Goal: Task Accomplishment & Management: Manage account settings

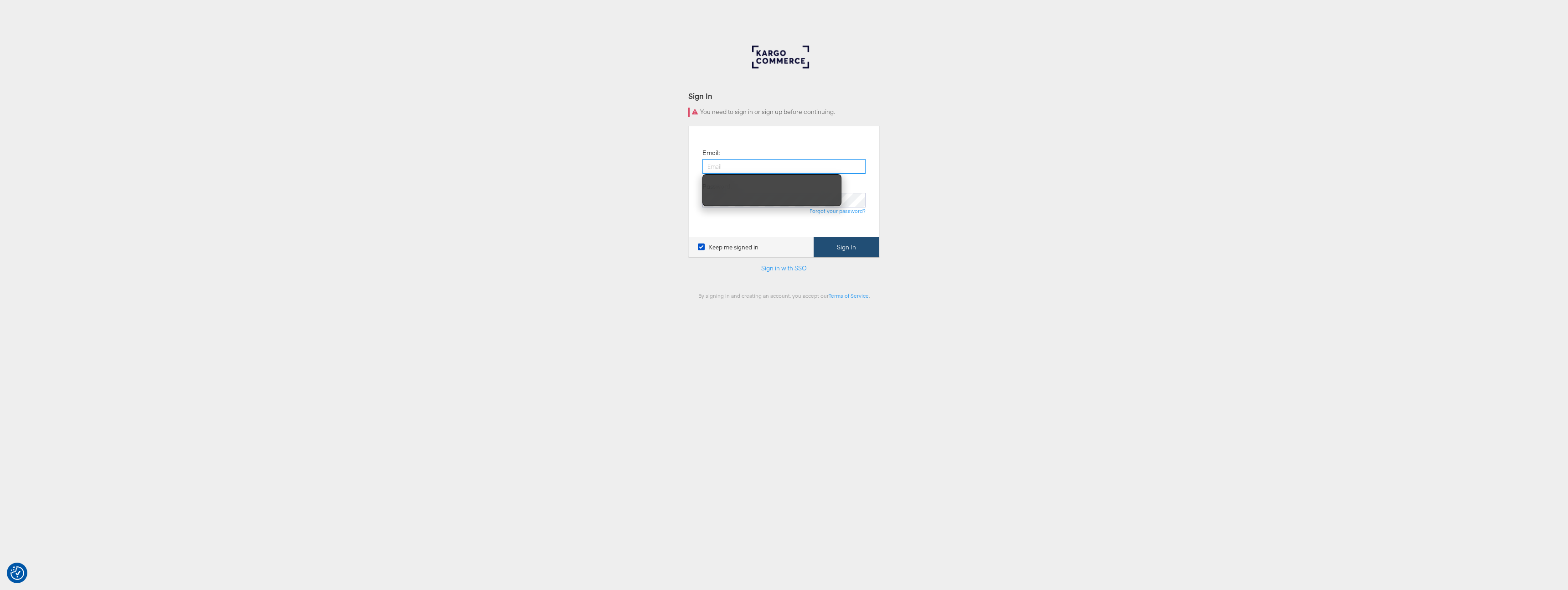
type input "austin.gilliland@kargo.com"
click at [873, 252] on button "Sign In" at bounding box center [847, 247] width 66 height 21
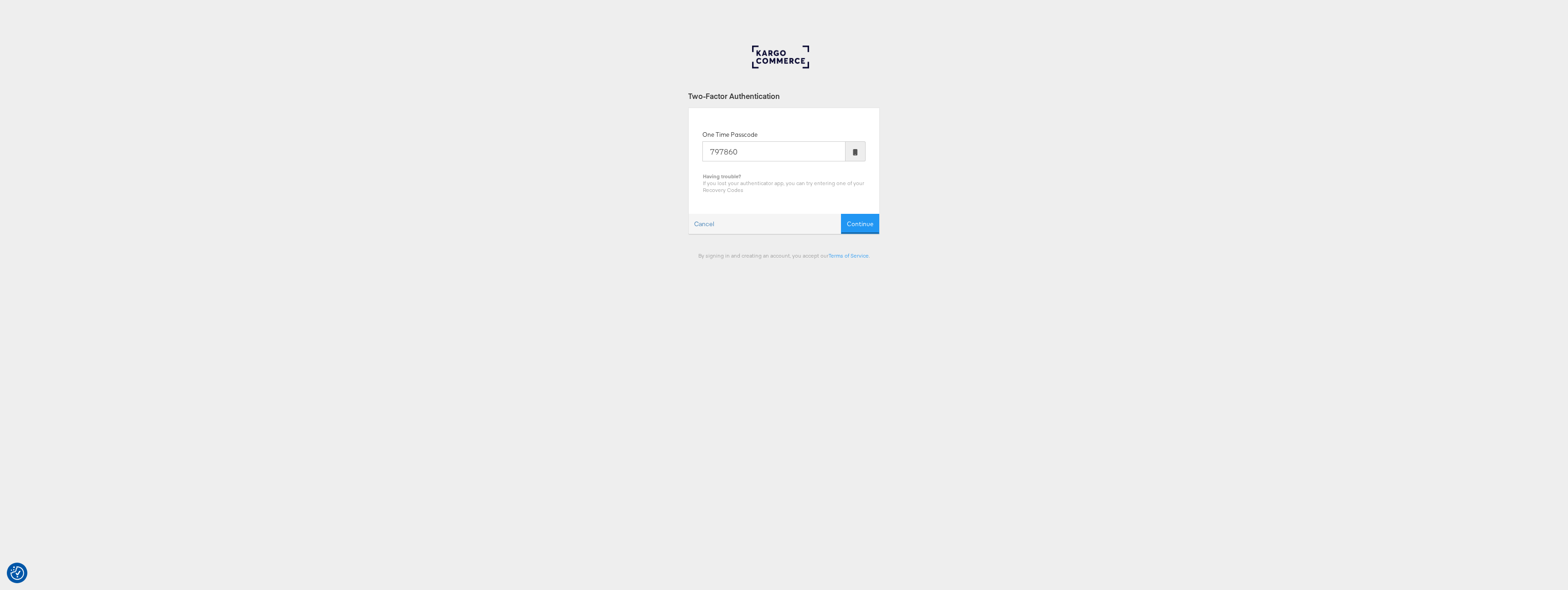
type input "797860"
click at [841, 214] on button "Continue" at bounding box center [860, 224] width 38 height 21
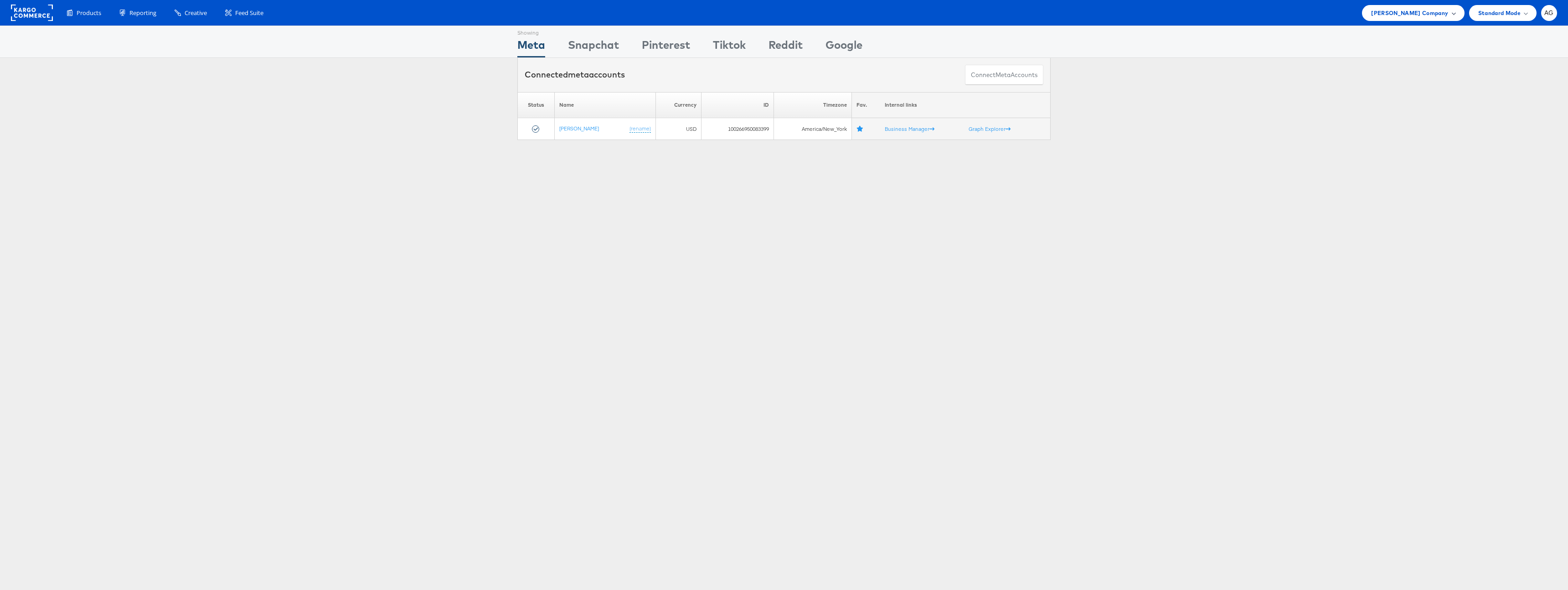
click at [1449, 10] on div "Steve Madden Company" at bounding box center [1413, 13] width 84 height 10
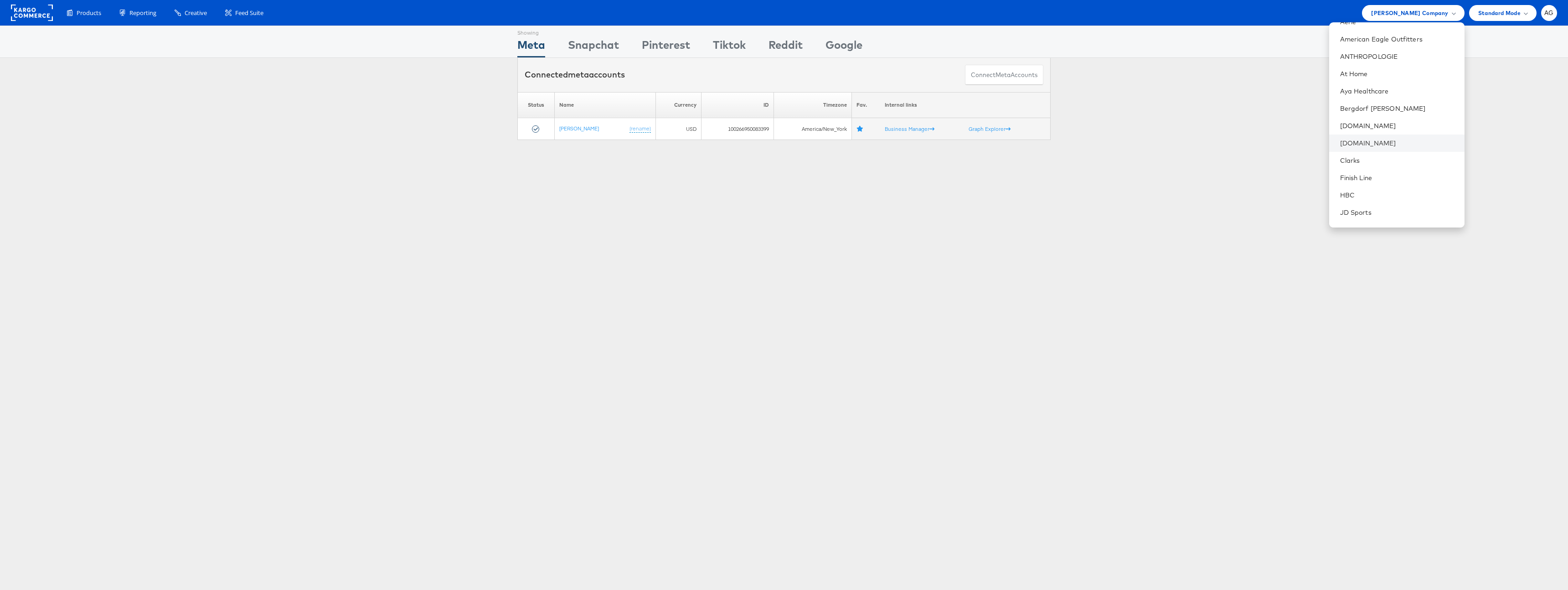
scroll to position [35, 0]
click at [1362, 88] on link "At Home" at bounding box center [1399, 85] width 117 height 9
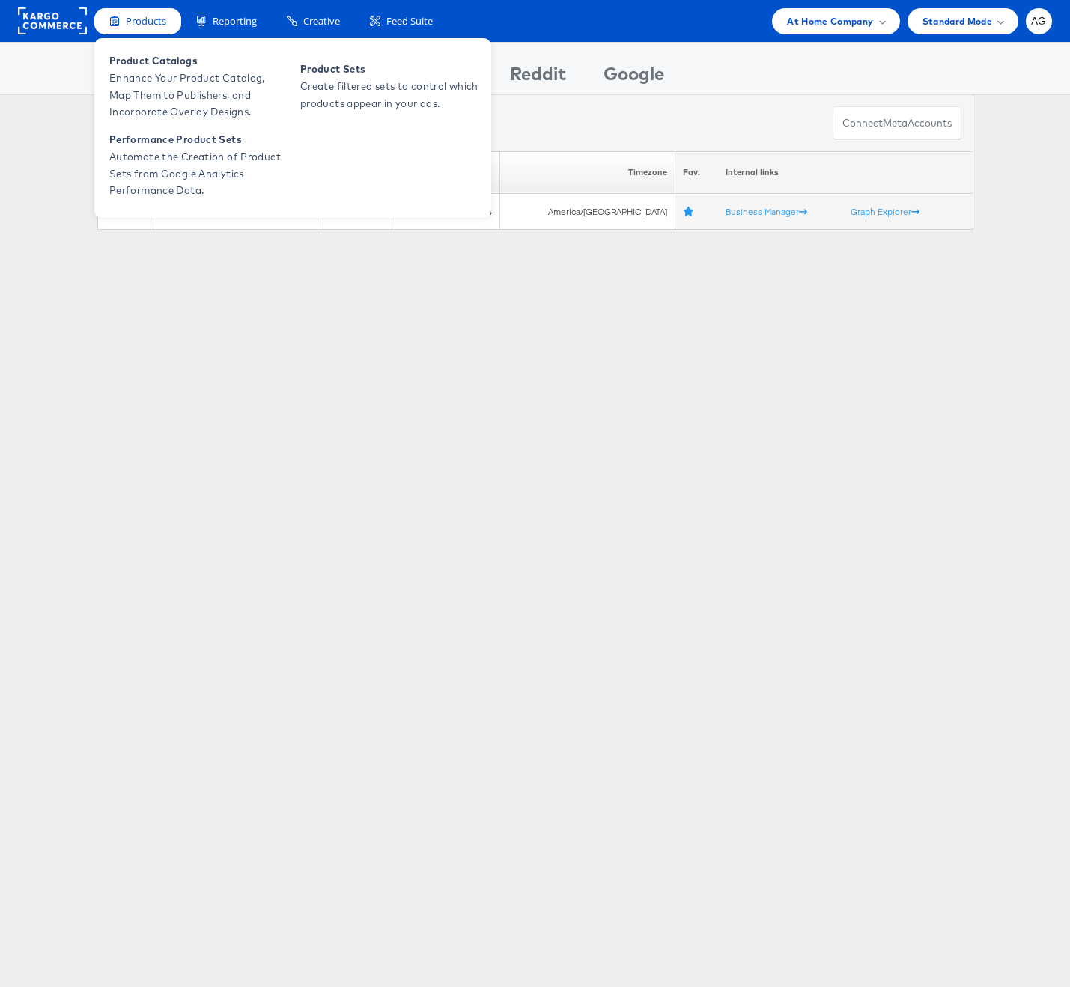
click at [139, 19] on span "Products" at bounding box center [146, 21] width 40 height 14
click at [177, 68] on span "Product Catalogs" at bounding box center [199, 60] width 180 height 17
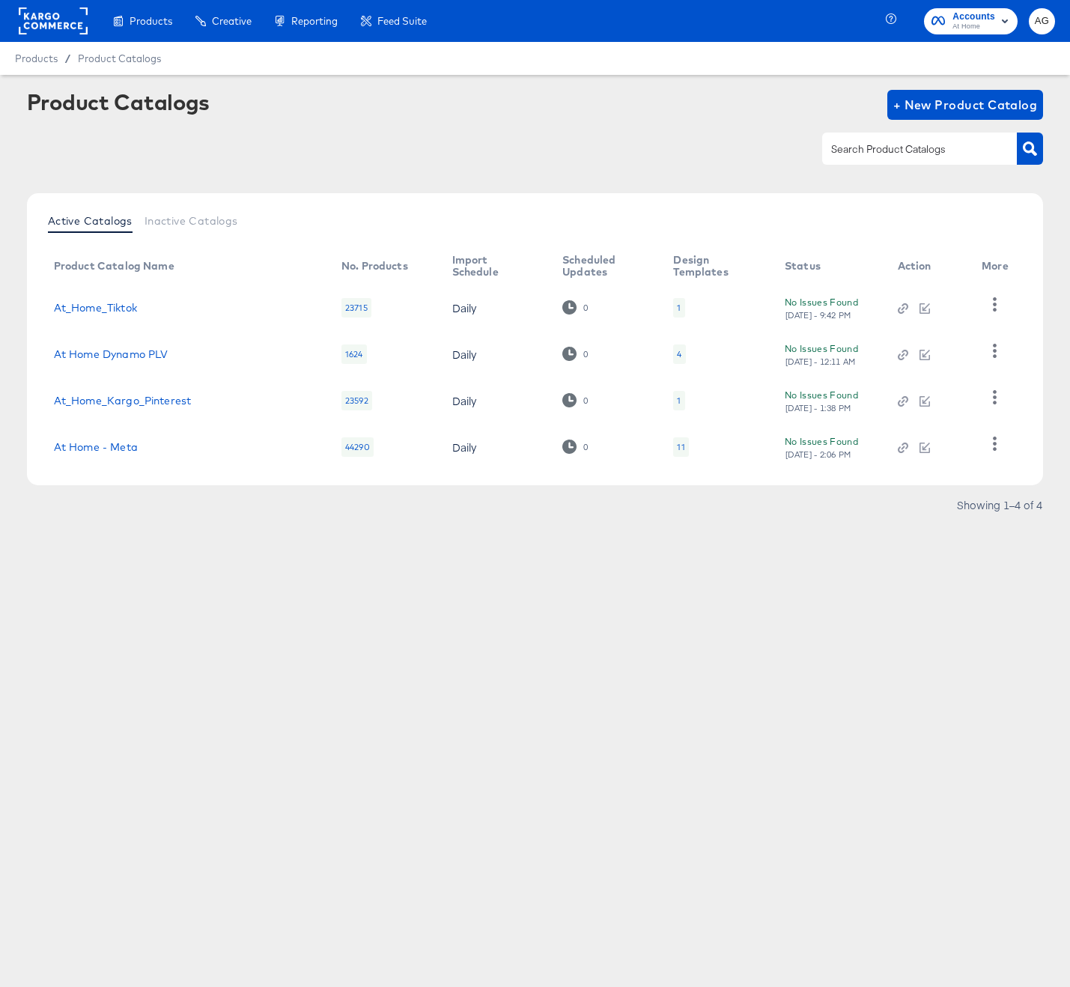
click at [67, 28] on rect at bounding box center [53, 20] width 69 height 27
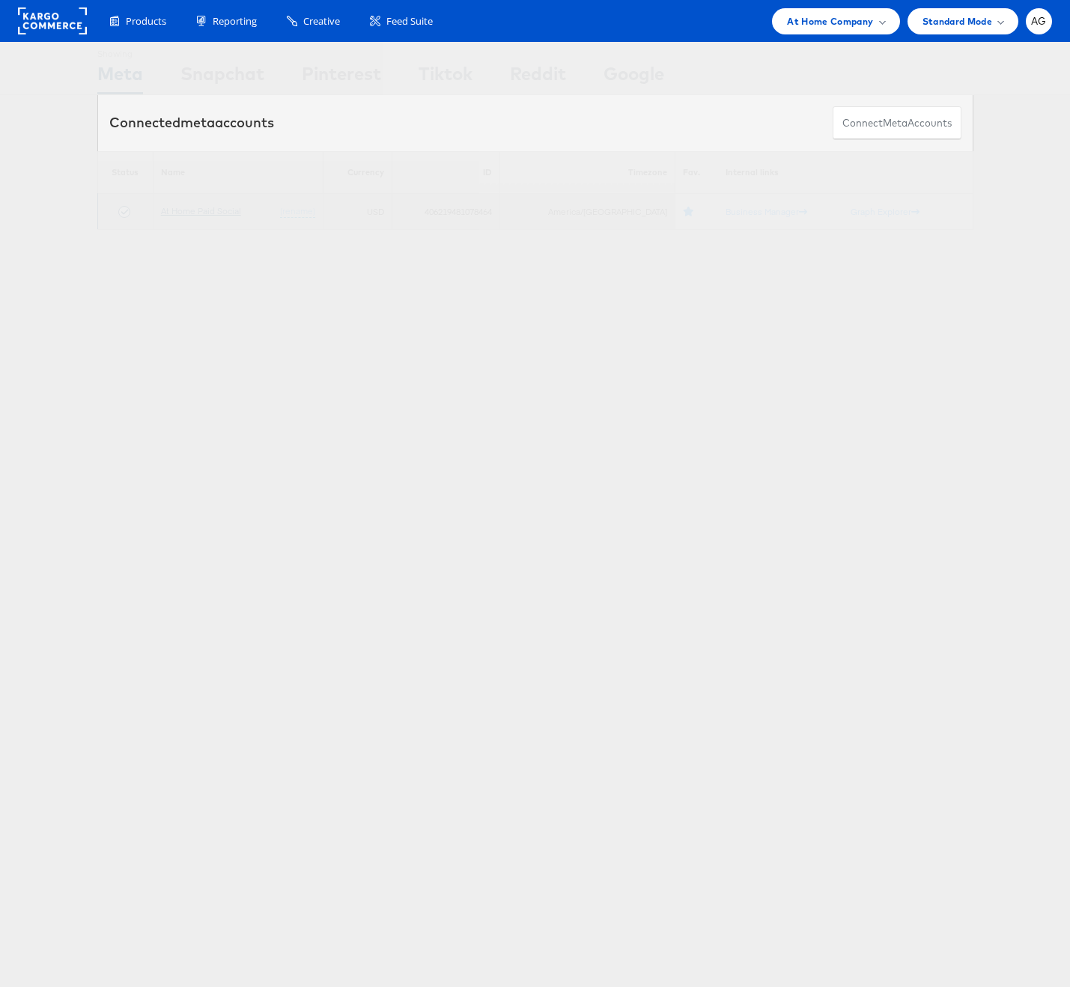
click at [222, 214] on link "At Home Paid Social" at bounding box center [201, 210] width 80 height 11
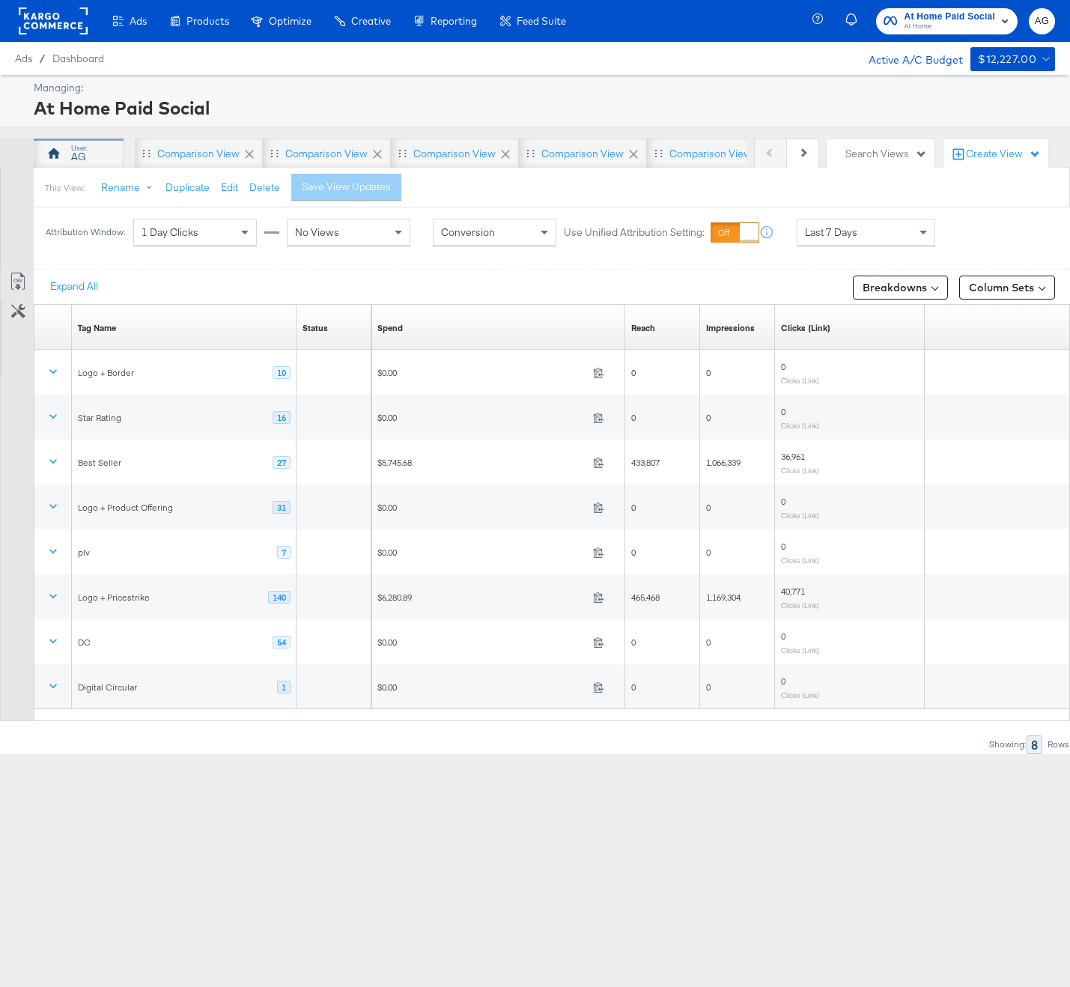
click at [87, 159] on div "AG" at bounding box center [79, 154] width 90 height 30
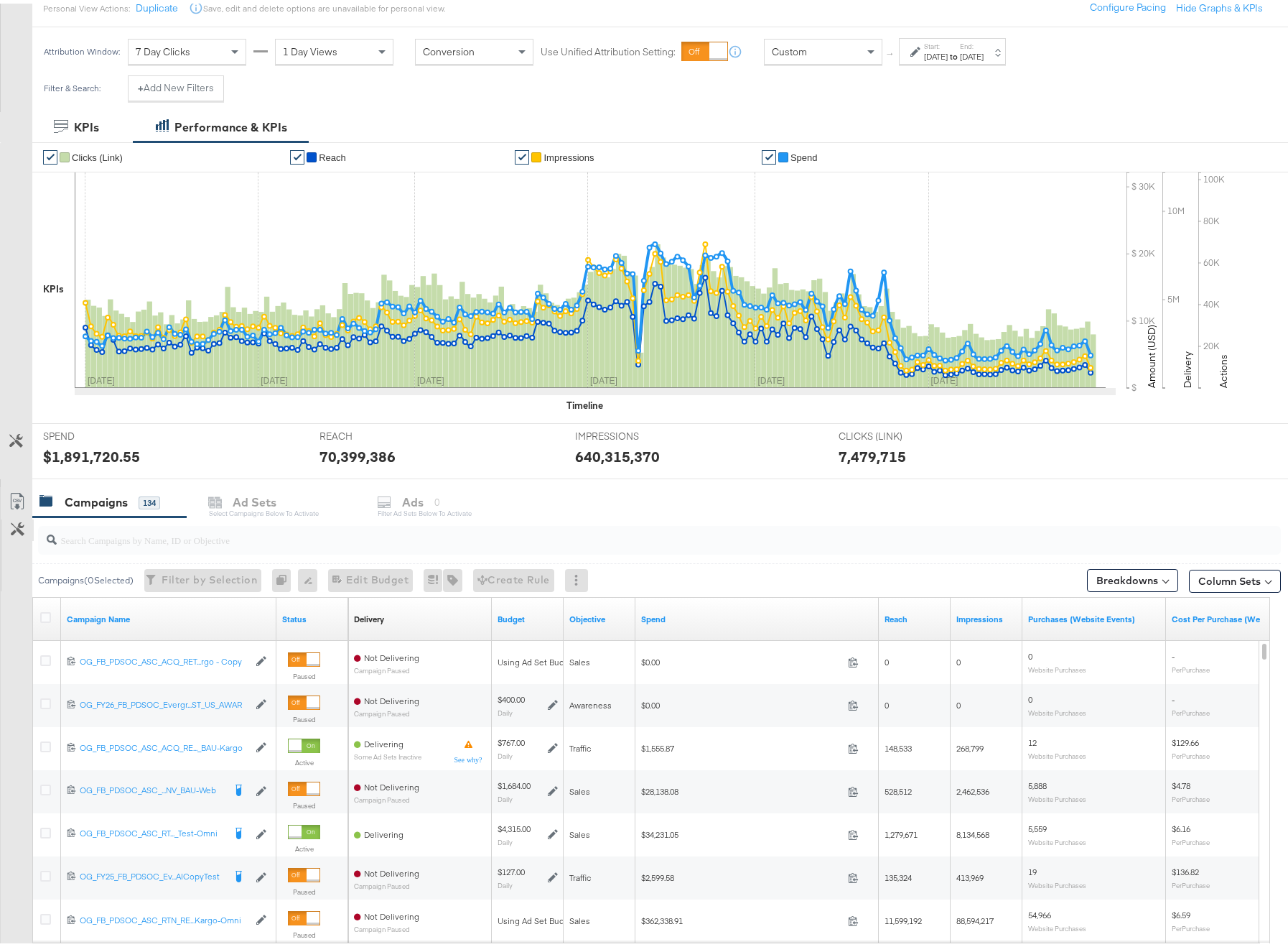
scroll to position [184, 0]
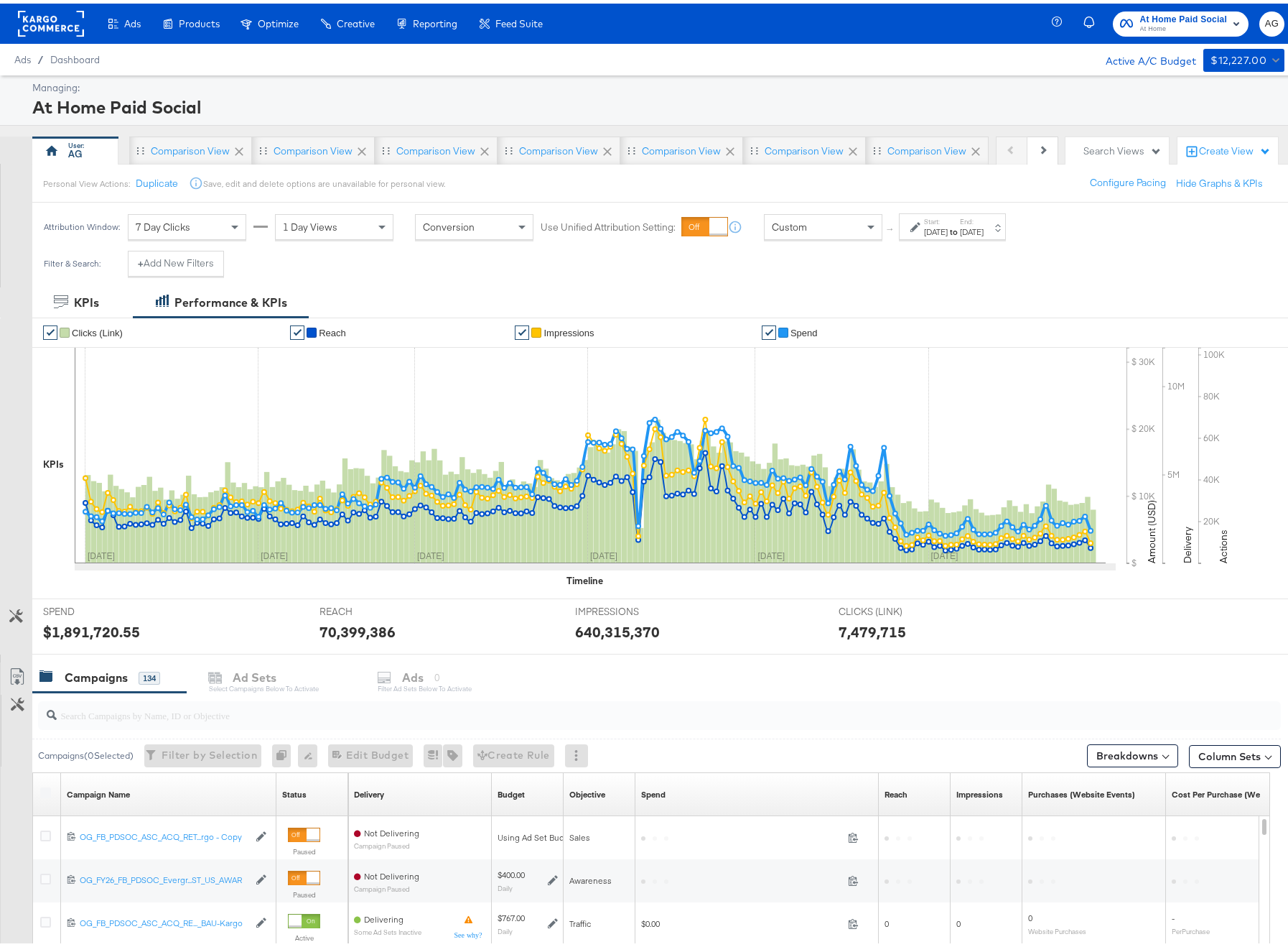
click at [56, 15] on rect at bounding box center [51, 19] width 66 height 26
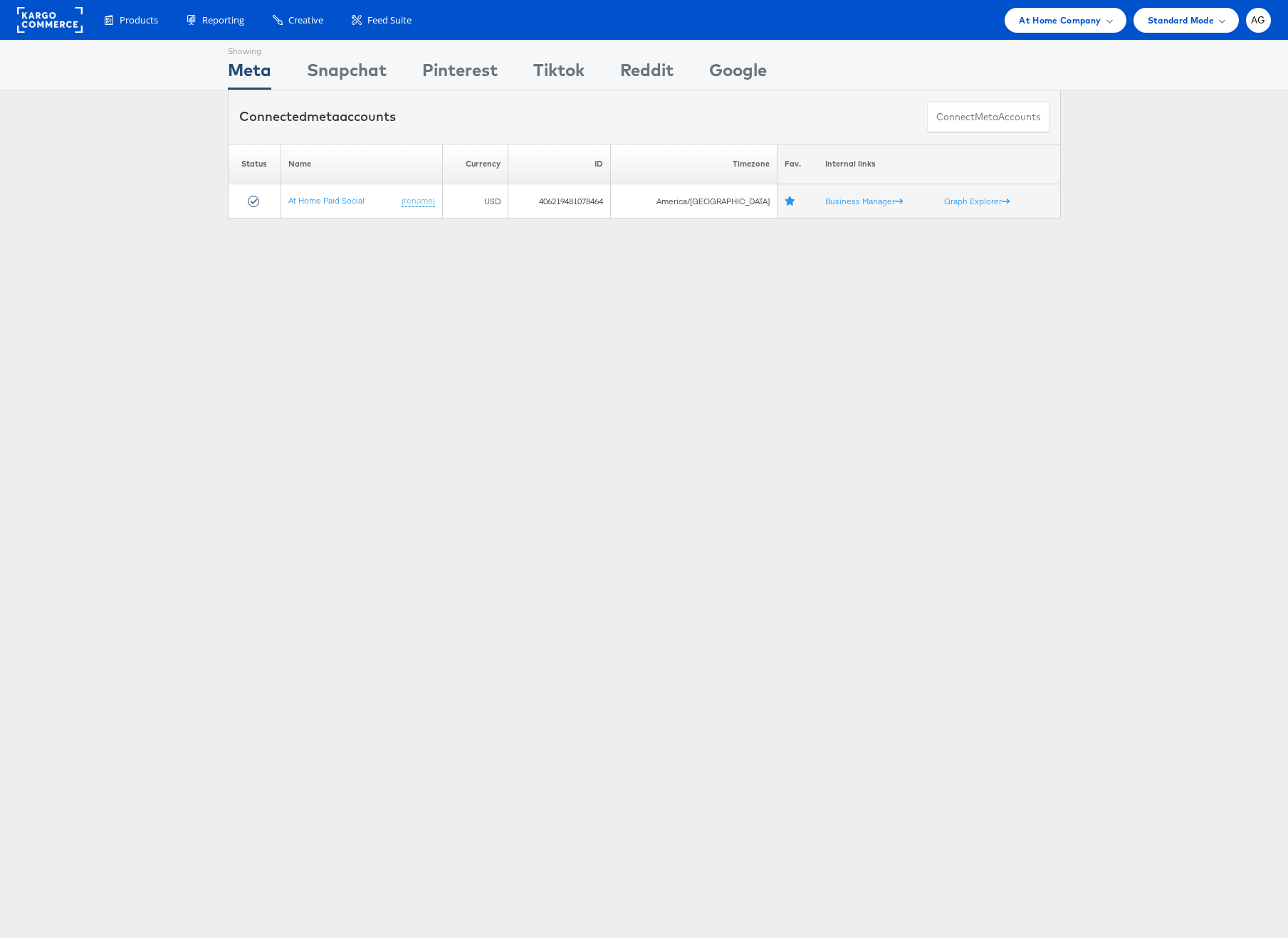
click at [1163, 246] on div "Showing Meta Showing [GEOGRAPHIC_DATA] Showing Pinterest Showing Tiktok Showing…" at bounding box center [644, 395] width 1288 height 712
click at [340, 200] on link "At Home Paid Social" at bounding box center [326, 200] width 76 height 10
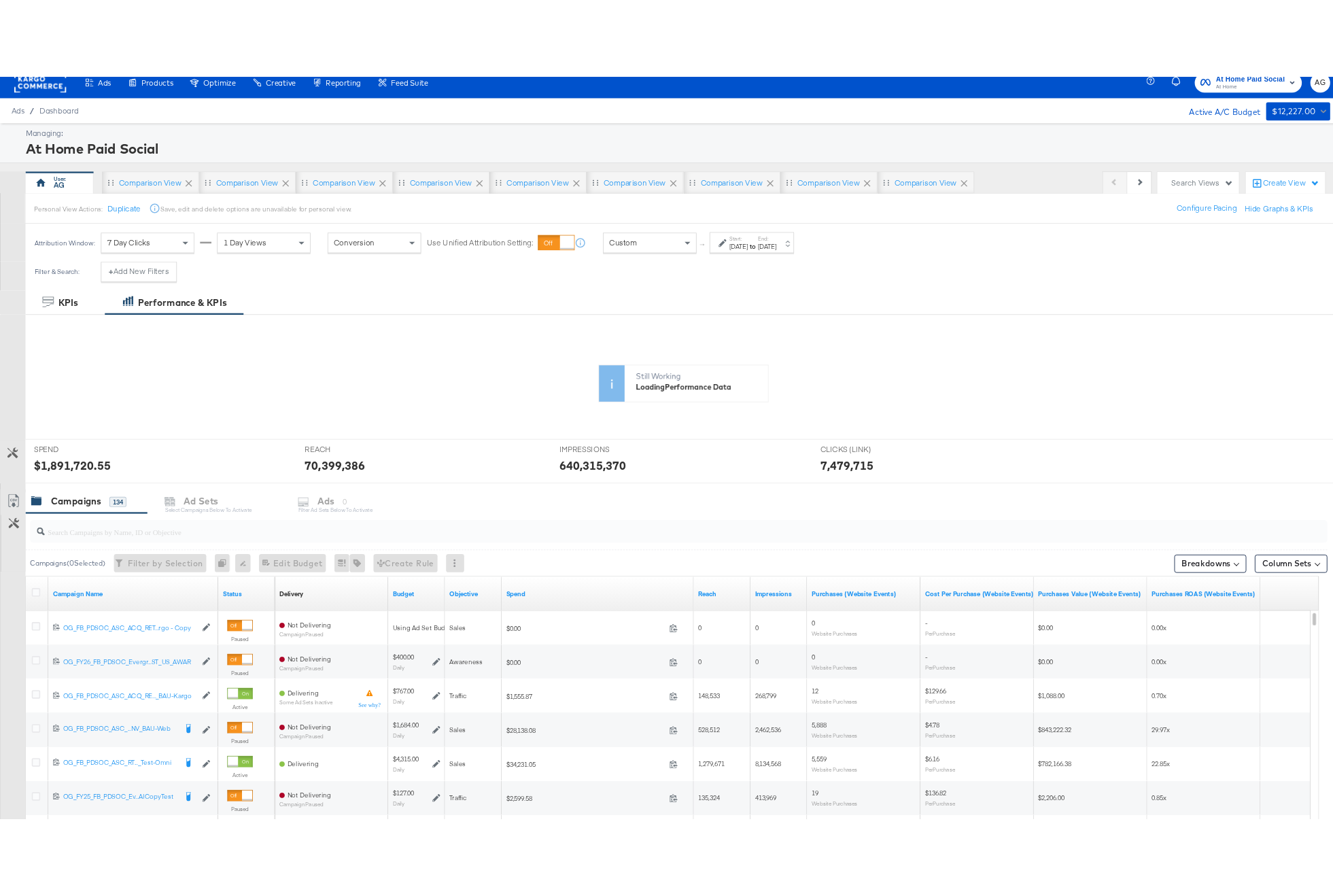
scroll to position [29, 0]
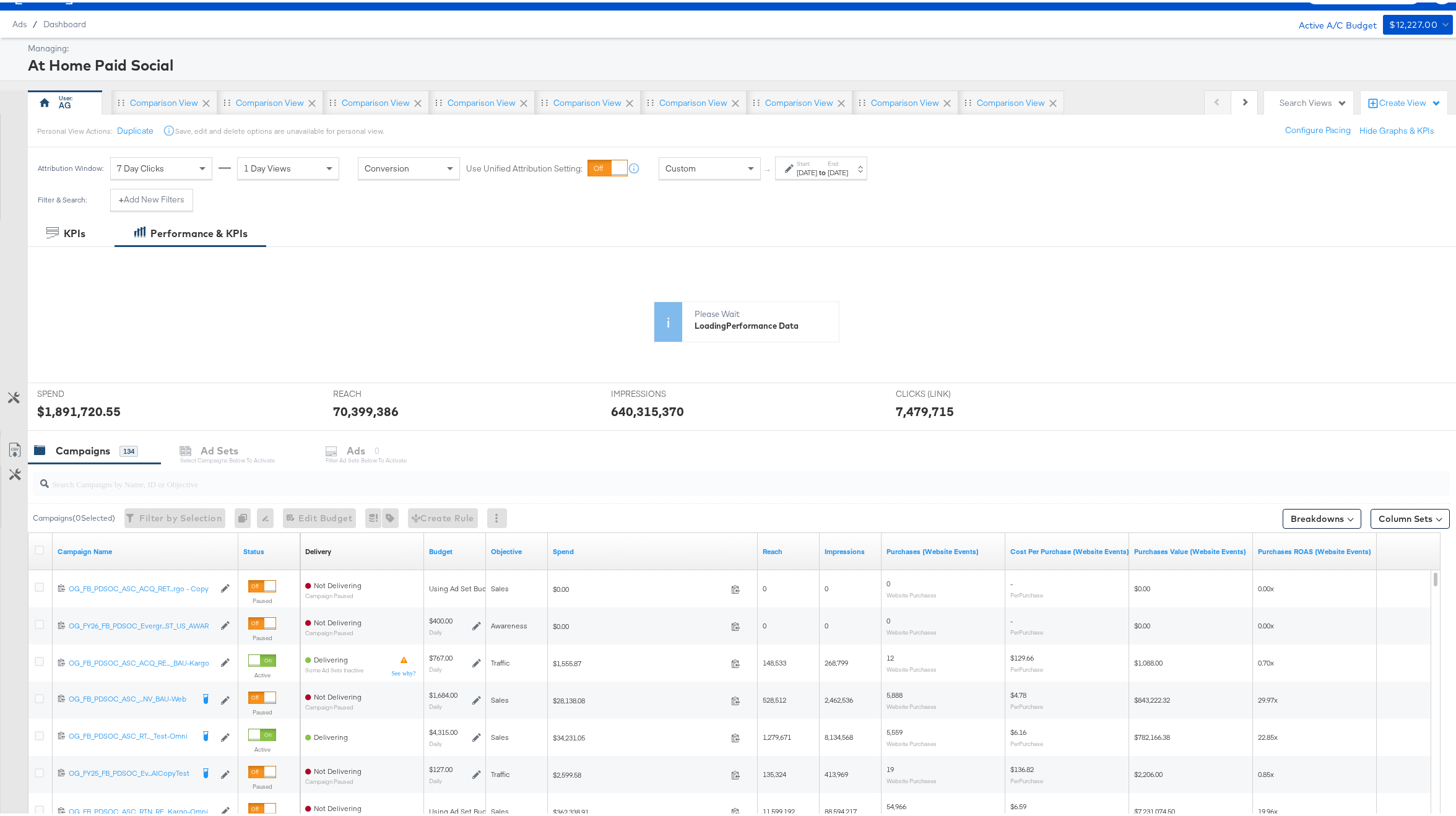
click at [817, 161] on label "Start:" at bounding box center [807, 161] width 21 height 8
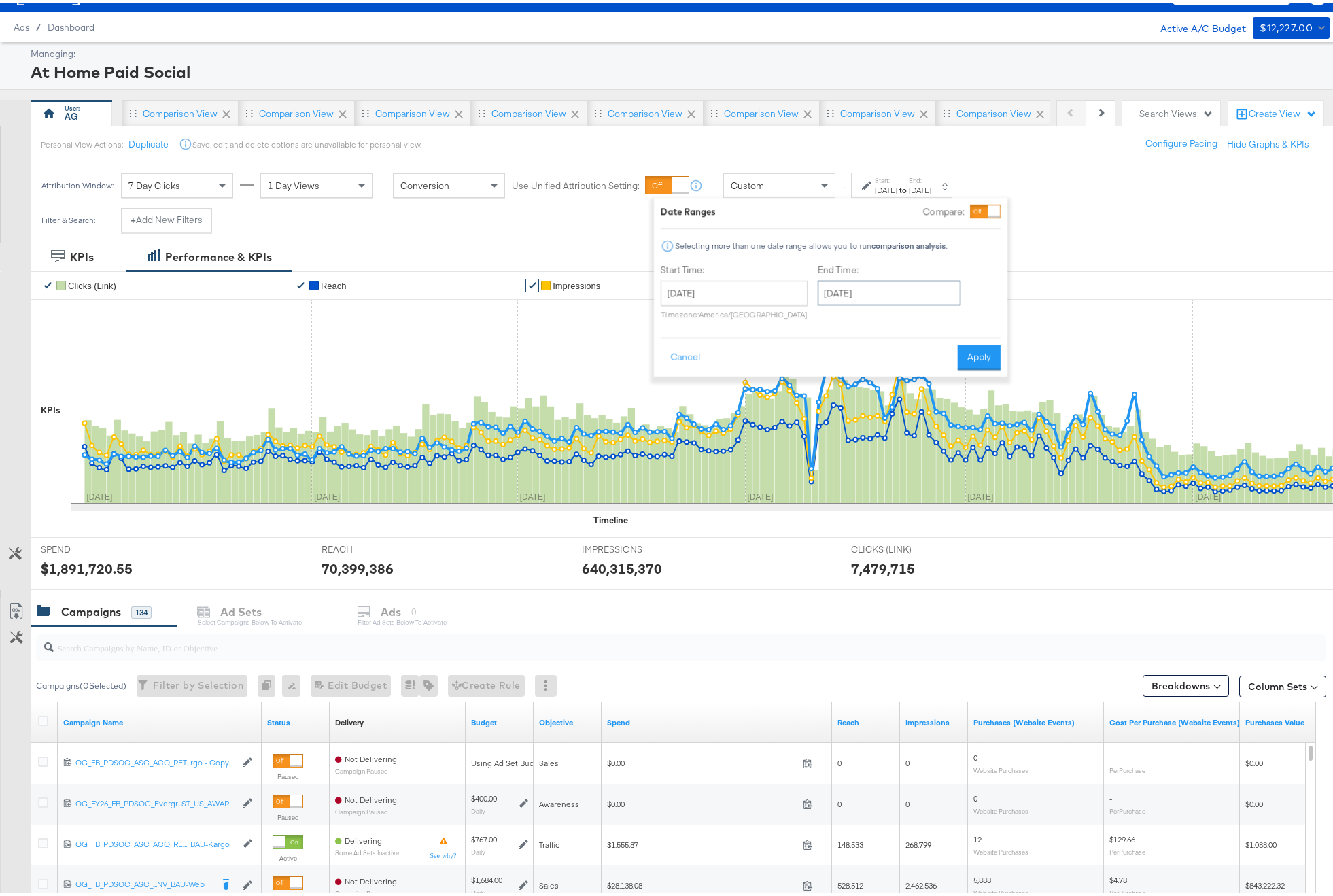
click at [852, 290] on input "[DATE]" at bounding box center [889, 290] width 143 height 25
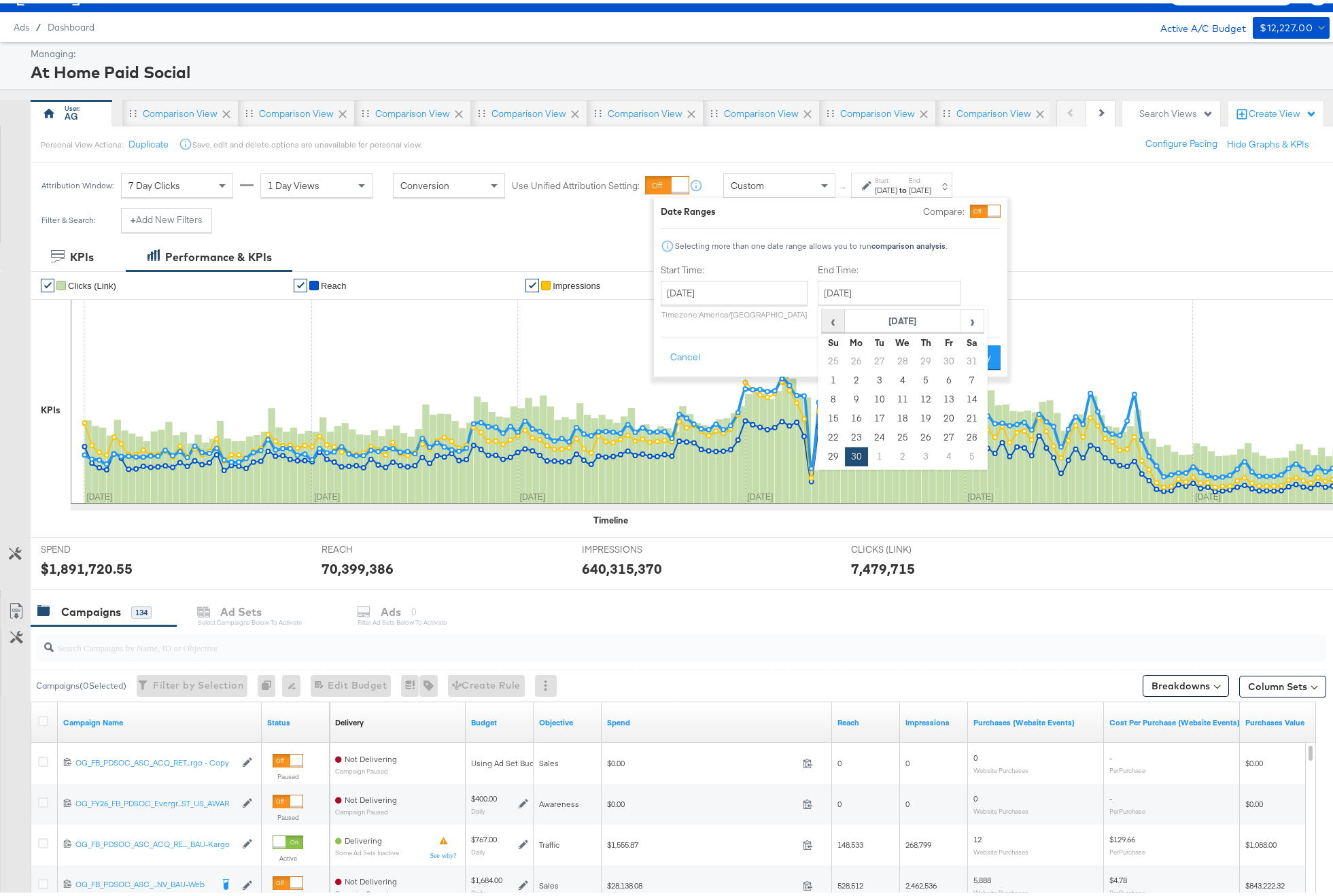
click at [825, 319] on span "‹" at bounding box center [833, 317] width 21 height 20
click at [963, 320] on span "›" at bounding box center [973, 317] width 21 height 20
click at [973, 311] on span "›" at bounding box center [973, 317] width 21 height 20
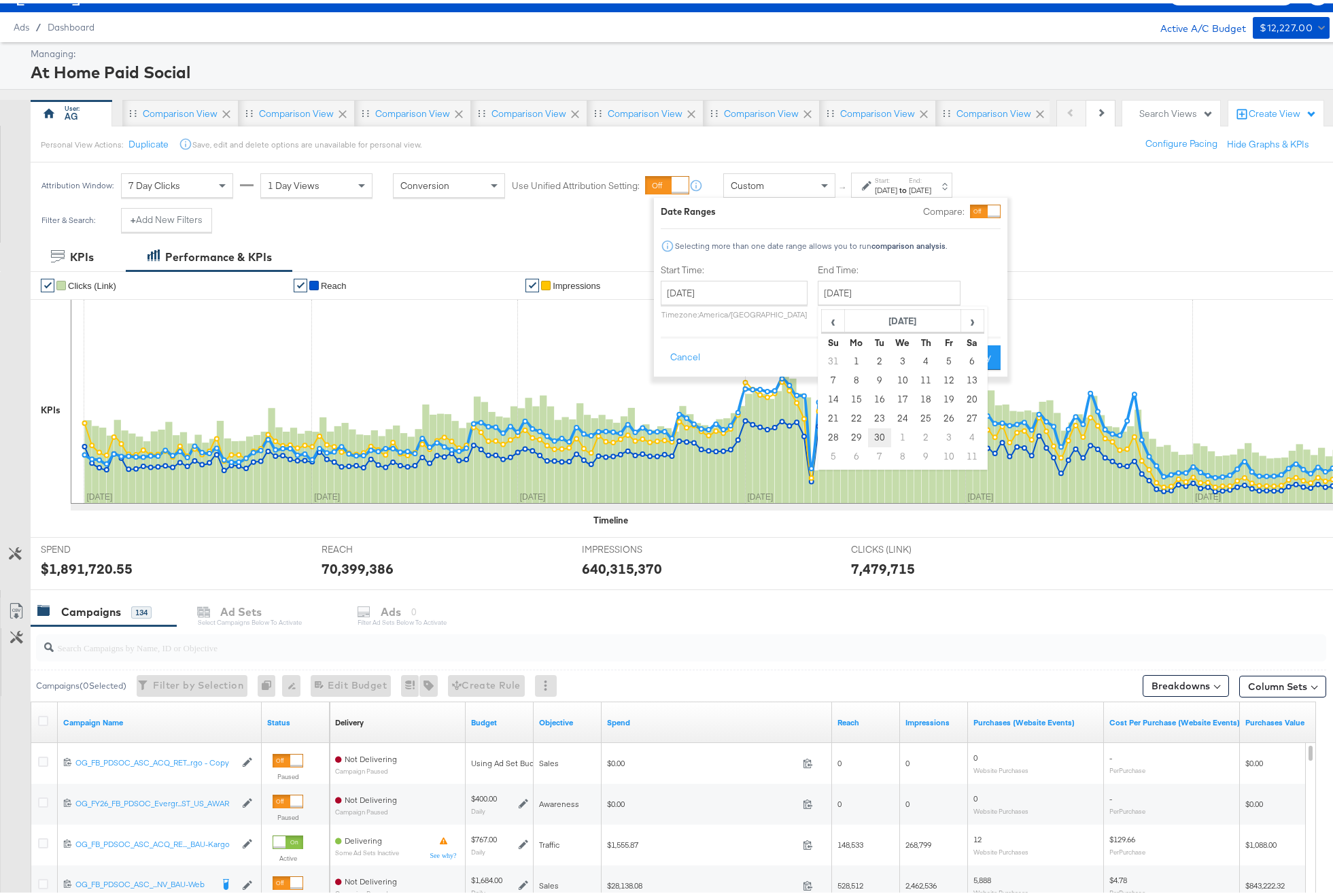
click at [876, 435] on td "30" at bounding box center [879, 434] width 23 height 19
type input "[DATE]"
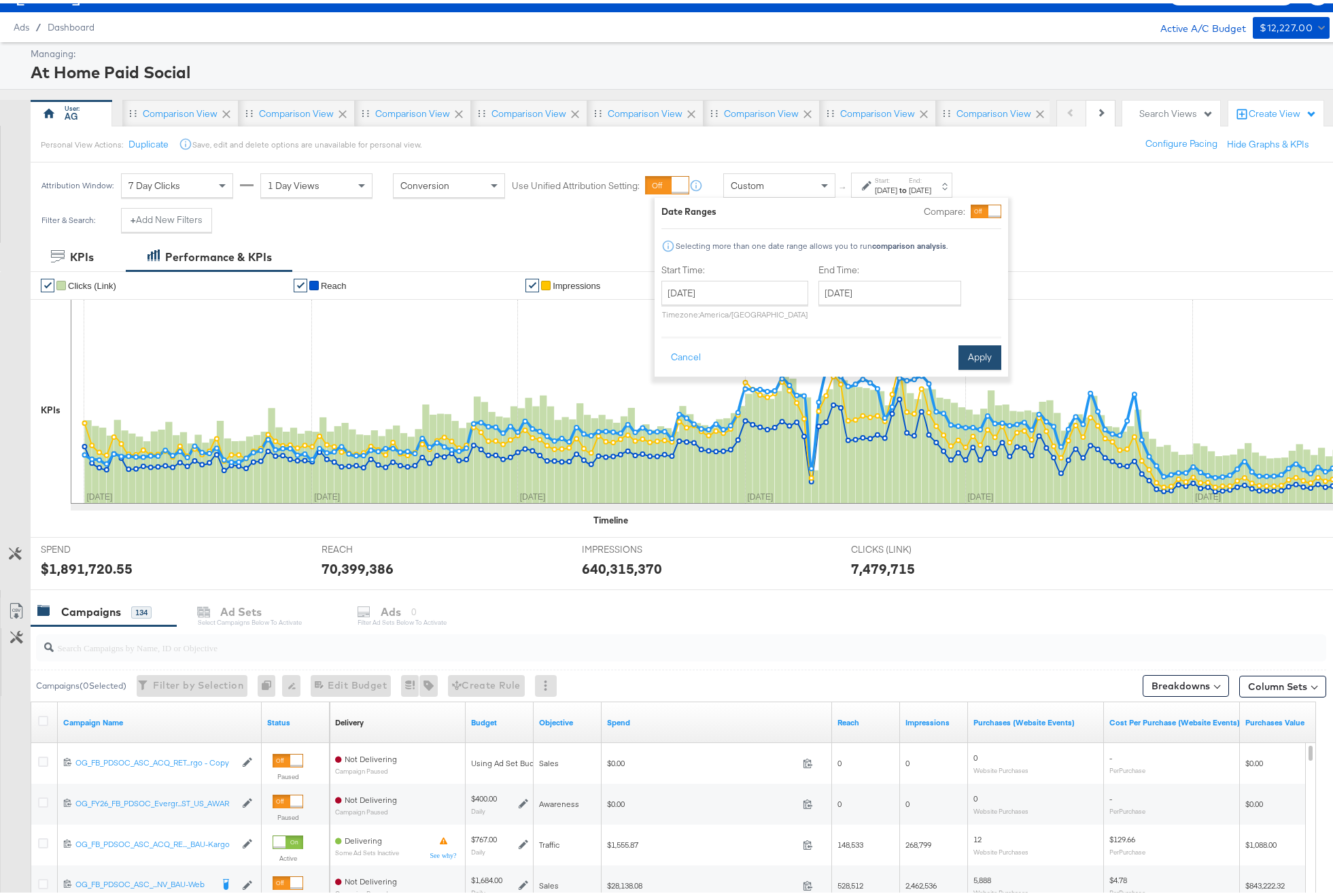
click at [985, 354] on button "Apply" at bounding box center [980, 354] width 43 height 25
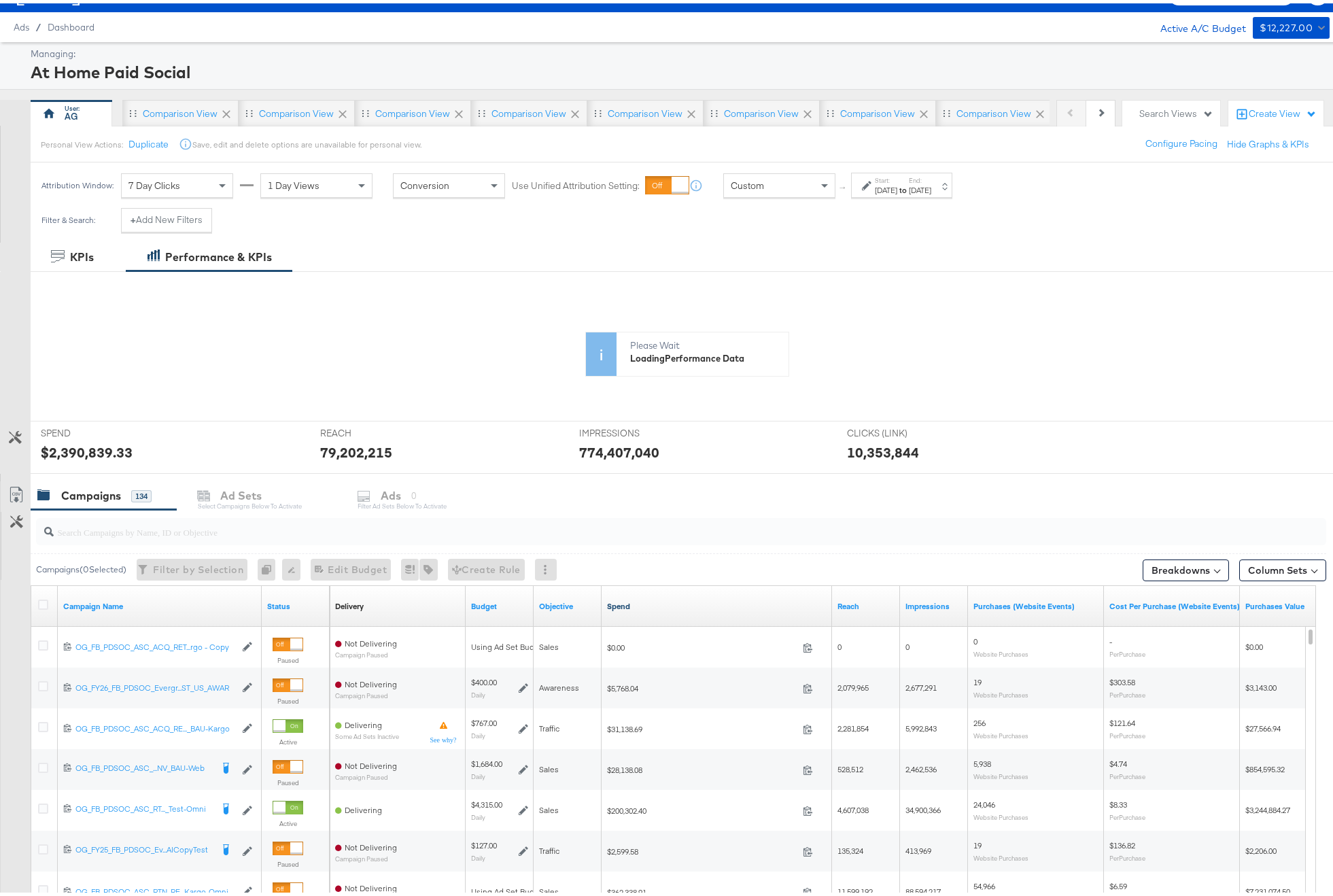
click at [635, 605] on link "Spend" at bounding box center [717, 603] width 220 height 11
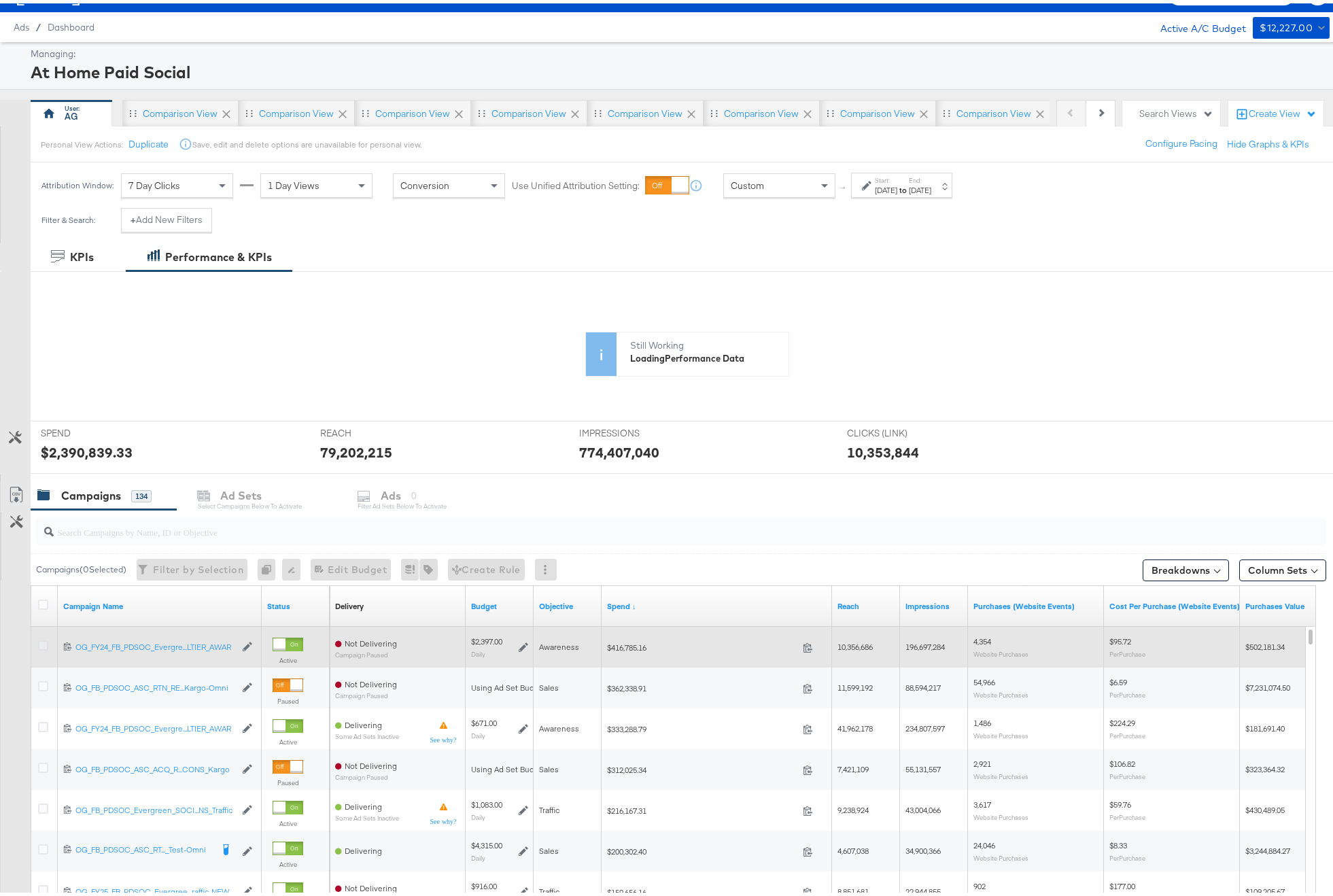
click at [44, 644] on icon at bounding box center [43, 642] width 10 height 10
click at [0, 0] on input "checkbox" at bounding box center [0, 0] width 0 height 0
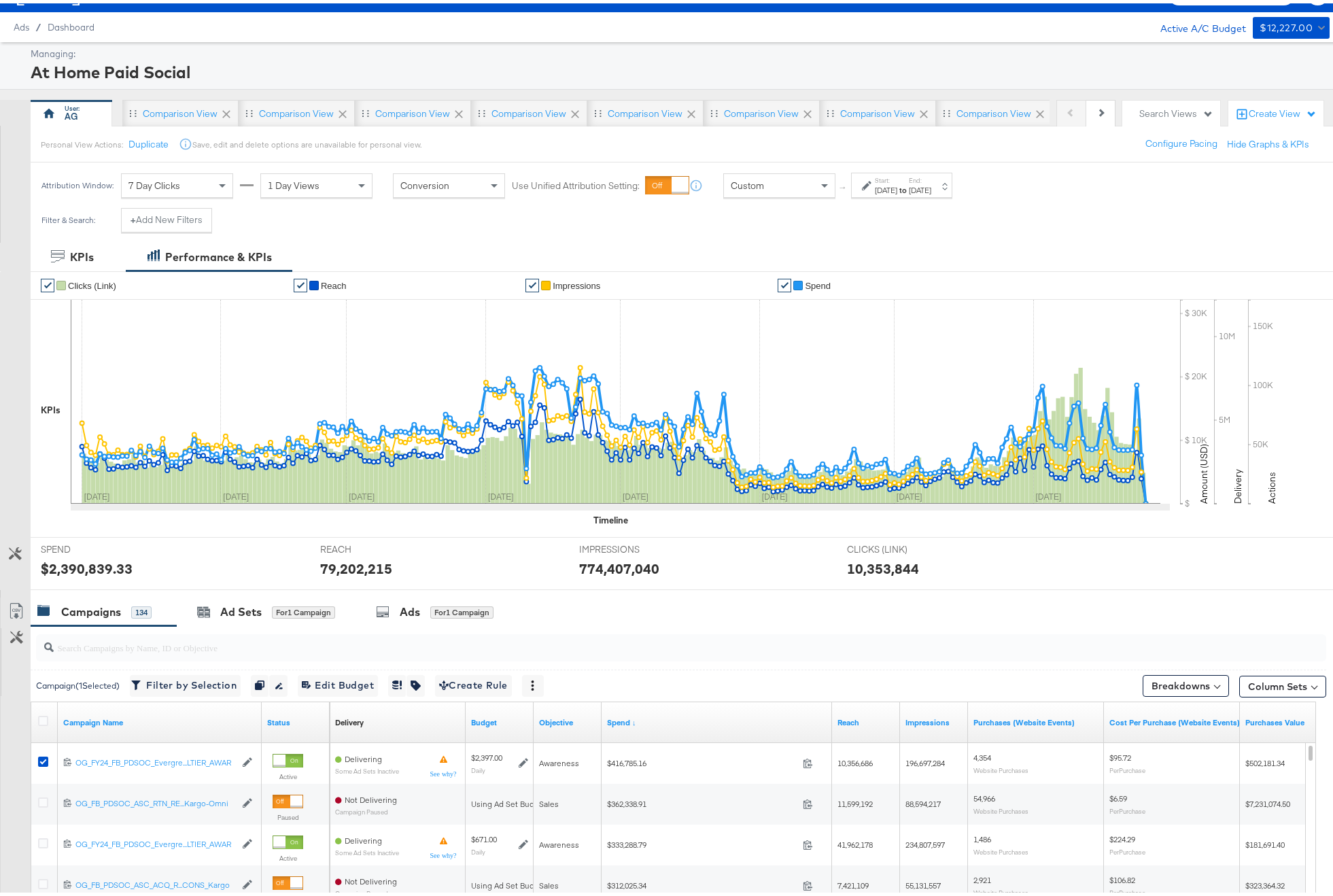
scroll to position [82, 0]
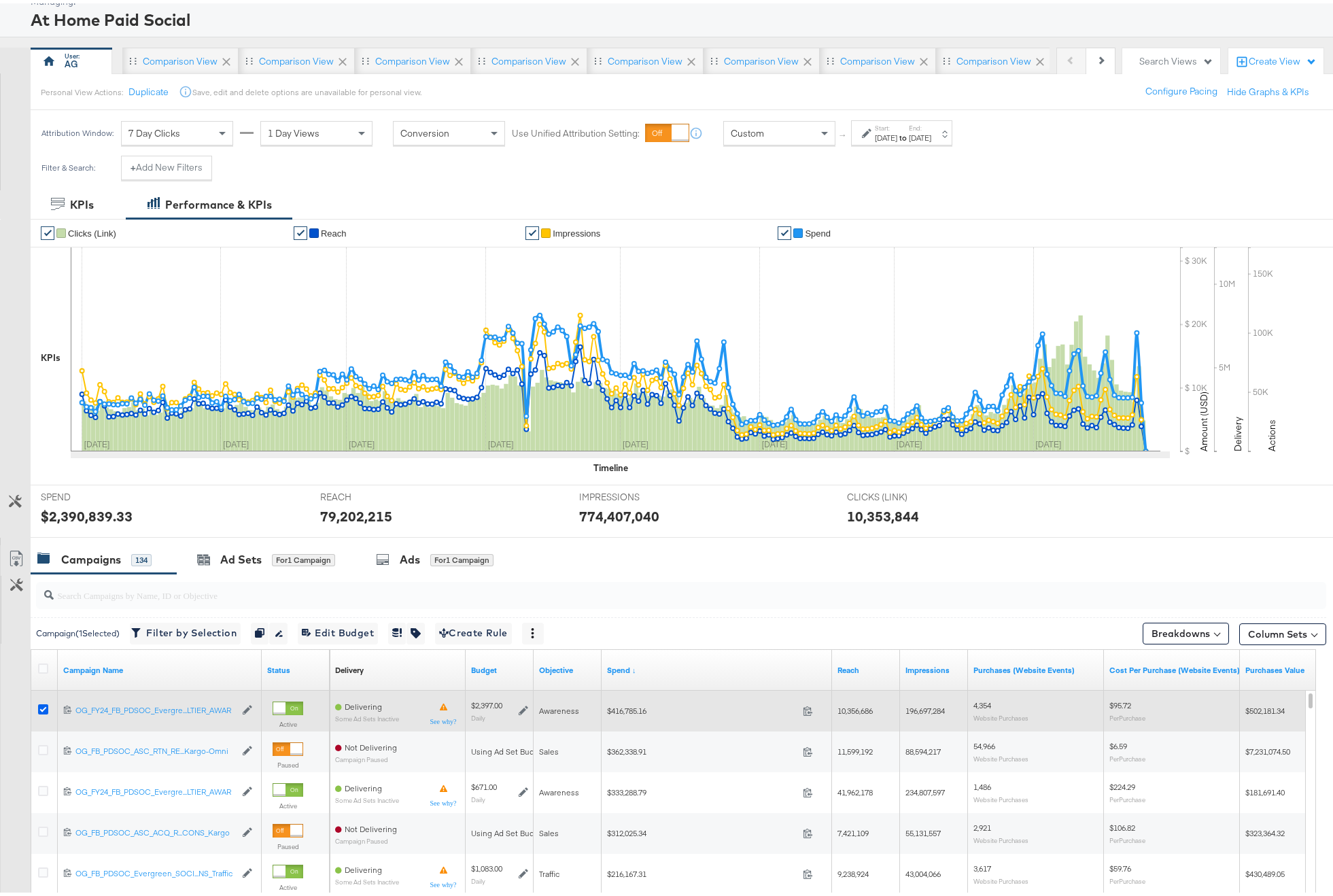
click at [45, 705] on icon at bounding box center [43, 705] width 10 height 10
click at [0, 0] on input "checkbox" at bounding box center [0, 0] width 0 height 0
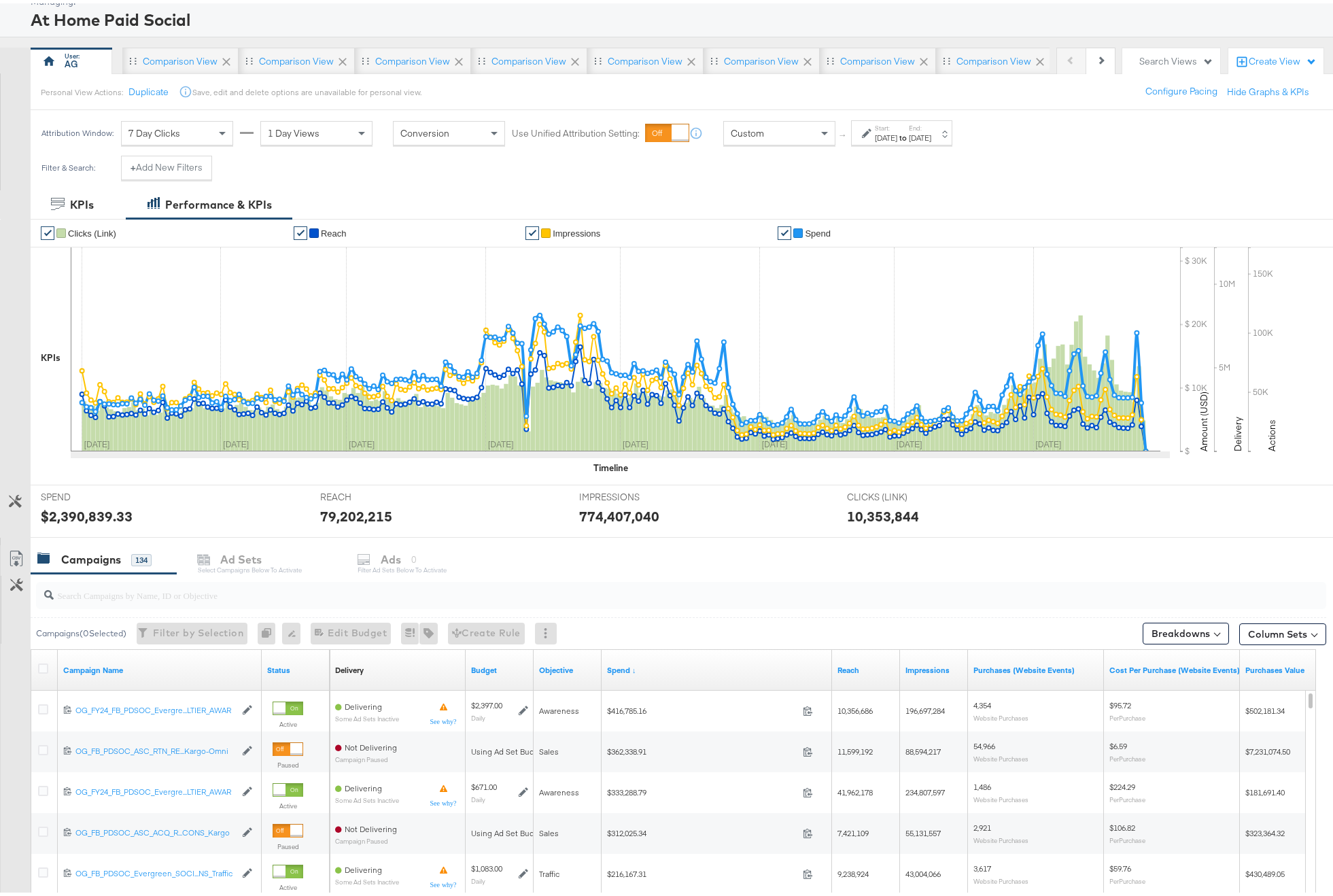
click at [108, 596] on input "search" at bounding box center [630, 586] width 1154 height 26
type input "kargo"
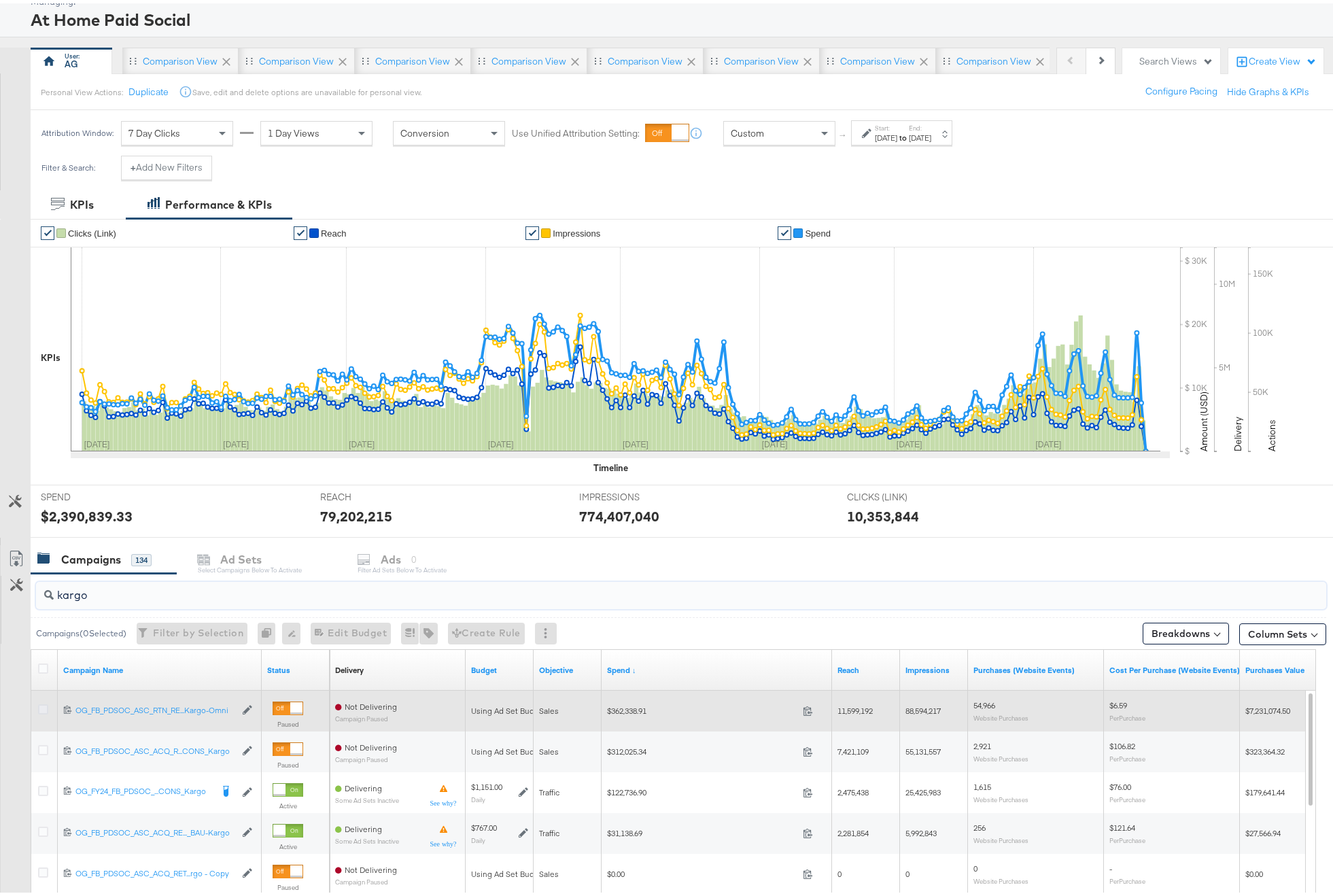
click at [44, 709] on icon at bounding box center [43, 705] width 10 height 10
click at [0, 0] on input "checkbox" at bounding box center [0, 0] width 0 height 0
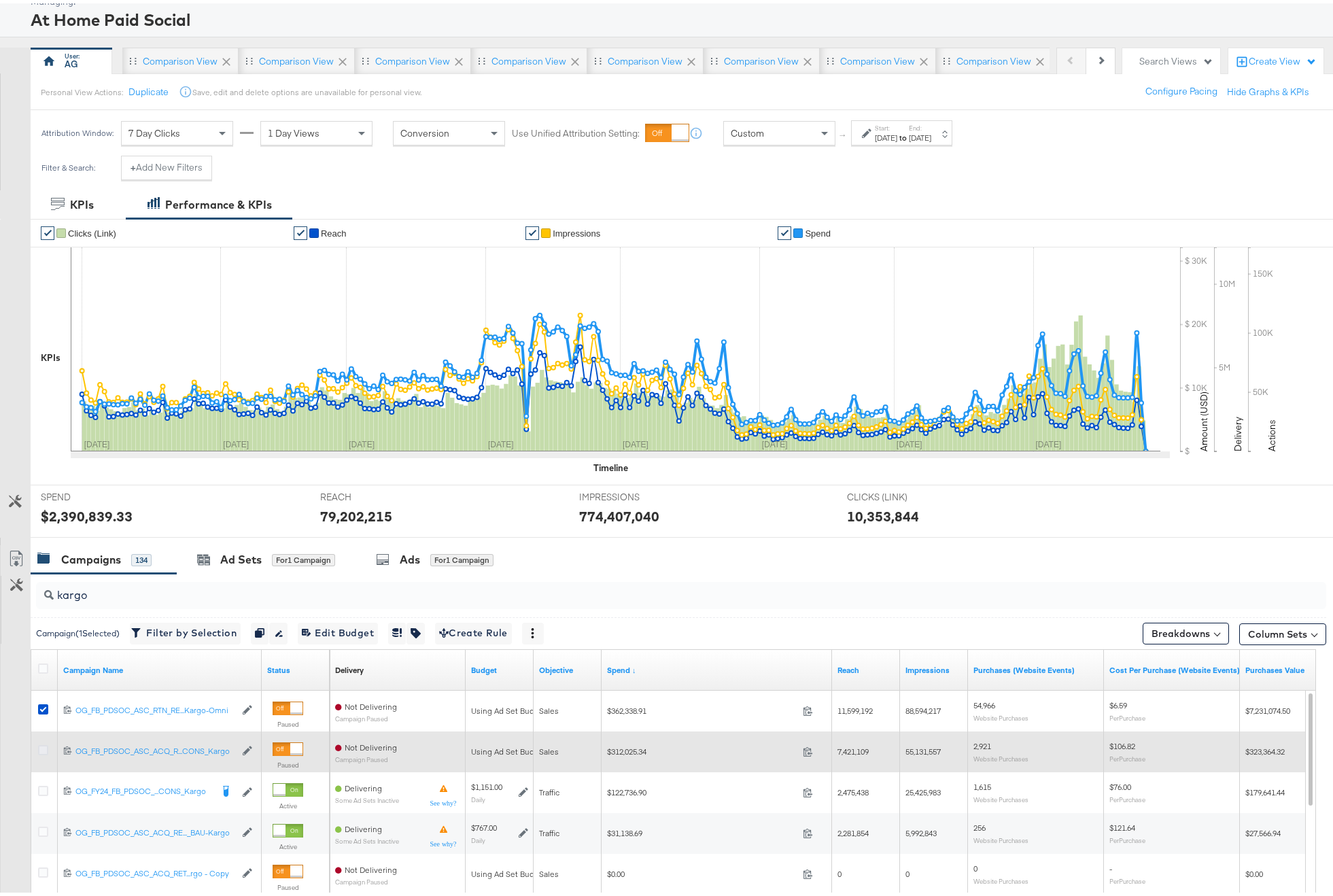
click at [44, 747] on icon at bounding box center [43, 746] width 10 height 10
click at [0, 0] on input "checkbox" at bounding box center [0, 0] width 0 height 0
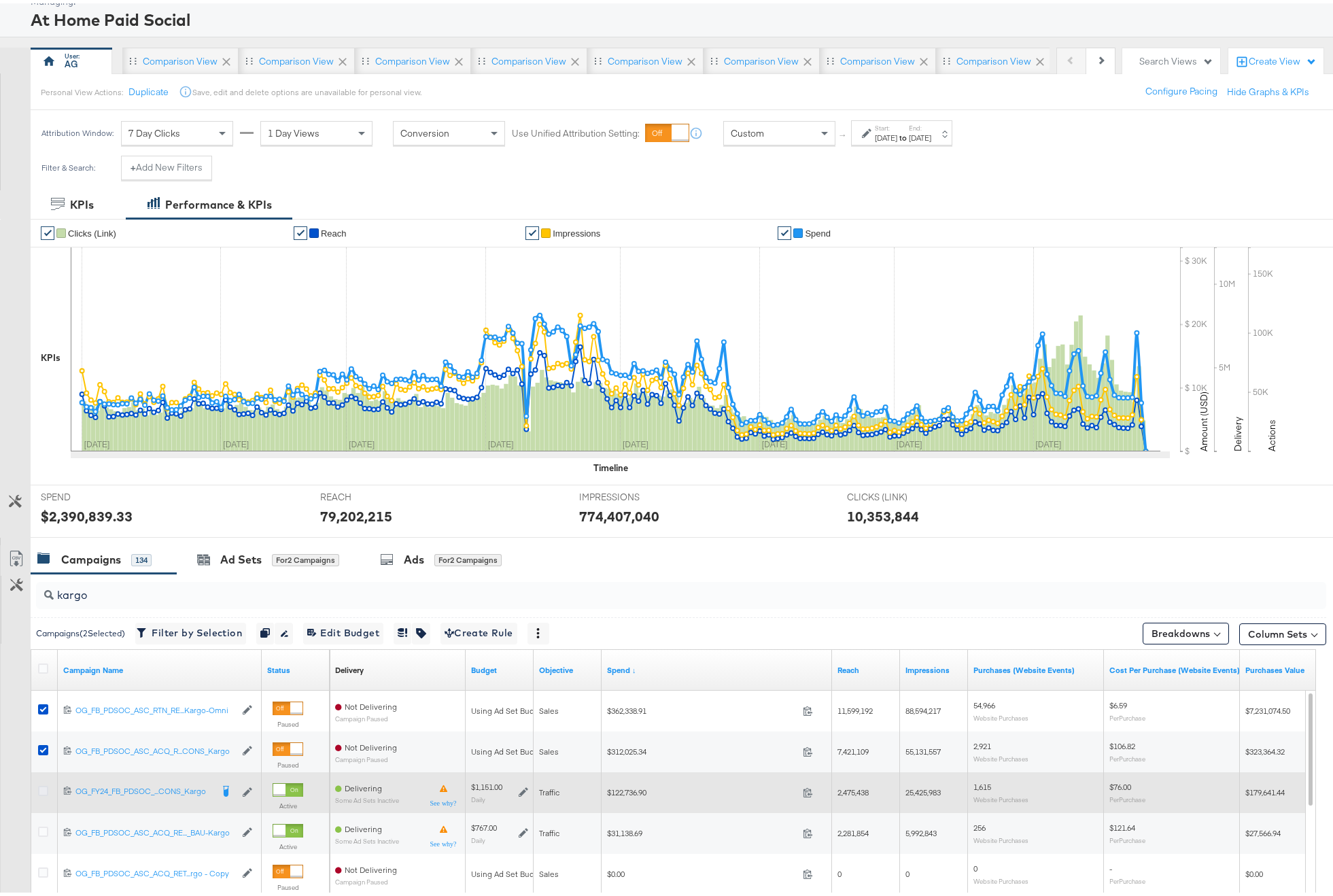
click at [46, 788] on icon at bounding box center [43, 787] width 10 height 10
click at [0, 0] on input "checkbox" at bounding box center [0, 0] width 0 height 0
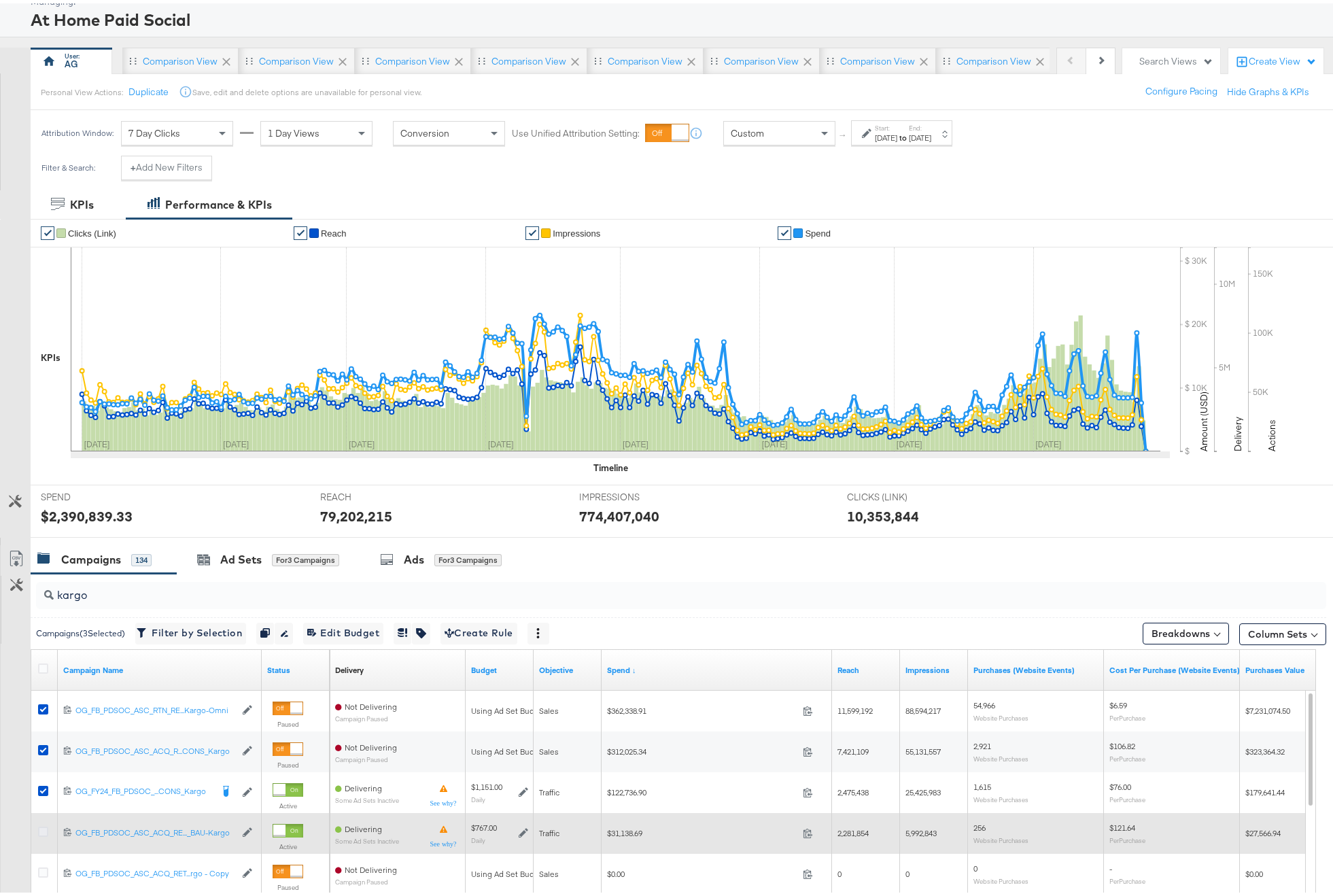
click at [44, 830] on icon at bounding box center [43, 828] width 10 height 10
click at [0, 0] on input "checkbox" at bounding box center [0, 0] width 0 height 0
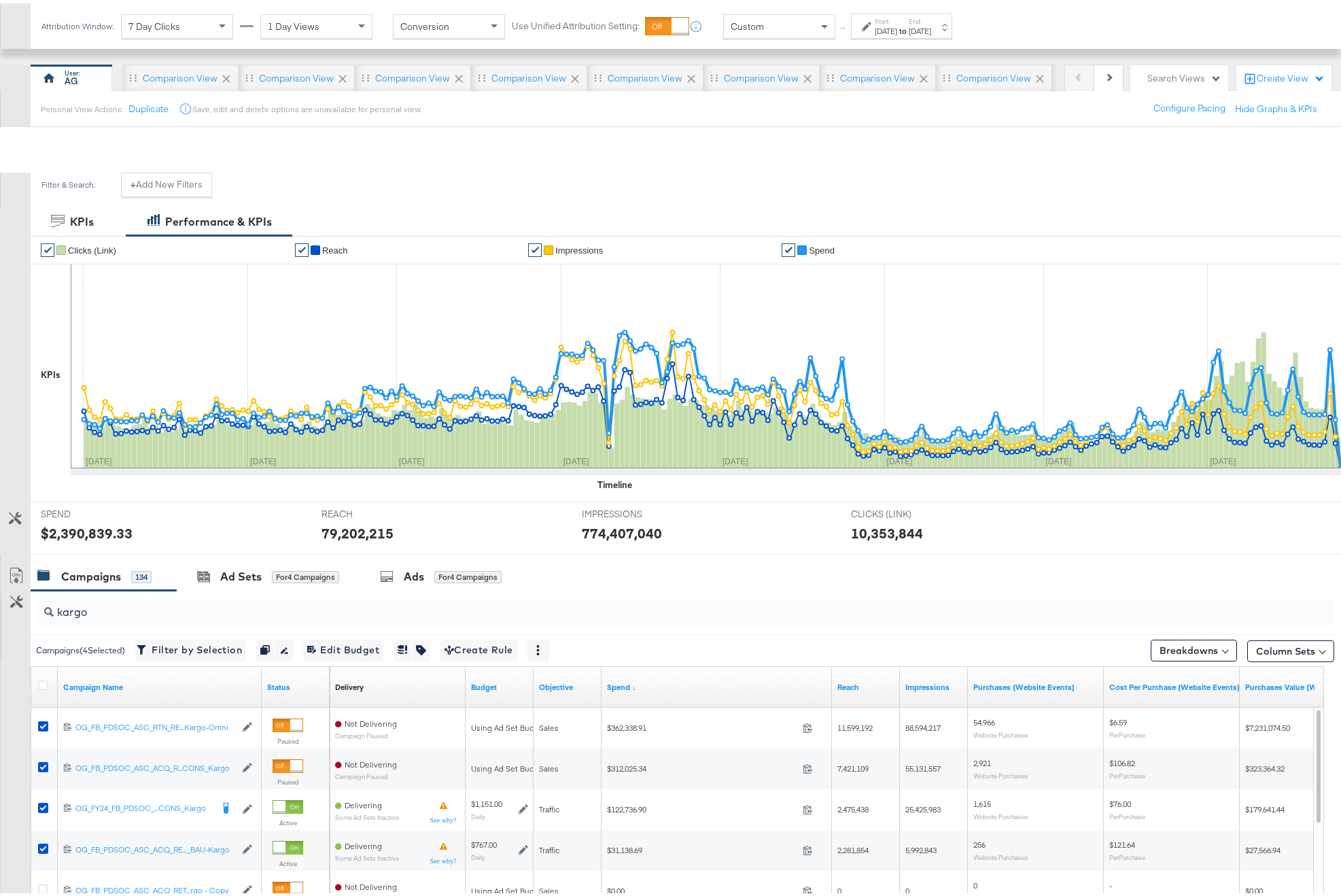
scroll to position [199, 0]
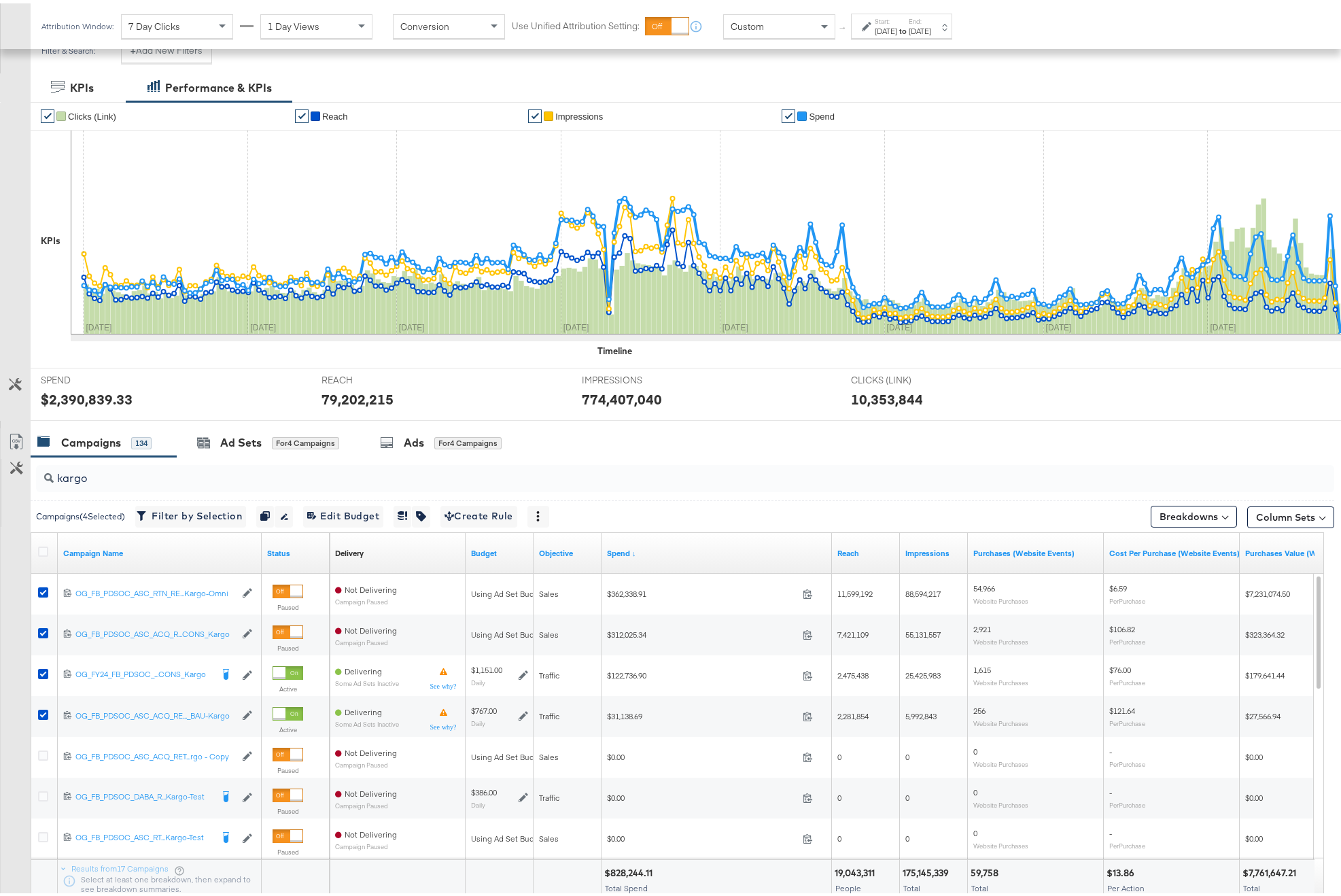
click at [381, 451] on div "Ads for 4 Campaigns" at bounding box center [440, 439] width 163 height 29
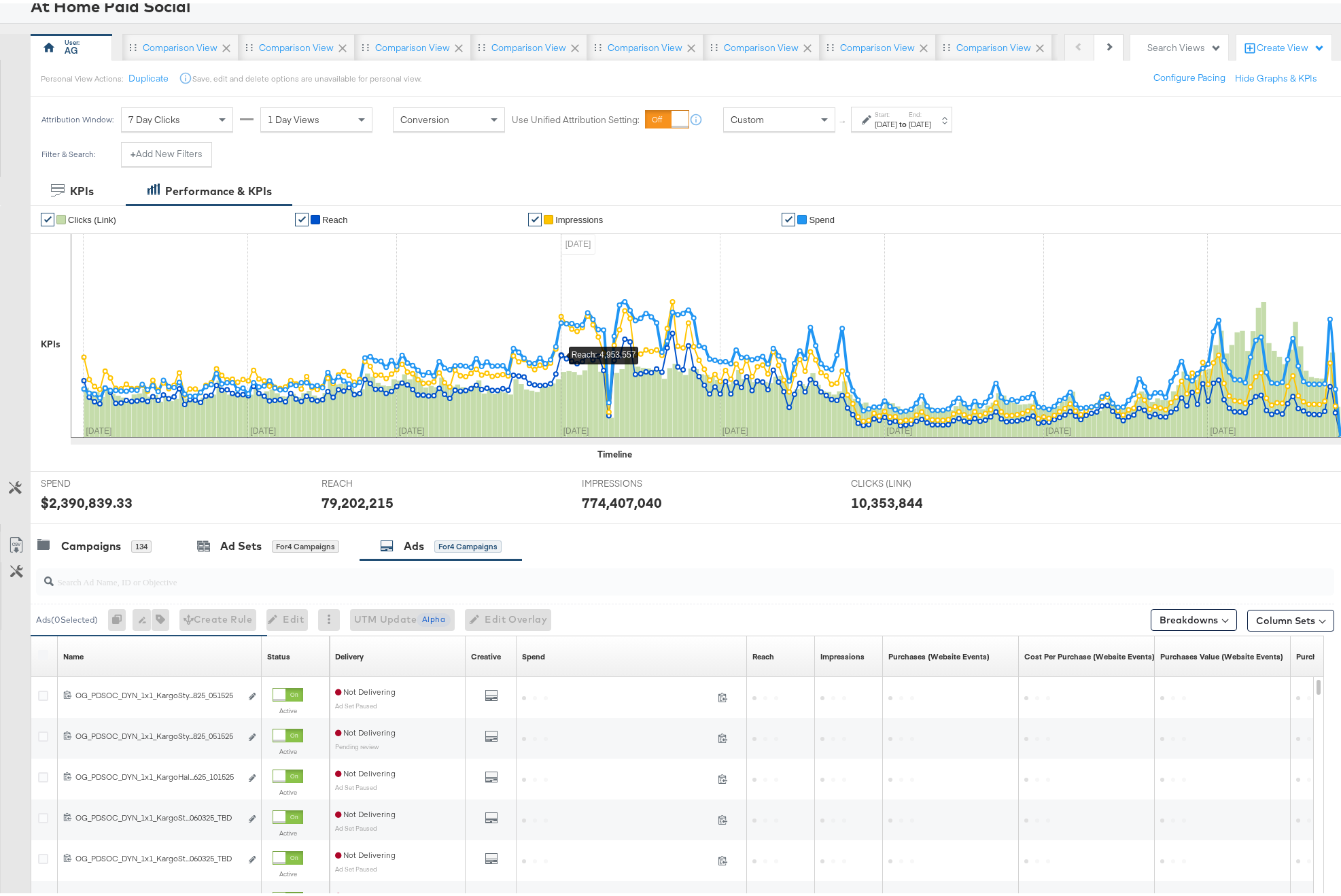
scroll to position [299, 0]
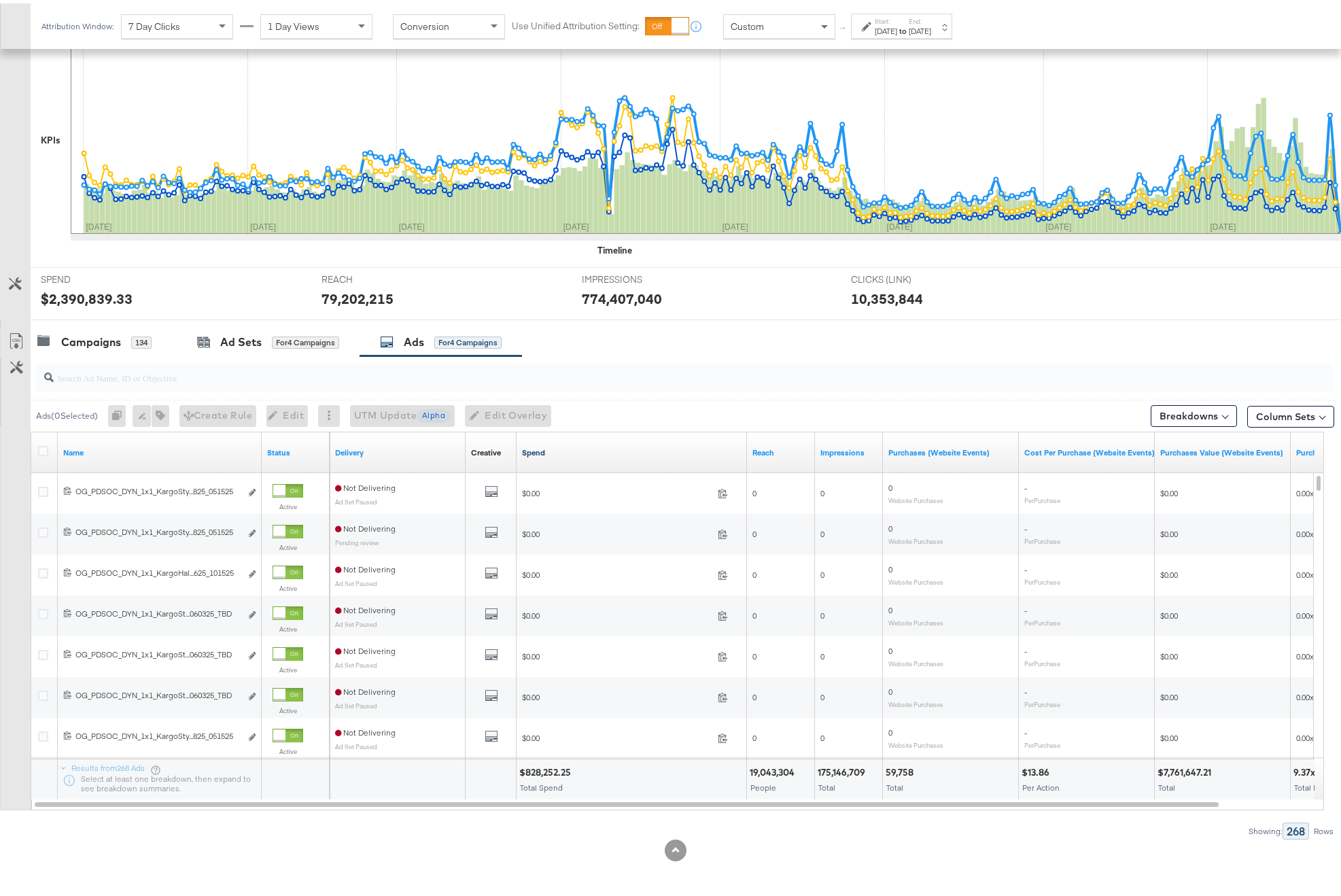
click at [542, 448] on link "Spend" at bounding box center [632, 449] width 220 height 11
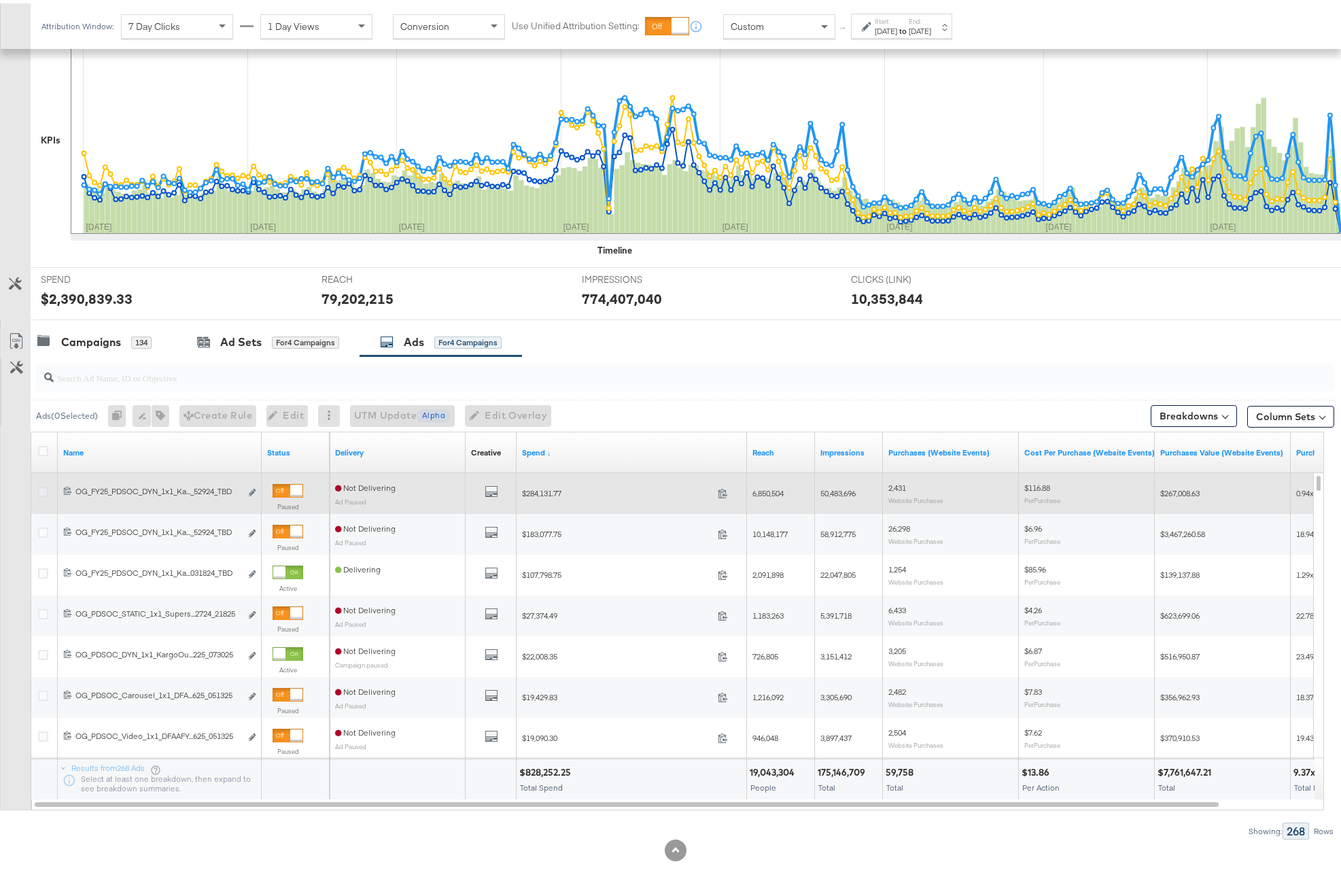
click at [44, 487] on icon at bounding box center [43, 487] width 10 height 10
click at [0, 0] on input "checkbox" at bounding box center [0, 0] width 0 height 0
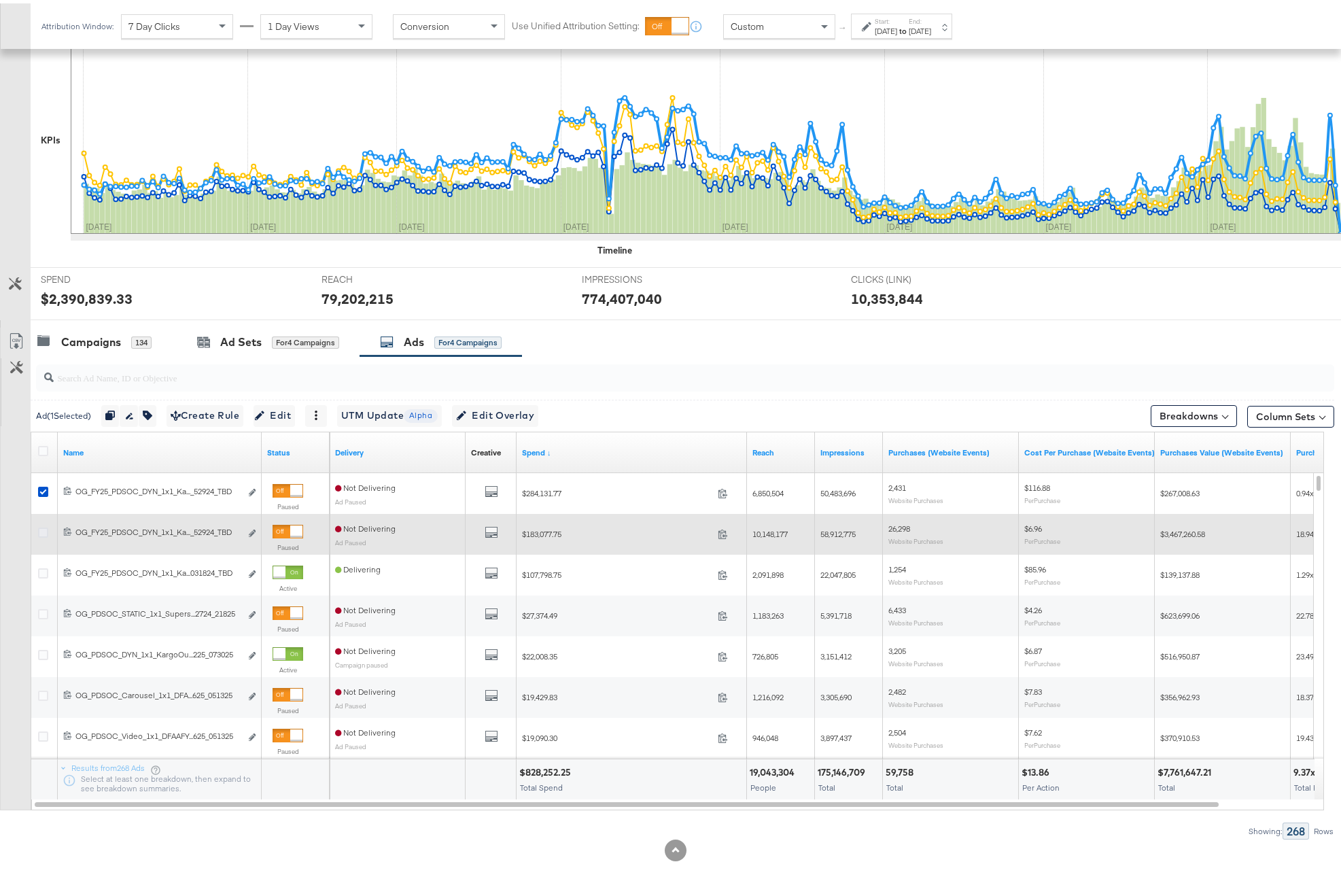
click at [39, 530] on icon at bounding box center [43, 528] width 10 height 10
click at [0, 0] on input "checkbox" at bounding box center [0, 0] width 0 height 0
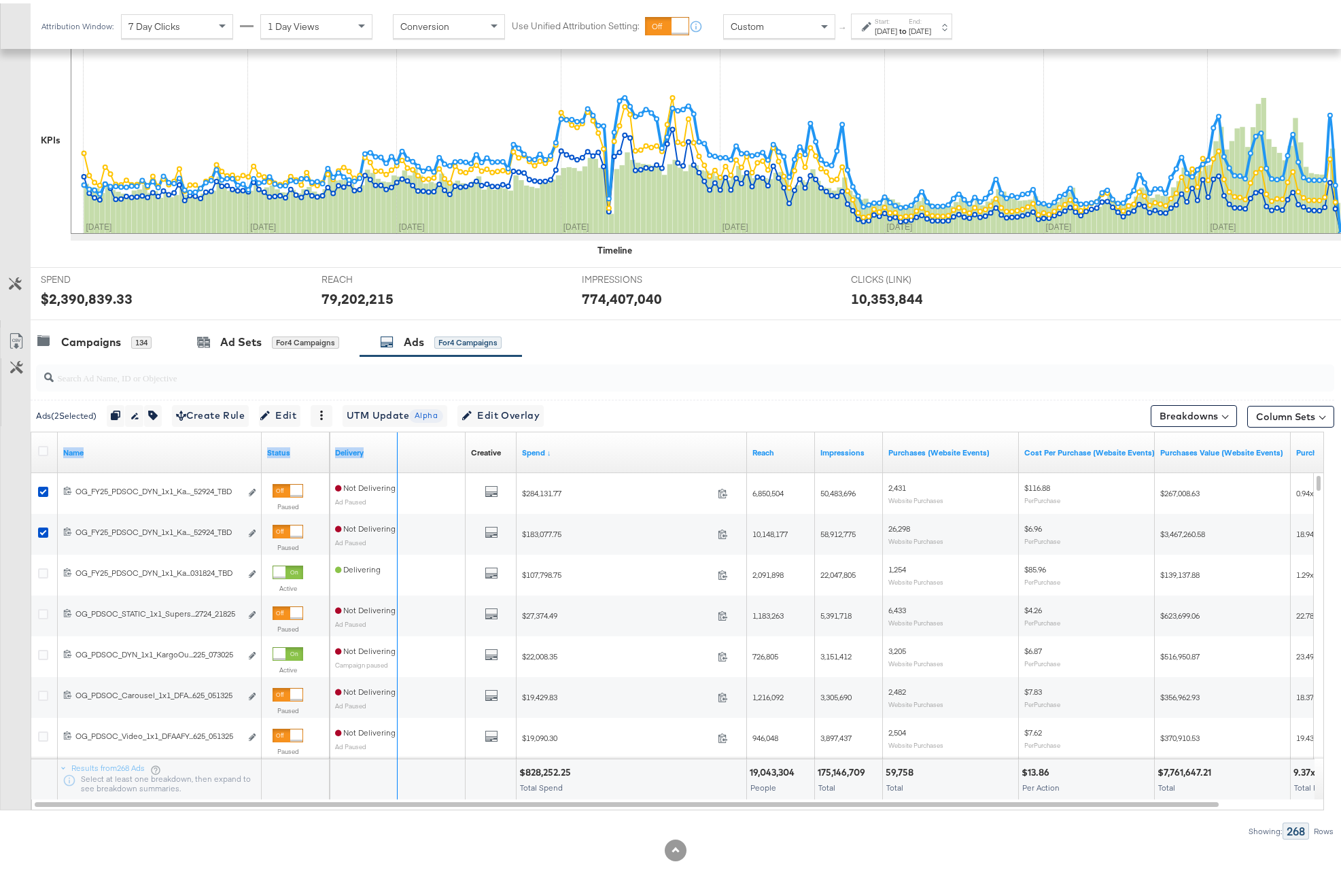
drag, startPoint x: 259, startPoint y: 442, endPoint x: 395, endPoint y: 458, distance: 136.9
click at [31, 429] on div "Name Status Delivery Creative Sorting Unavailable Spend ↓ Reach Impressions Pur…" at bounding box center [31, 429] width 0 height 0
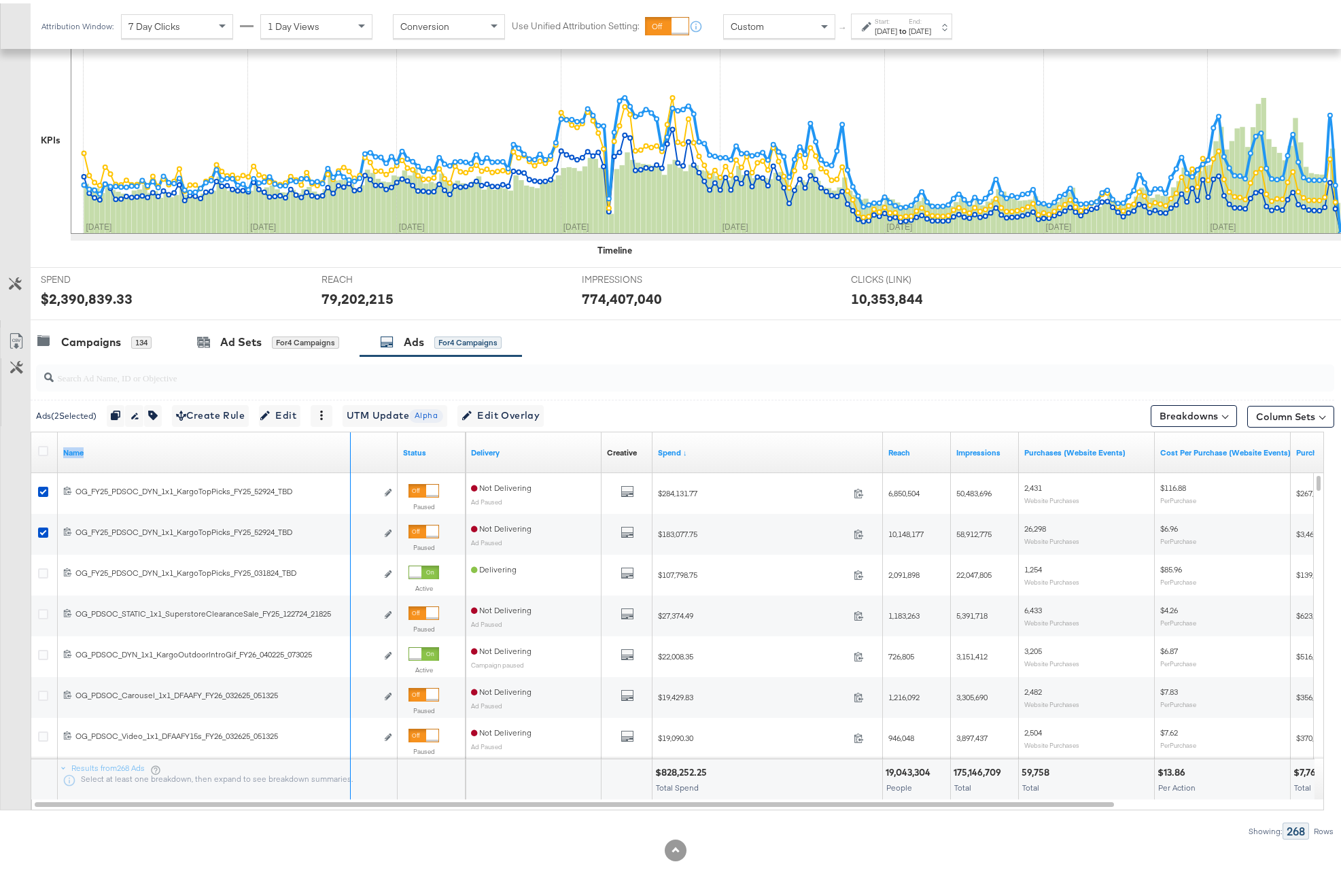
drag, startPoint x: 396, startPoint y: 452, endPoint x: 349, endPoint y: 466, distance: 49.0
click at [349, 466] on div "Name" at bounding box center [228, 449] width 340 height 41
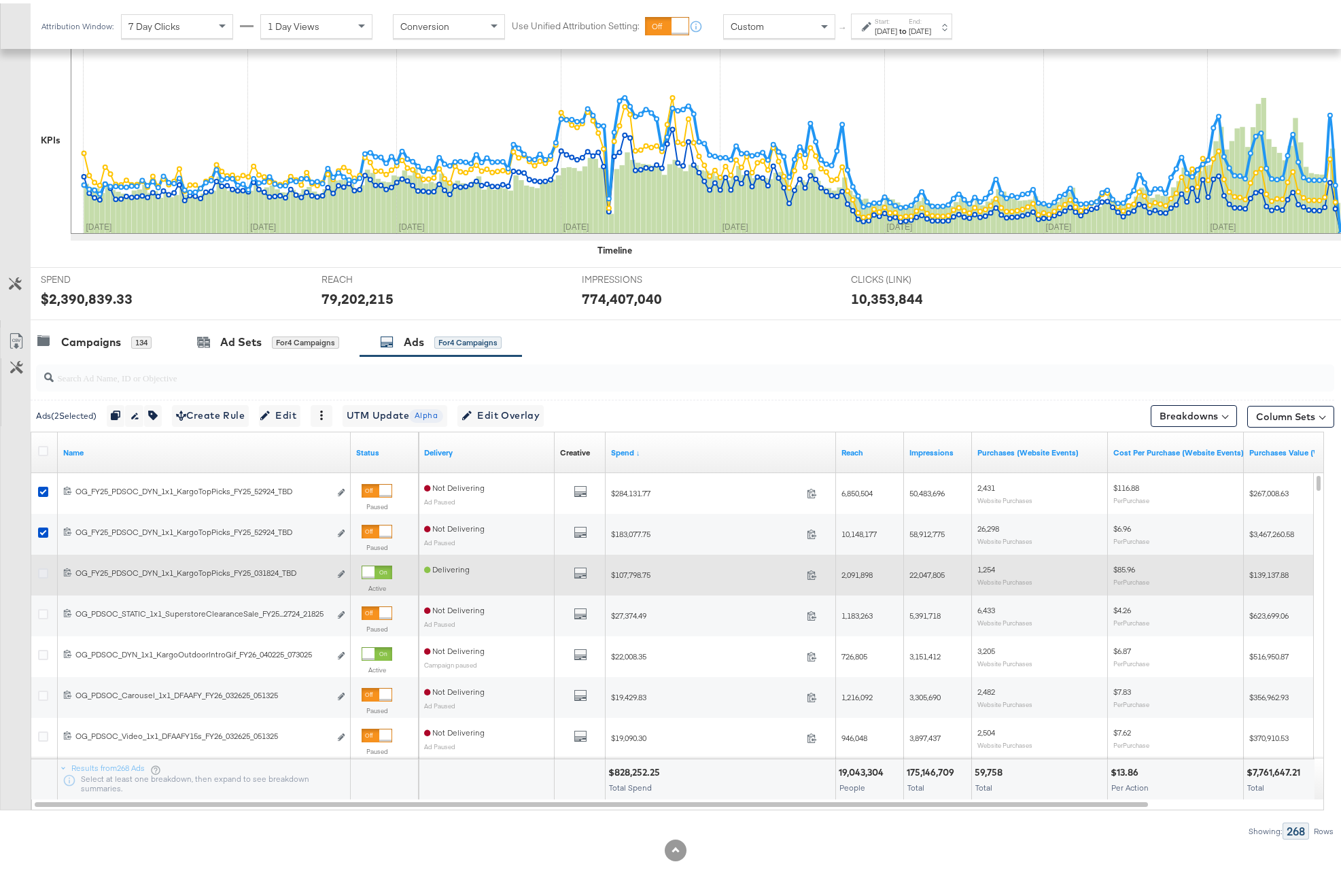
click at [39, 573] on icon at bounding box center [43, 569] width 10 height 10
click at [0, 0] on input "checkbox" at bounding box center [0, 0] width 0 height 0
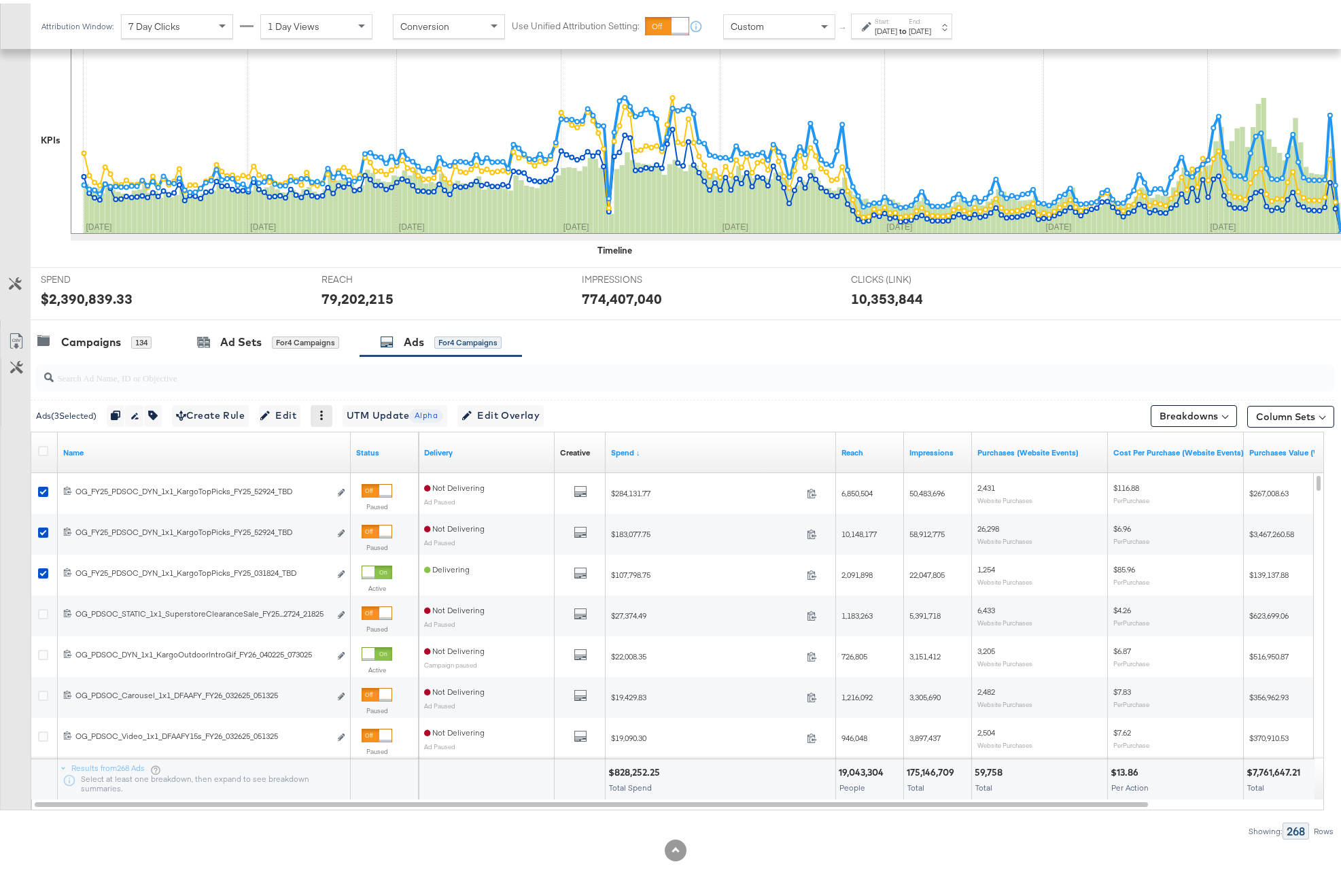
click at [326, 416] on icon at bounding box center [321, 412] width 9 height 9
click at [332, 418] on div "Activate Pause Delete Archive" at bounding box center [369, 468] width 74 height 101
click at [326, 410] on icon at bounding box center [321, 412] width 9 height 9
click at [158, 411] on icon "button" at bounding box center [153, 412] width 9 height 9
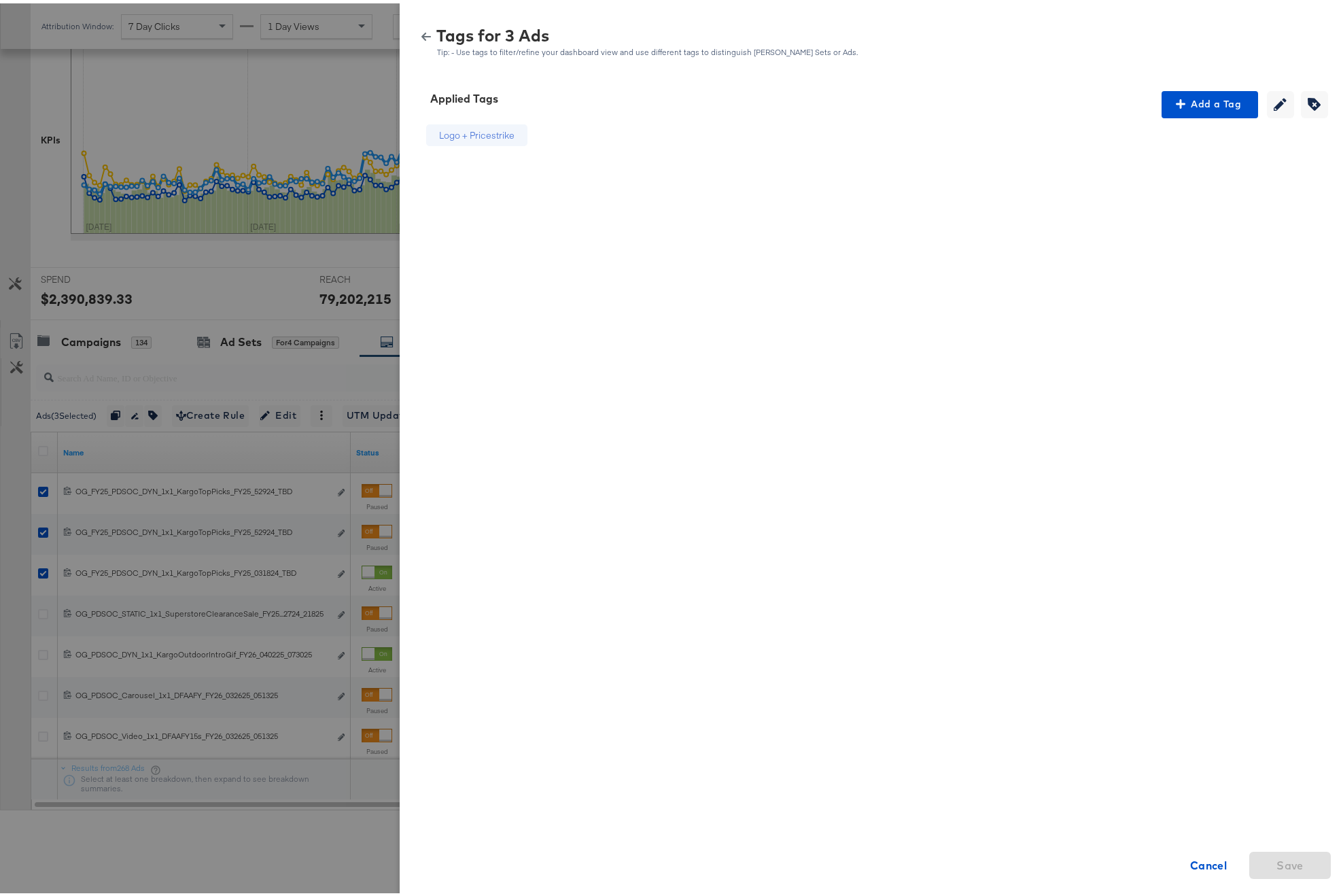
click at [477, 137] on div "Logo + Pricestrike" at bounding box center [477, 133] width 75 height 13
click at [1229, 105] on icon "button" at bounding box center [1315, 101] width 13 height 13
click at [528, 133] on icon at bounding box center [532, 133] width 9 height 9
click at [1229, 854] on span "Save" at bounding box center [1290, 862] width 27 height 19
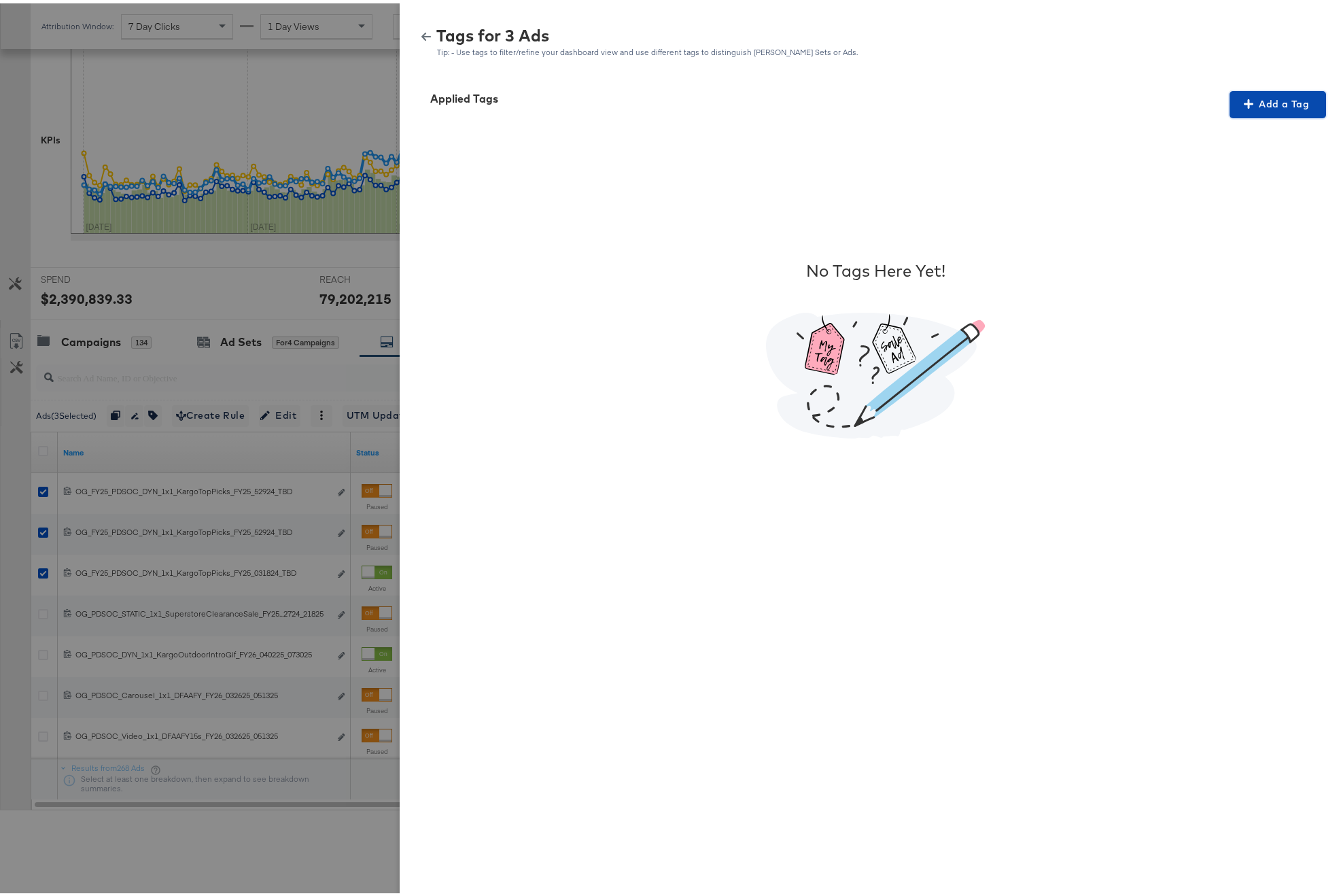
click at [1229, 103] on span "Add a Tag" at bounding box center [1278, 101] width 85 height 17
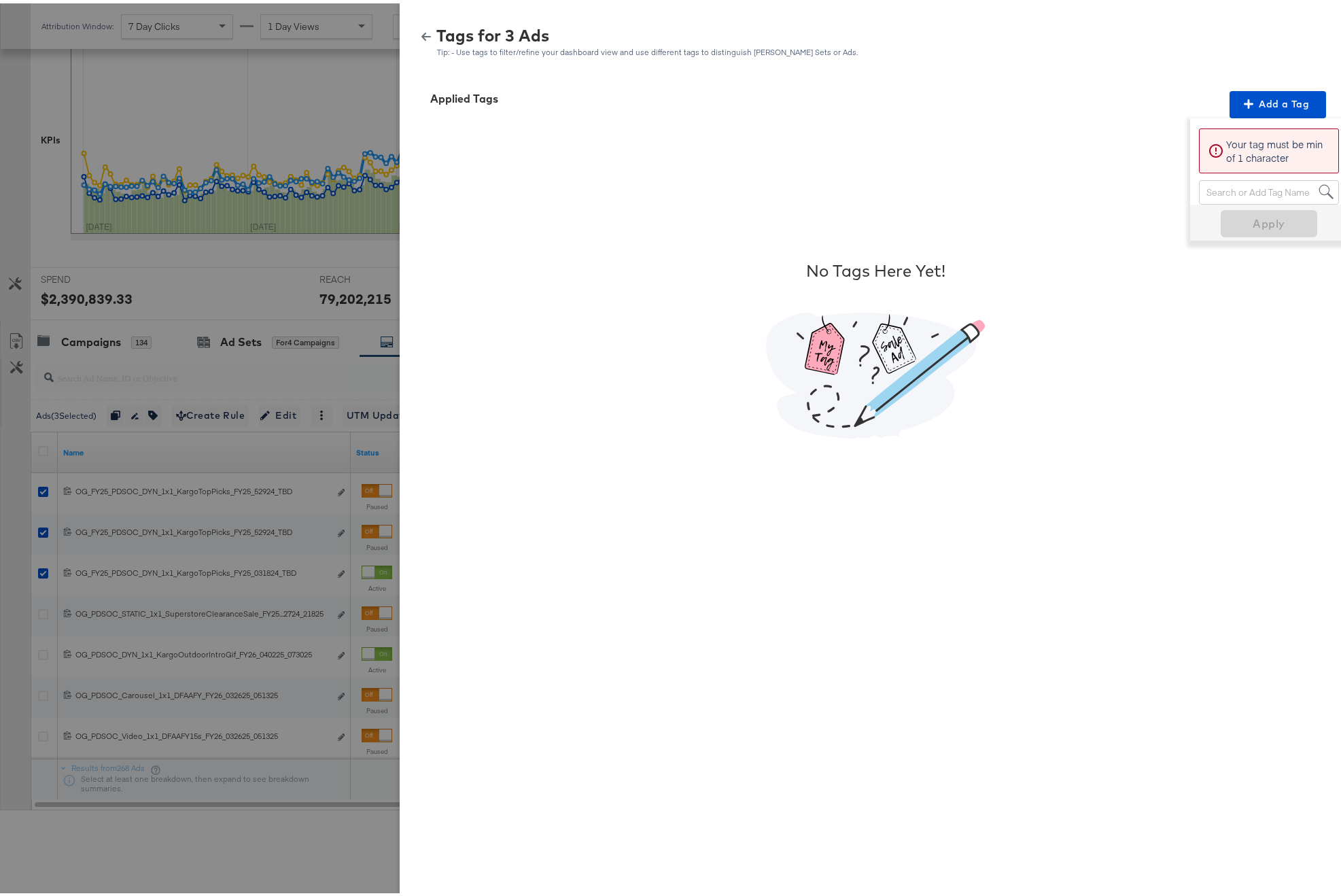
click at [416, 38] on div "Tags for 3 Ads Tip: - Use tags to filter/refine your dashboard view and use dif…" at bounding box center [875, 39] width 919 height 29
click at [421, 34] on icon "button" at bounding box center [426, 33] width 9 height 9
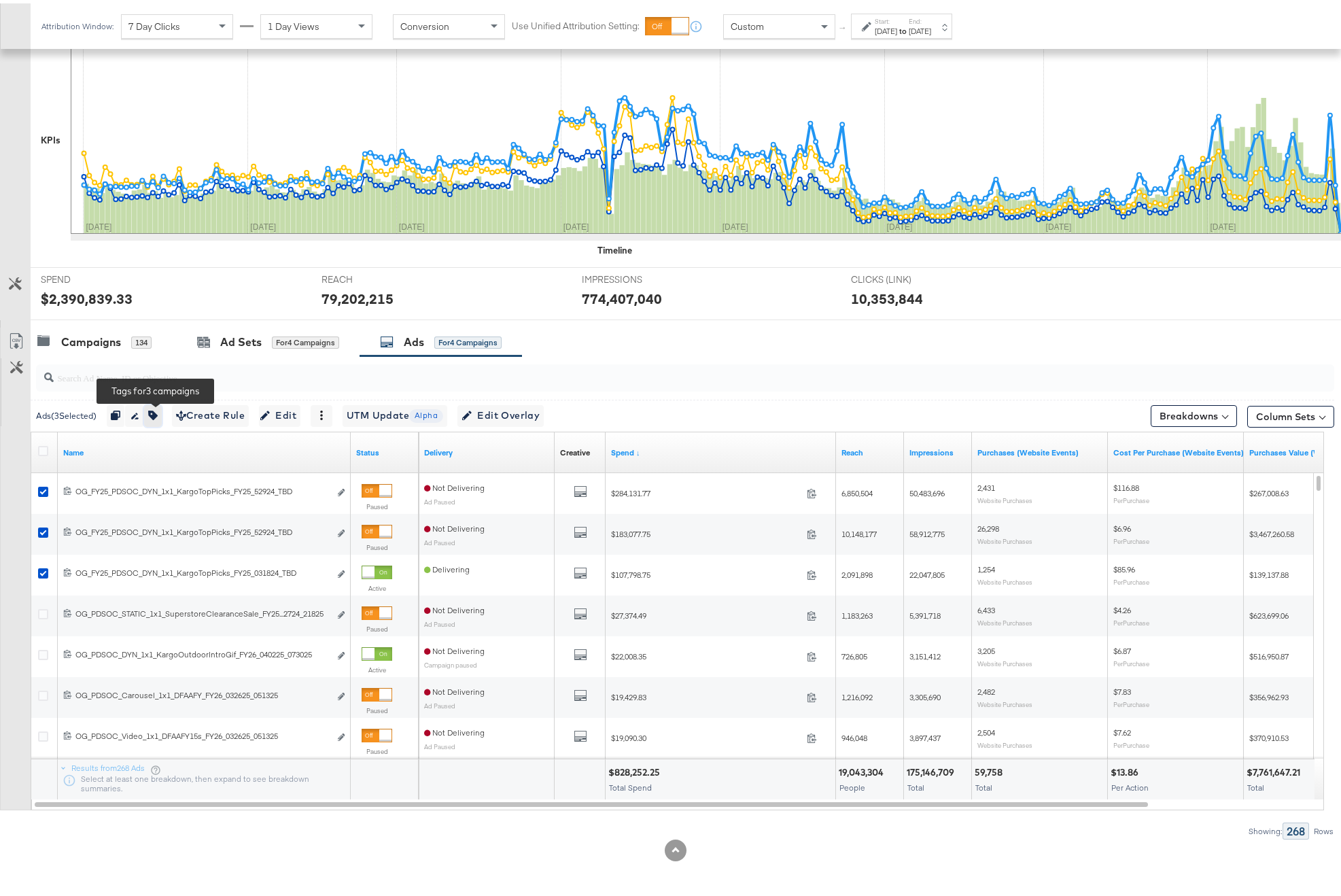
click at [149, 409] on button "button" at bounding box center [153, 413] width 17 height 22
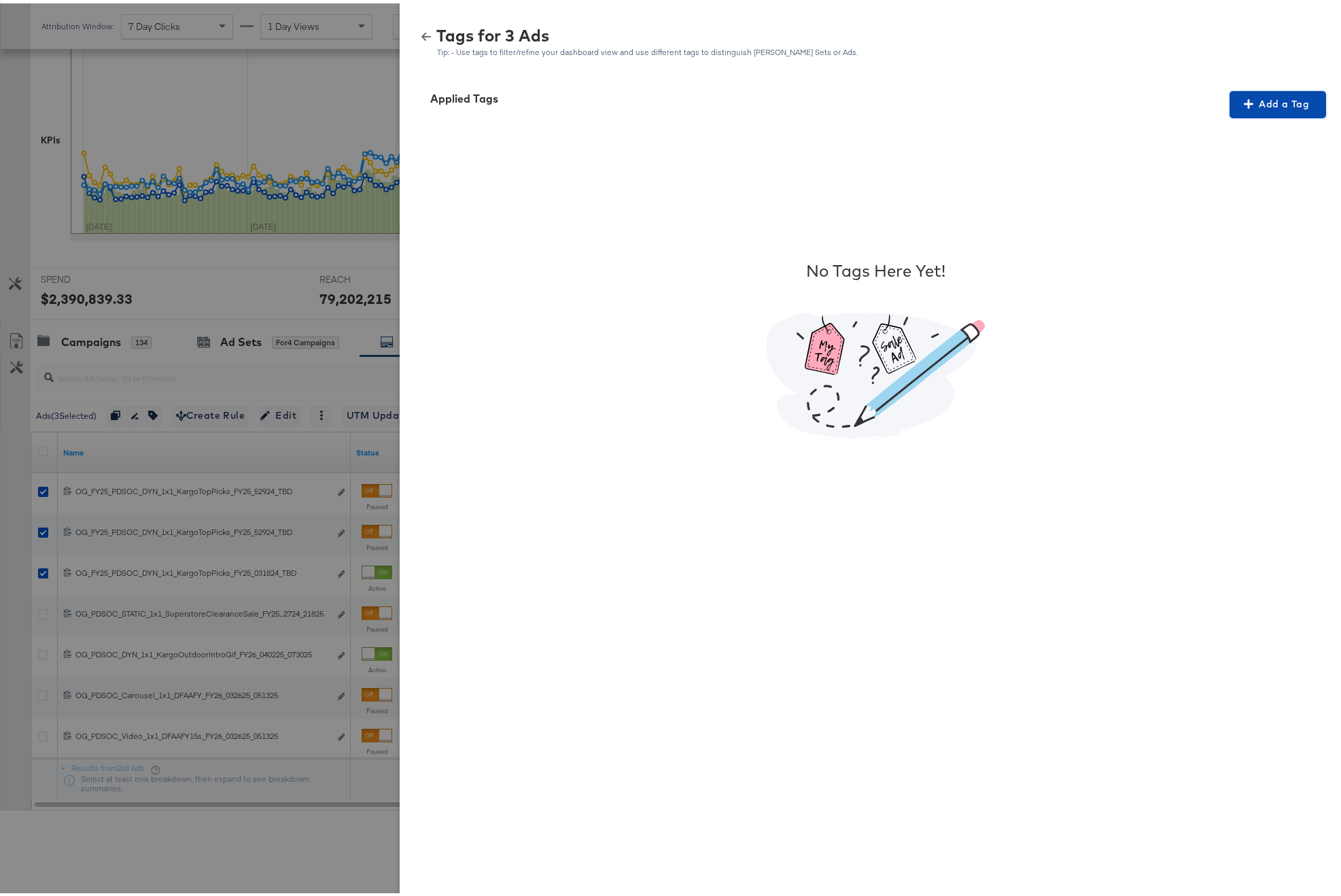
click at [1229, 113] on button "Add a Tag" at bounding box center [1278, 102] width 96 height 27
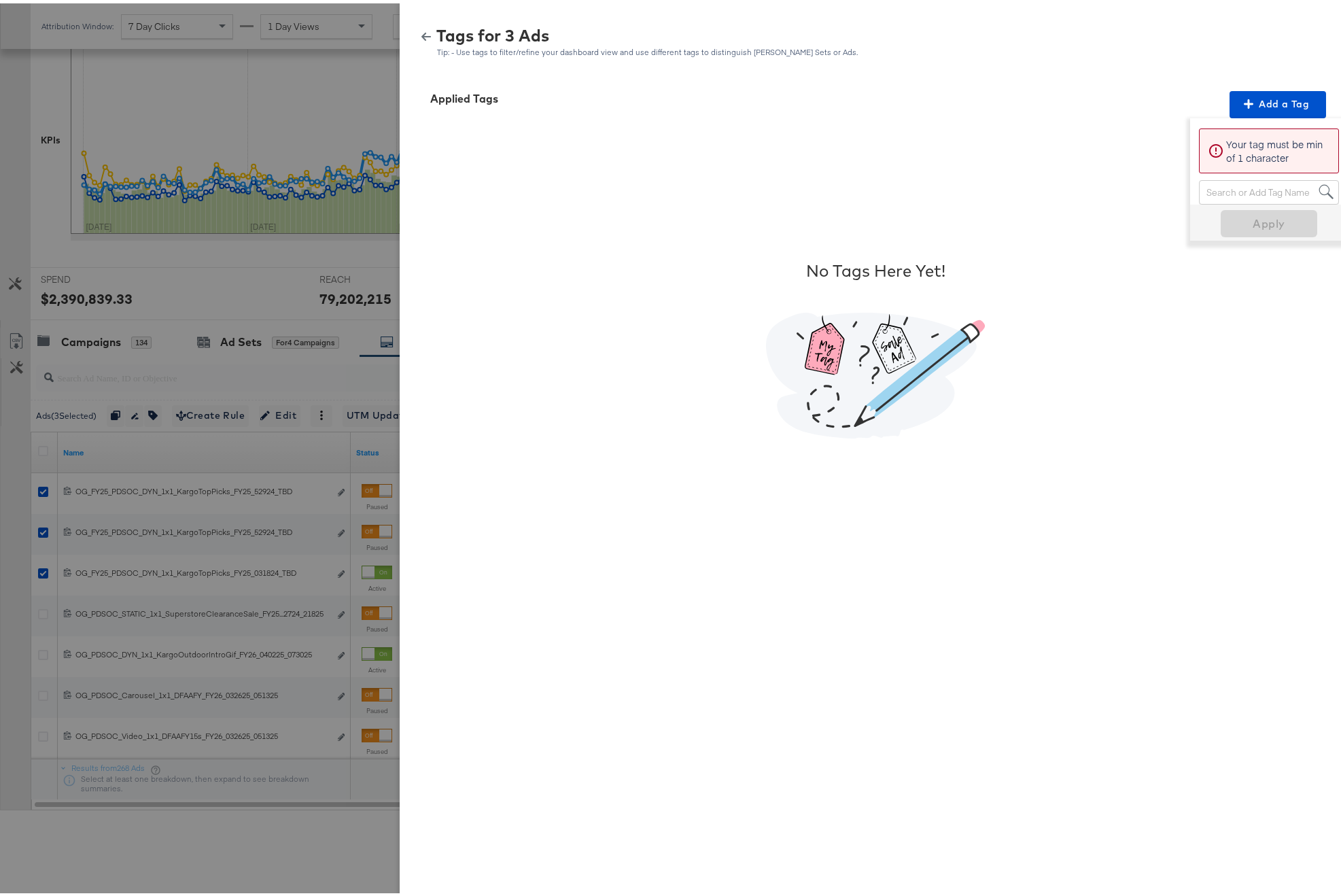
click at [1228, 196] on div "Search or Add Tag Name" at bounding box center [1269, 188] width 139 height 23
click at [1229, 191] on div "Search or Add Tag Name" at bounding box center [1269, 188] width 139 height 23
type input "Top Picks"
click at [1229, 139] on span "× Top Picks" at bounding box center [1255, 137] width 110 height 23
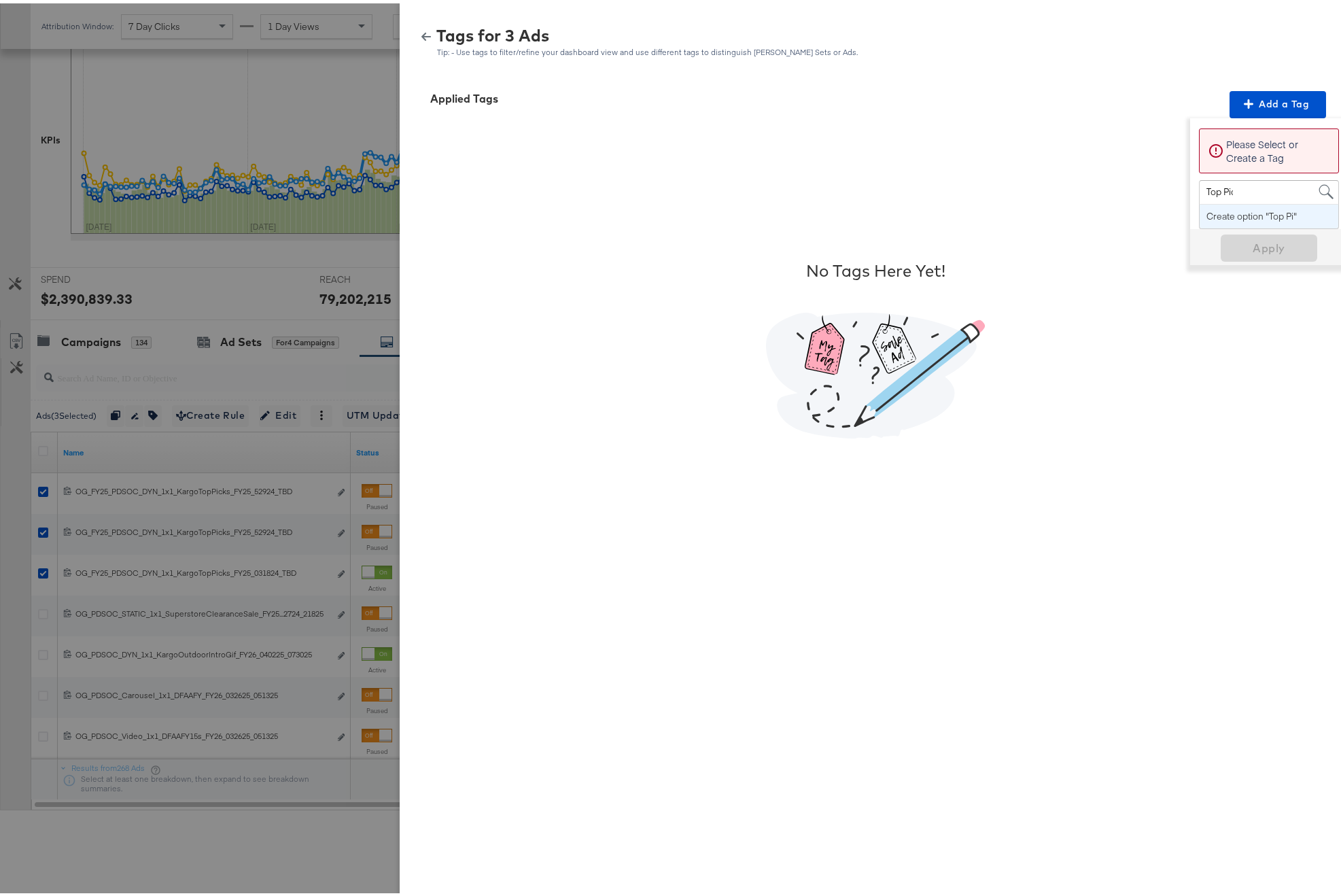
type input "Top Picks"
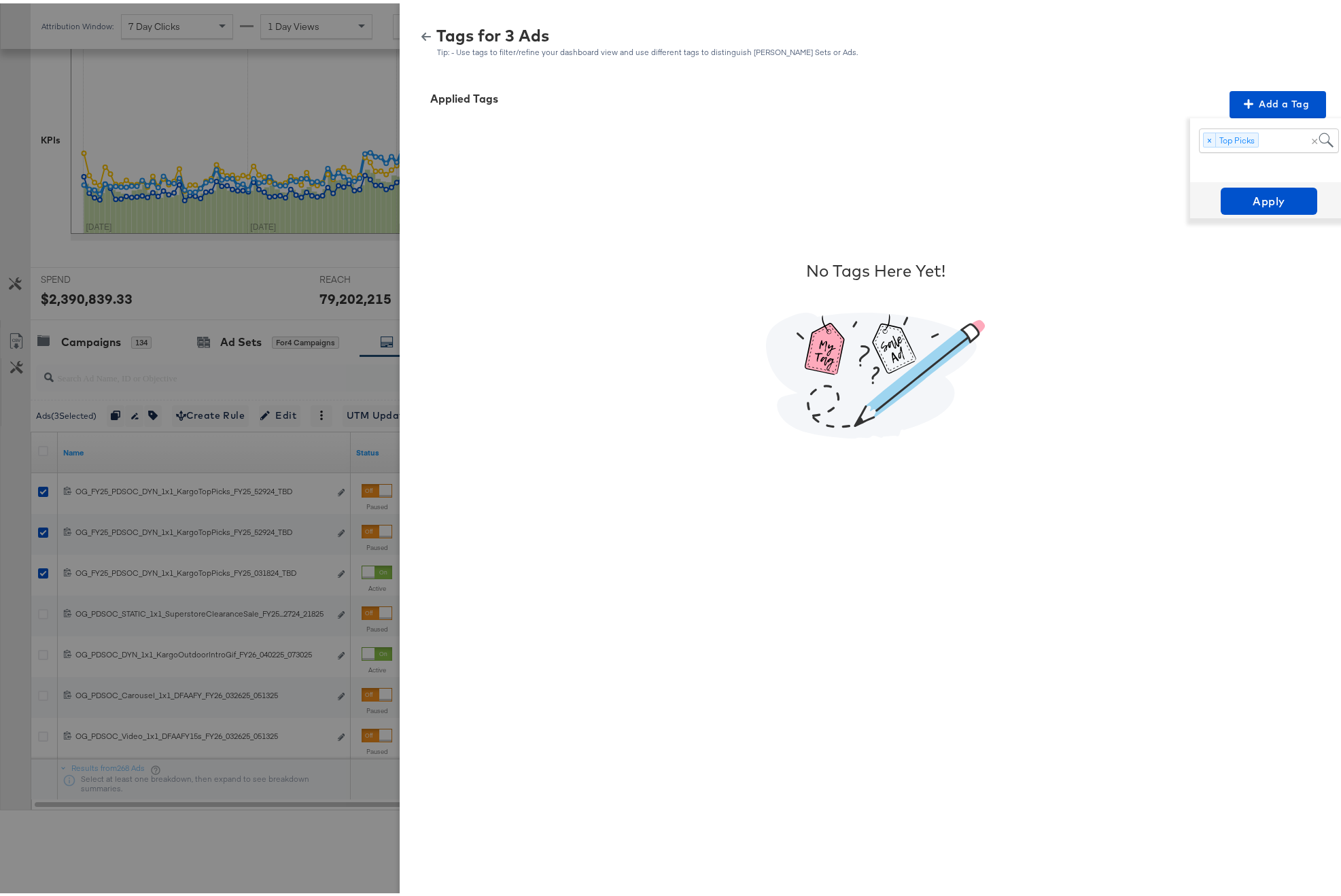
click at [1229, 140] on span "× Top Picks" at bounding box center [1255, 137] width 110 height 23
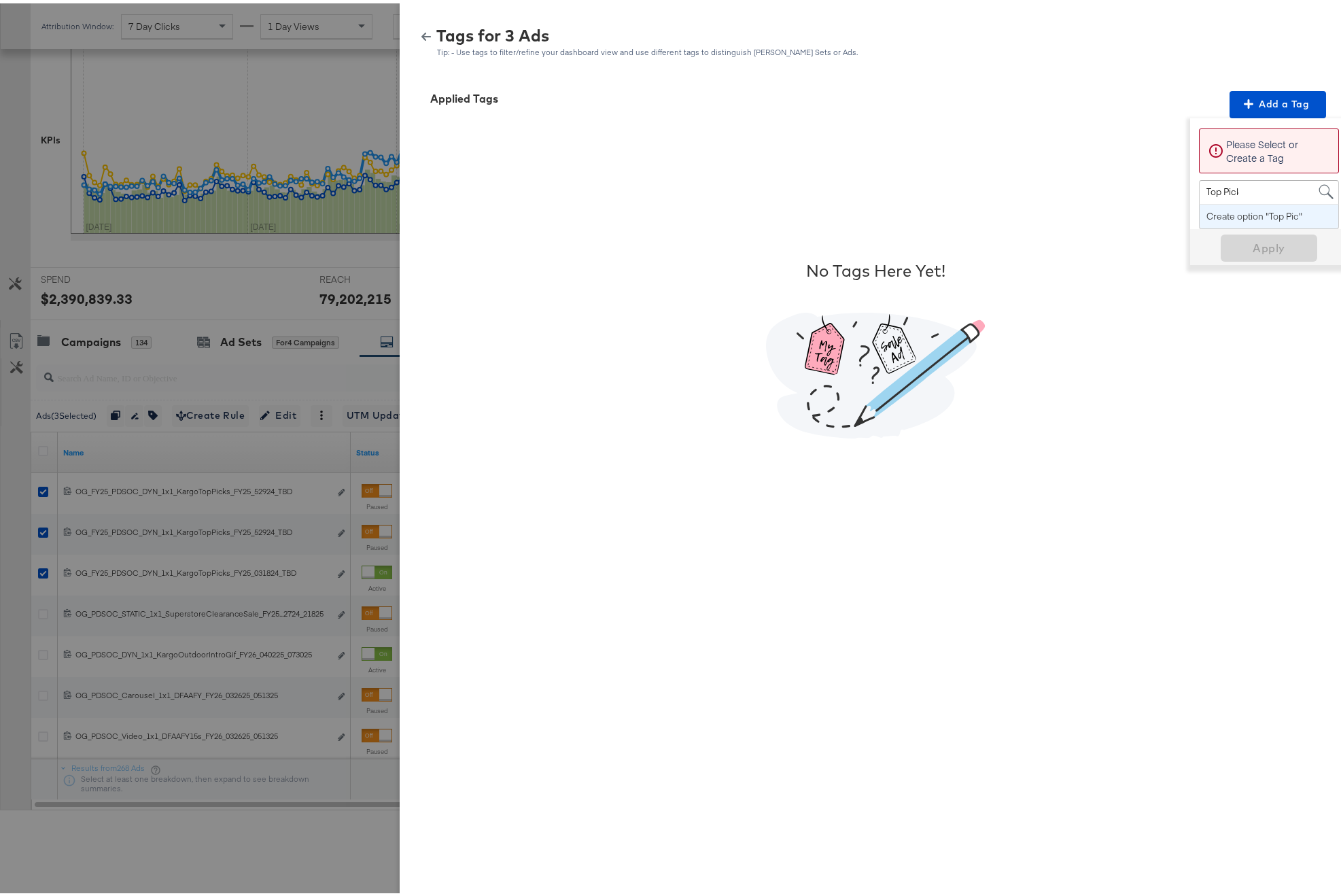
type input "Top Picks"
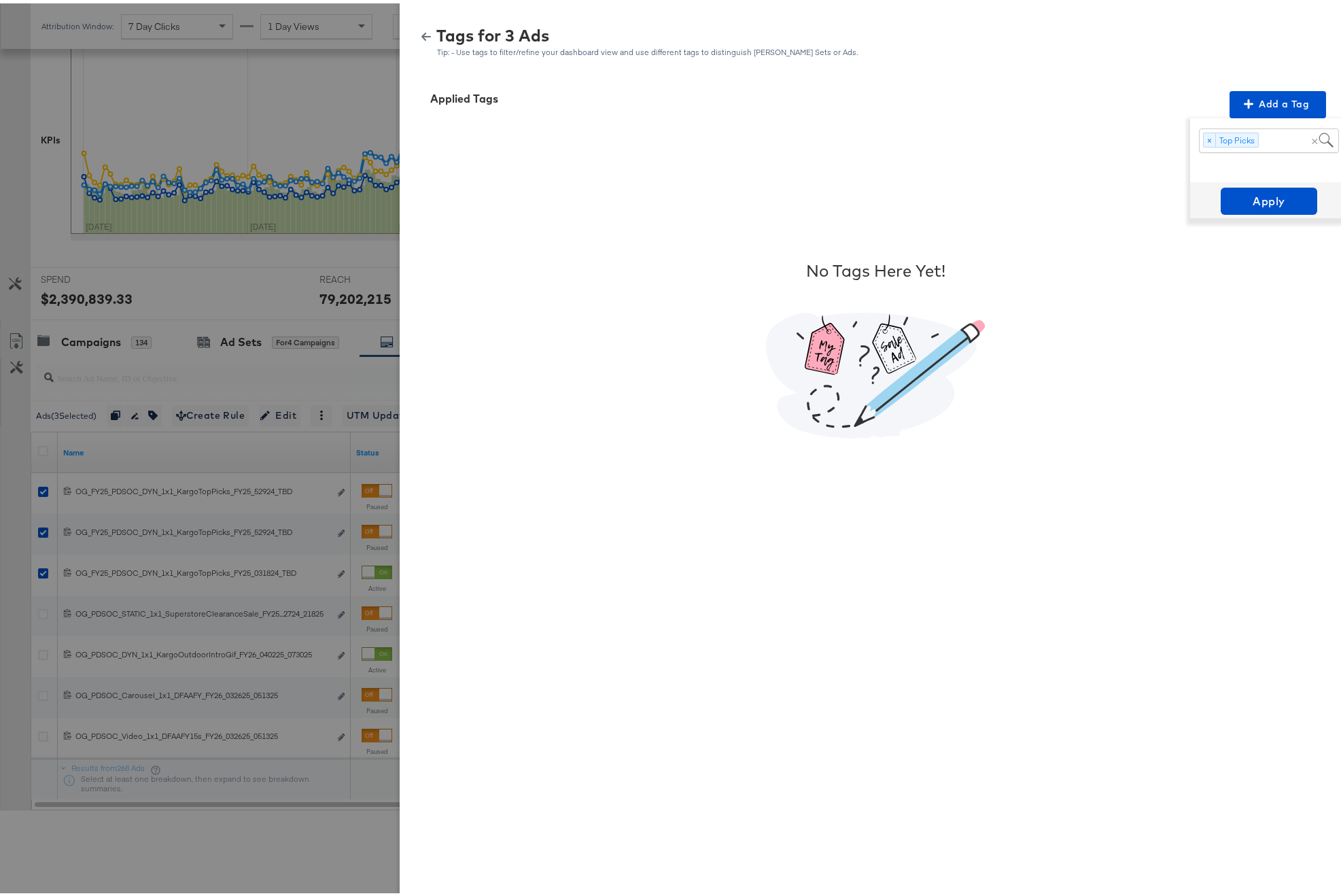
click at [1217, 133] on span "Top Picks" at bounding box center [1237, 136] width 42 height 14
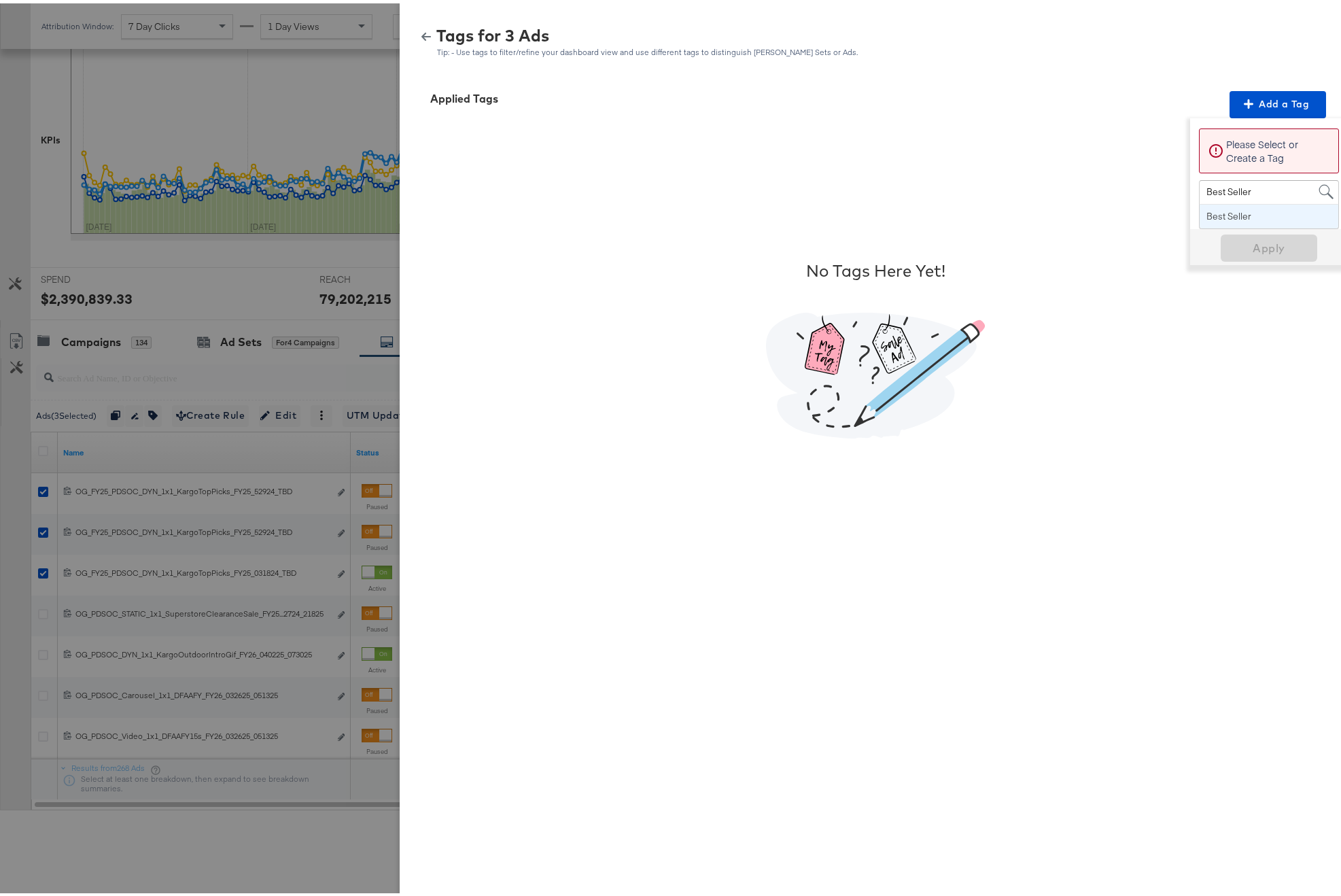
type input "Best Sellers"
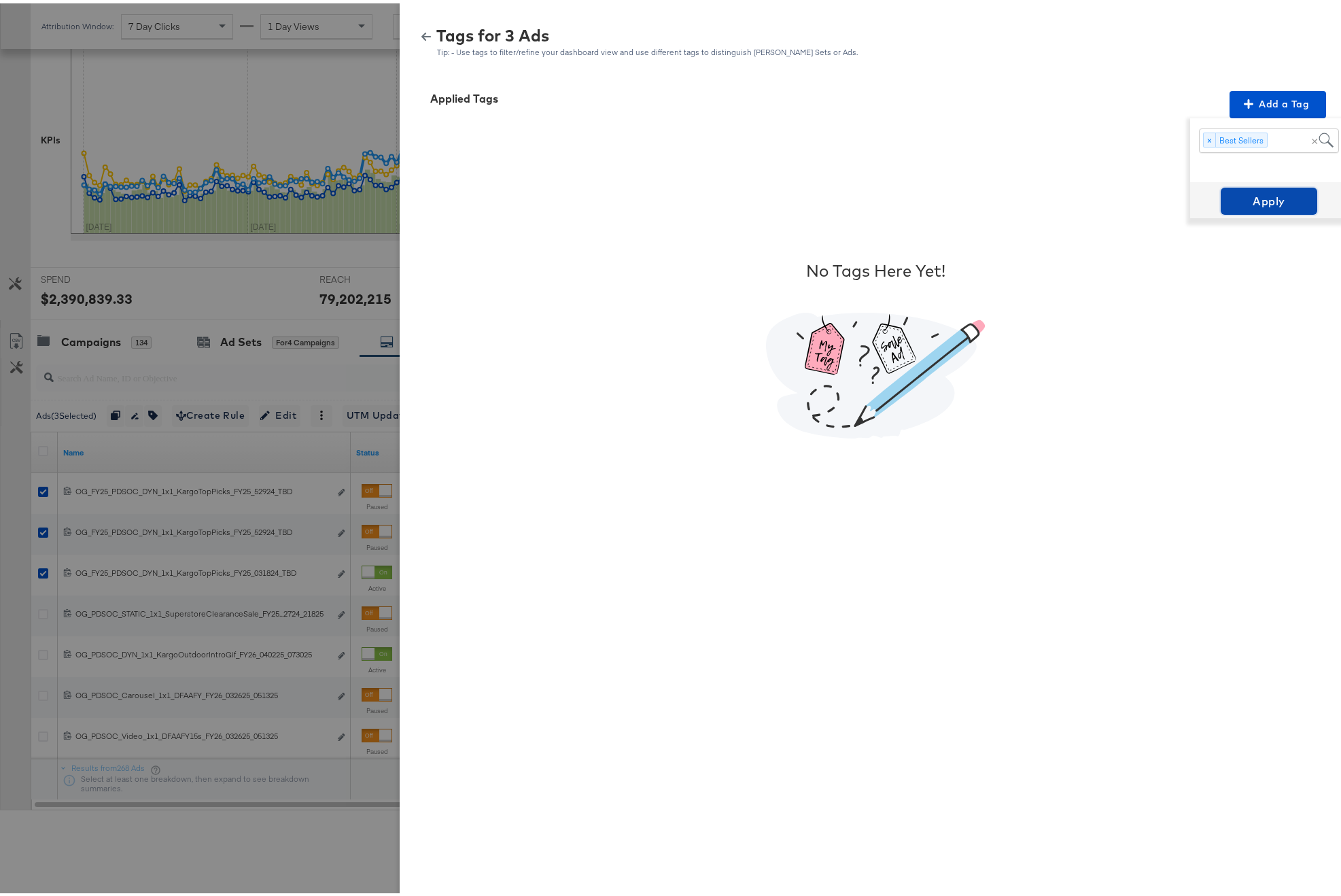
click at [1229, 202] on span "Apply" at bounding box center [1269, 197] width 85 height 19
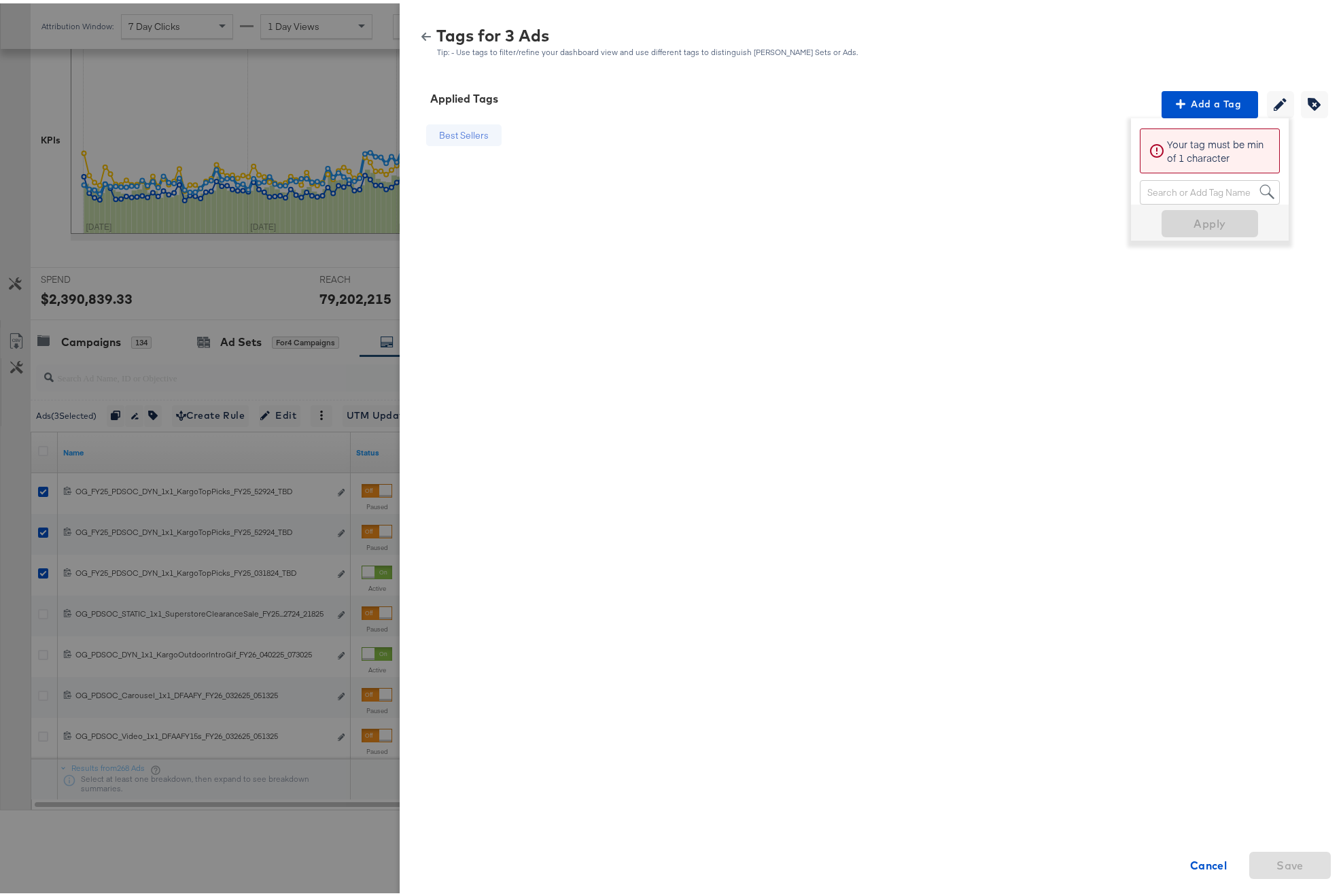
click at [1149, 190] on div "Search or Add Tag Name" at bounding box center [1210, 188] width 139 height 23
type input "Price Strike + Free Shipping"
click at [1208, 215] on span "Apply" at bounding box center [1210, 212] width 85 height 19
drag, startPoint x: 537, startPoint y: 225, endPoint x: 517, endPoint y: 177, distance: 52.0
click at [537, 223] on div "Price Strike + Free Shipping Best Sellers Cancel Save" at bounding box center [545, 346] width 258 height 462
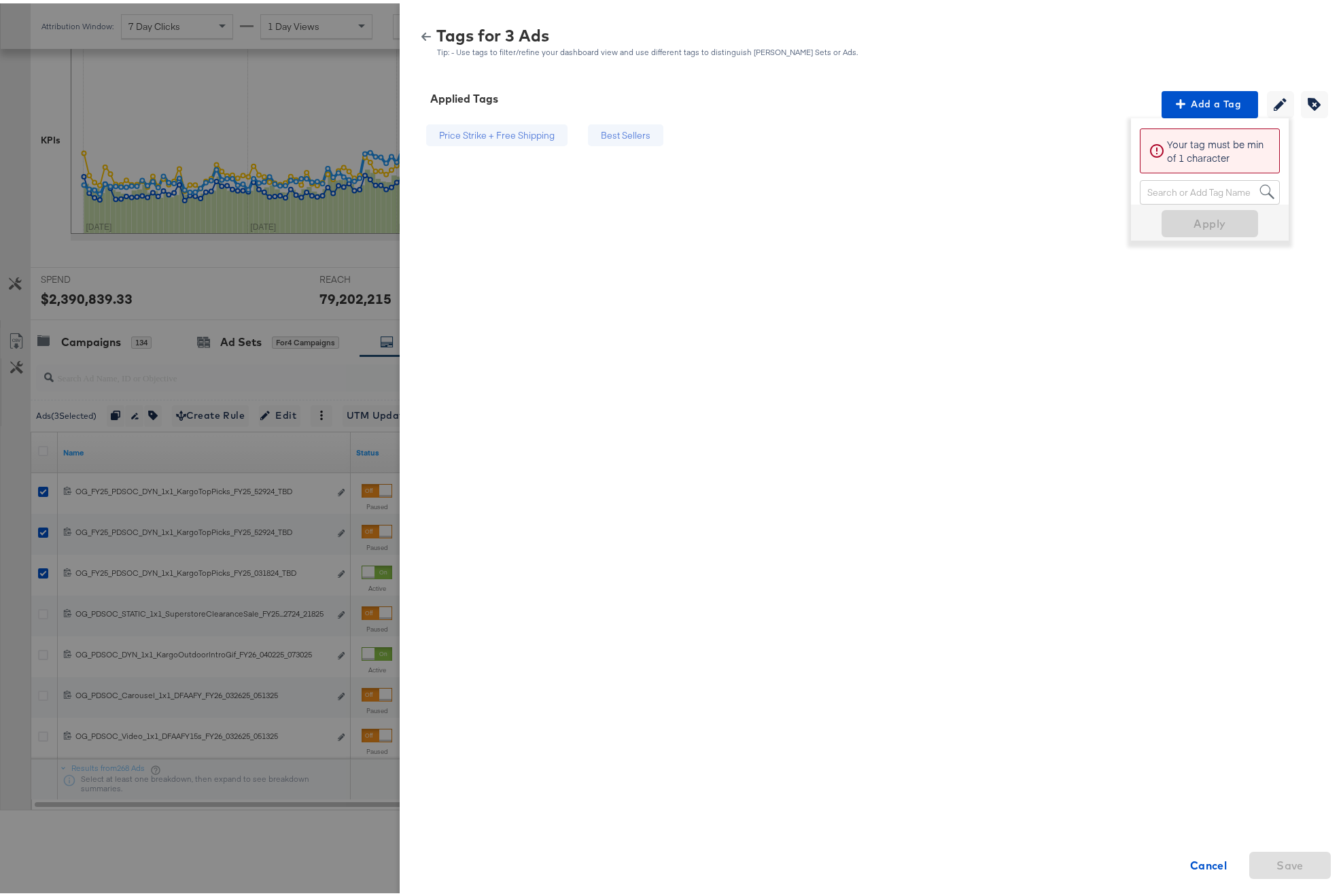
click at [548, 134] on div "Price Strike + Free Shipping" at bounding box center [498, 132] width 142 height 23
click at [1229, 104] on span "Creating or removing tags will be disabled while your editing current tags" at bounding box center [1281, 101] width 20 height 13
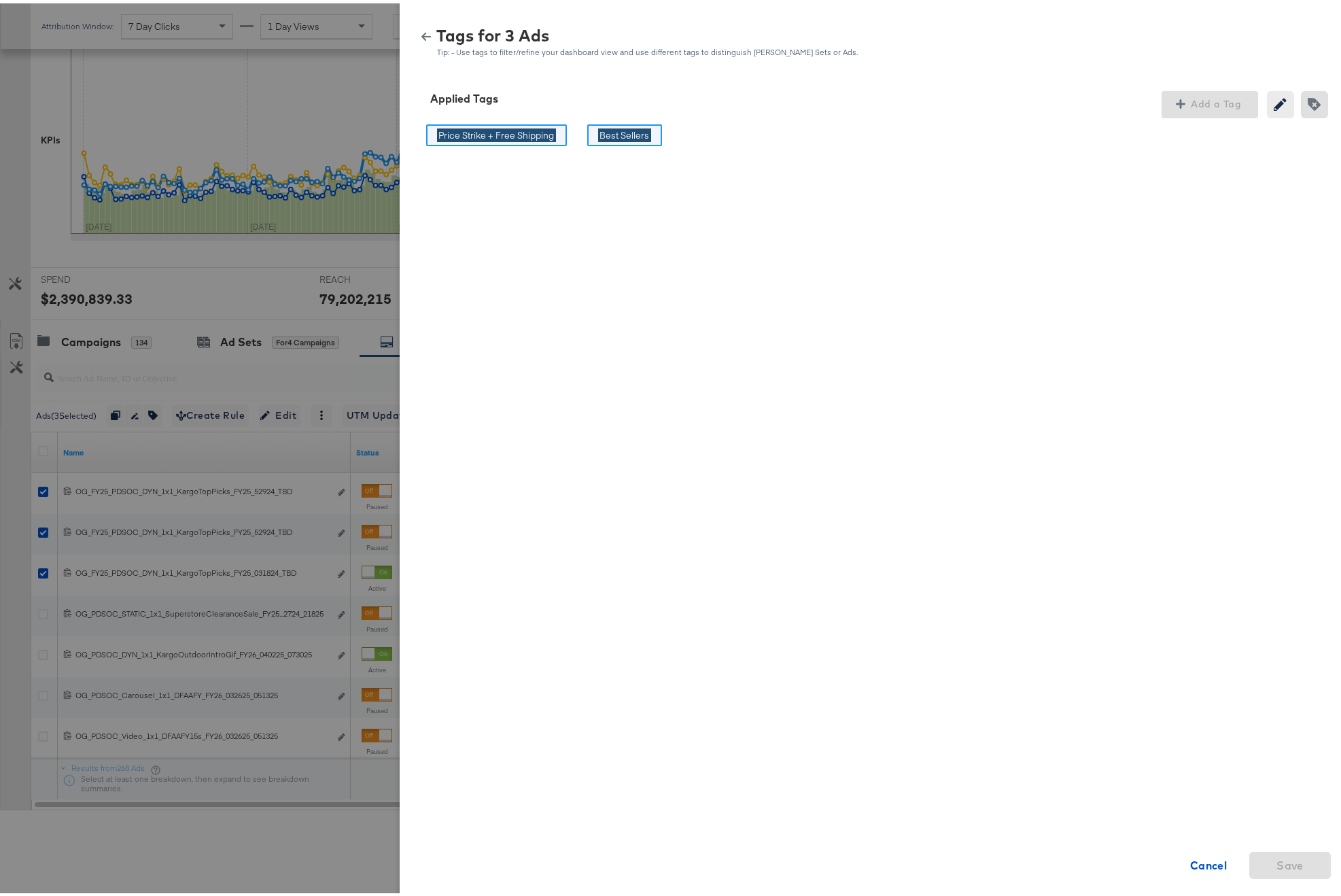
click at [507, 137] on input "Price Strike + Free Shipping" at bounding box center [497, 133] width 119 height 15
click at [554, 147] on div "Price Strike + Free Shipping Price Strike + Free Shipping" at bounding box center [496, 133] width 161 height 34
click at [549, 198] on div "Price Strike + Free Shipping Price Strike + Free Shipping Best Sellers Best Sel…" at bounding box center [544, 346] width 256 height 462
click at [1229, 102] on div "Creating or editing tags will be disabled while you are deleting tags" at bounding box center [1317, 102] width 34 height 27
click at [1229, 107] on span "Creating or removing tags will be disabled while your editing current tags" at bounding box center [1281, 101] width 20 height 13
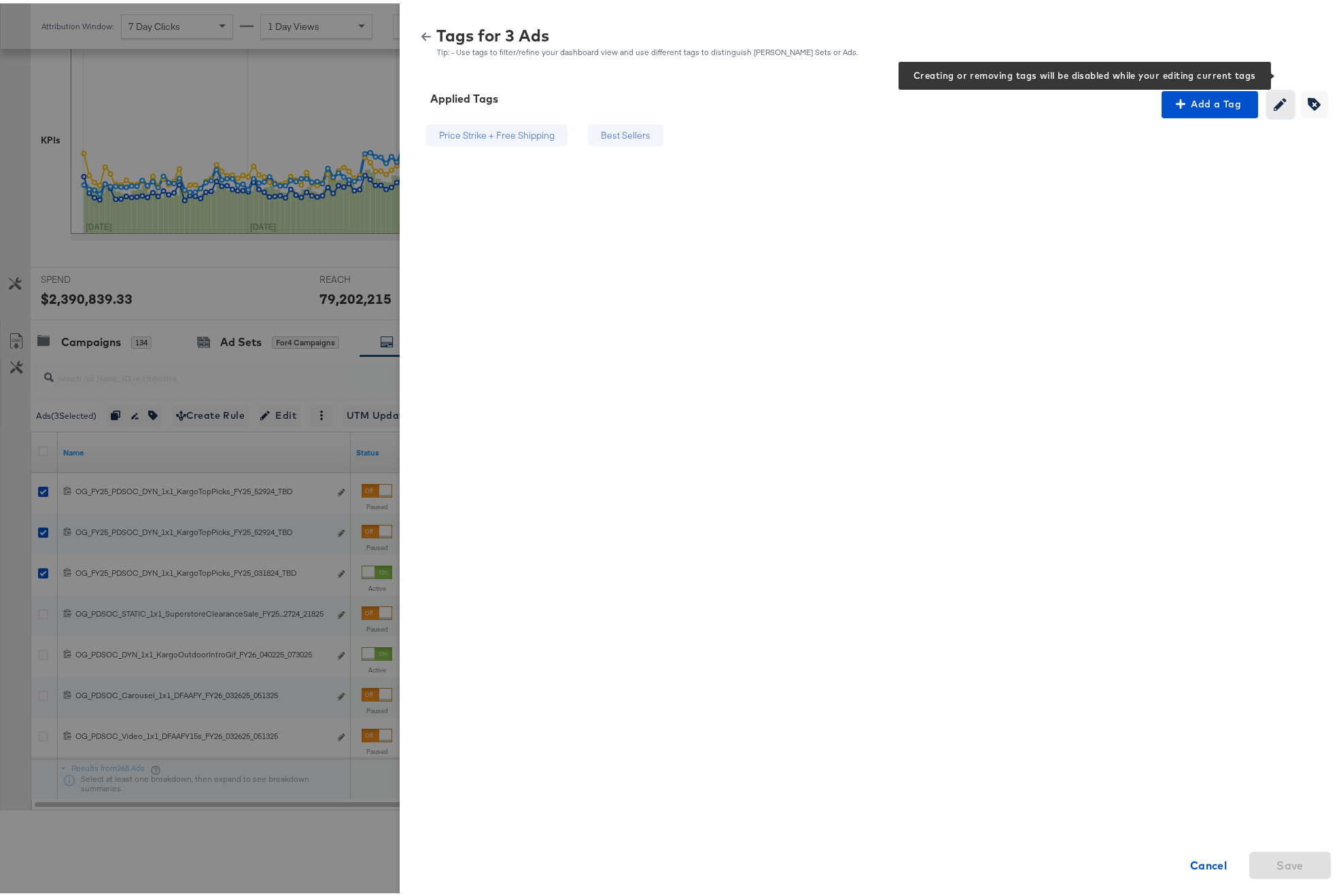
click at [1229, 106] on icon "button" at bounding box center [1280, 101] width 13 height 13
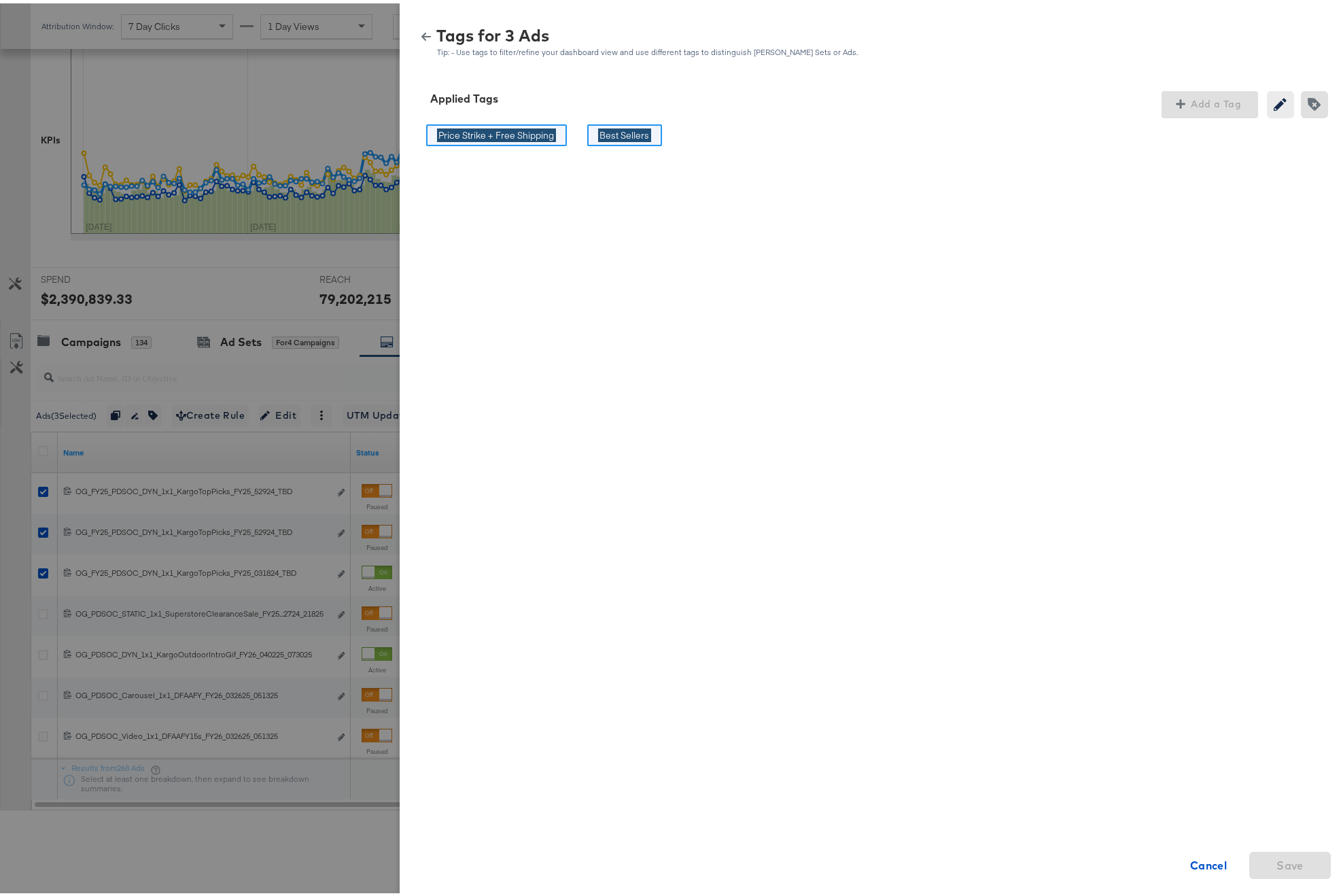
click at [493, 134] on input "Price Strike + Free Shipping" at bounding box center [497, 133] width 119 height 15
type input "Price Strike + Free Shipping"
click at [797, 188] on div "Price Strike + Free Shipping Price Strike + Free Shipping Best Sellers Best Sel…" at bounding box center [875, 346] width 919 height 462
click at [1229, 88] on button "Creating or removing tags will be disabled while your editing current tags" at bounding box center [1281, 102] width 27 height 27
drag, startPoint x: 542, startPoint y: 131, endPoint x: 647, endPoint y: 145, distance: 105.9
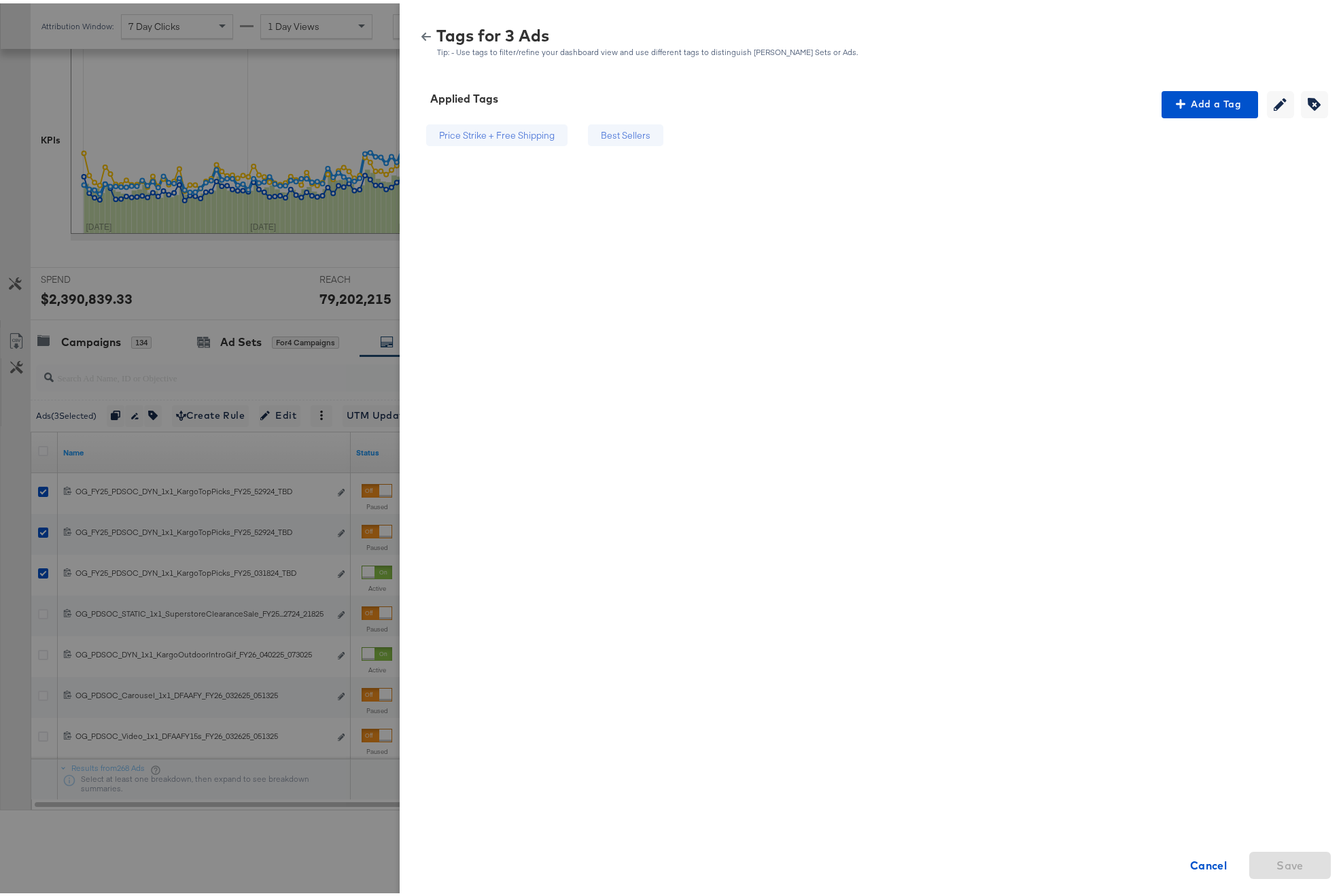
click at [427, 136] on div "Price Strike + Free Shipping" at bounding box center [498, 132] width 142 height 23
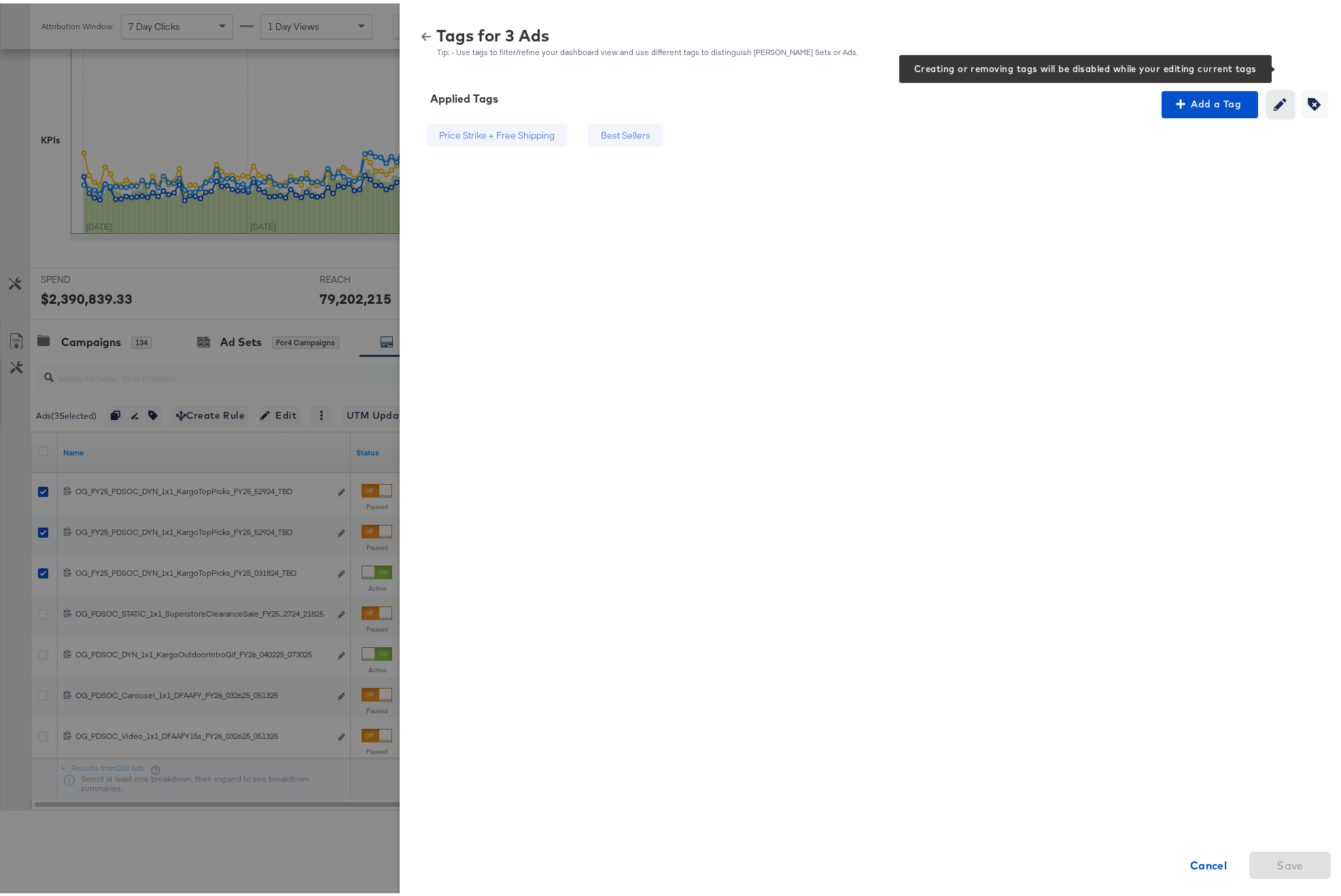
click at [1229, 99] on icon "button" at bounding box center [1280, 101] width 13 height 13
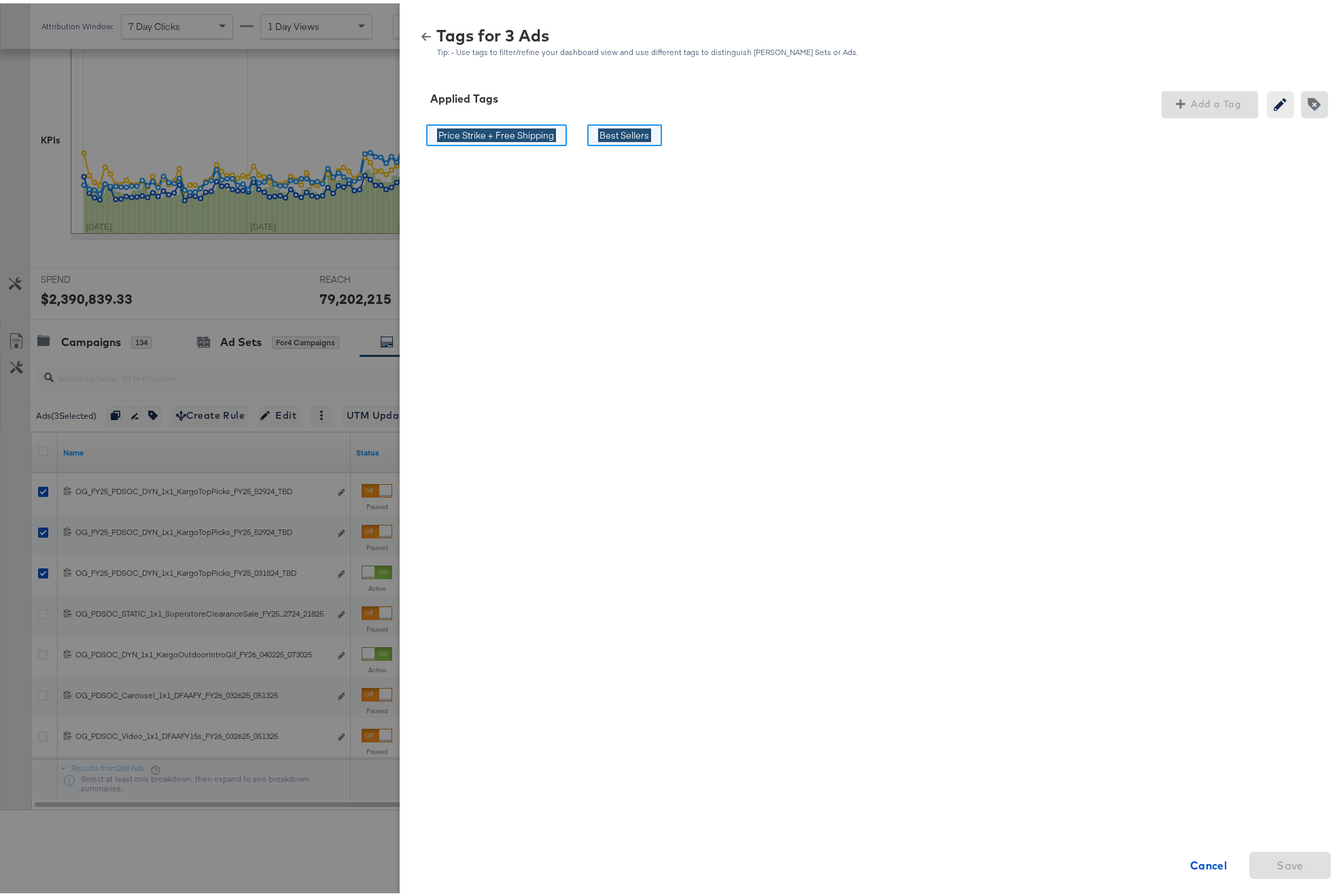
click at [554, 132] on div "Price Strike + Free Shipping Price Strike + Free Shipping" at bounding box center [497, 132] width 141 height 23
click at [547, 131] on div "Price Strike + Free Shipping Price Strike + Free Shipping" at bounding box center [497, 132] width 141 height 23
click at [546, 129] on div "Price Strike + Free Shipping Price Strike + Free Shipping" at bounding box center [497, 132] width 141 height 23
drag, startPoint x: 542, startPoint y: 131, endPoint x: 386, endPoint y: 147, distance: 156.8
click at [386, 147] on div "Tags for 3 Ads Tip: - Use tags to filter/refine your dashboard view and use dif…" at bounding box center [675, 448] width 1352 height 896
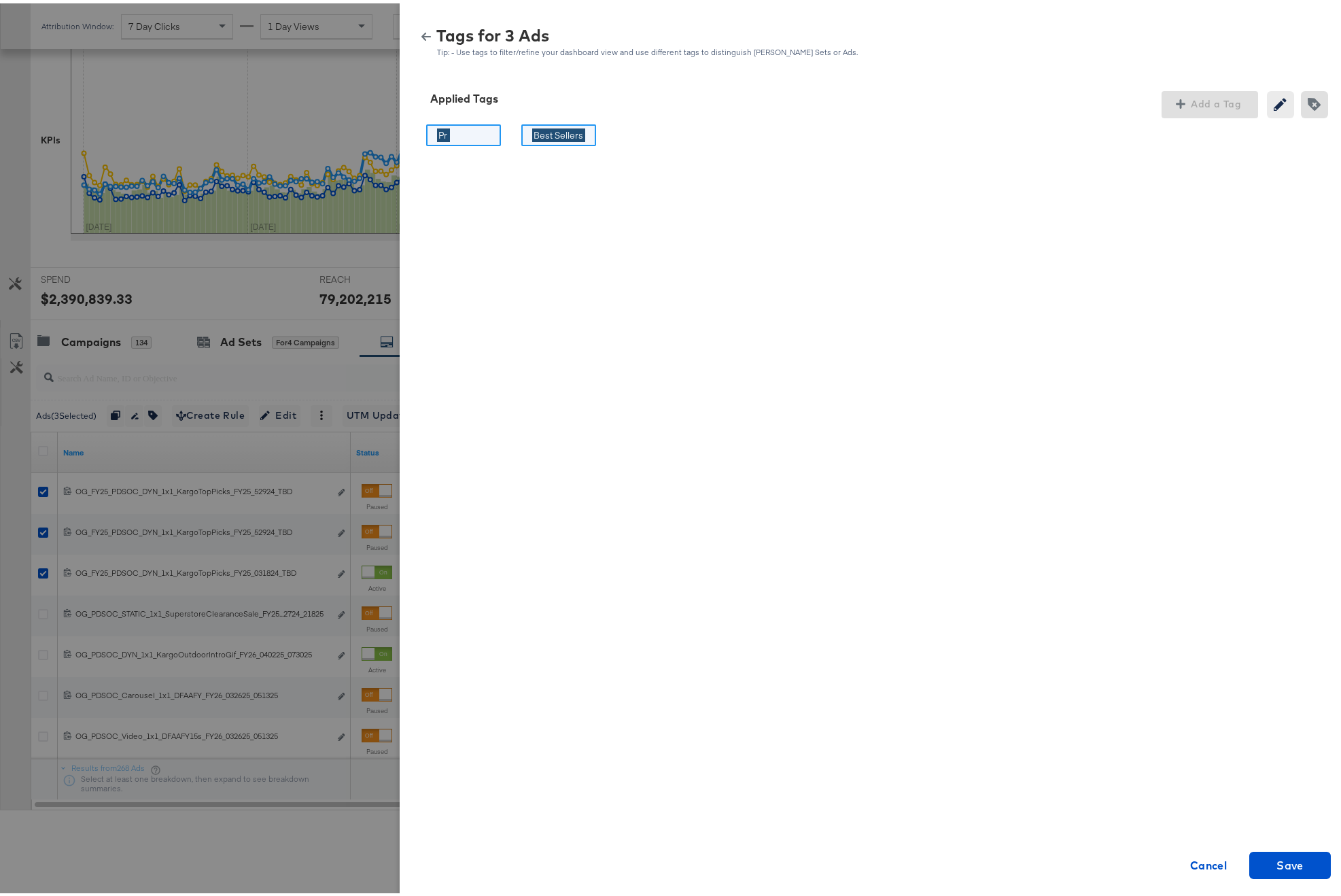
type input "P"
click at [688, 242] on div "This field cannot be blank Best Sellers Best Sellers Cancel Save" at bounding box center [875, 346] width 919 height 462
click at [491, 129] on div "This field cannot be blank" at bounding box center [463, 133] width 95 height 34
click at [483, 134] on icon at bounding box center [491, 132] width 16 height 16
click at [483, 130] on icon at bounding box center [491, 132] width 16 height 16
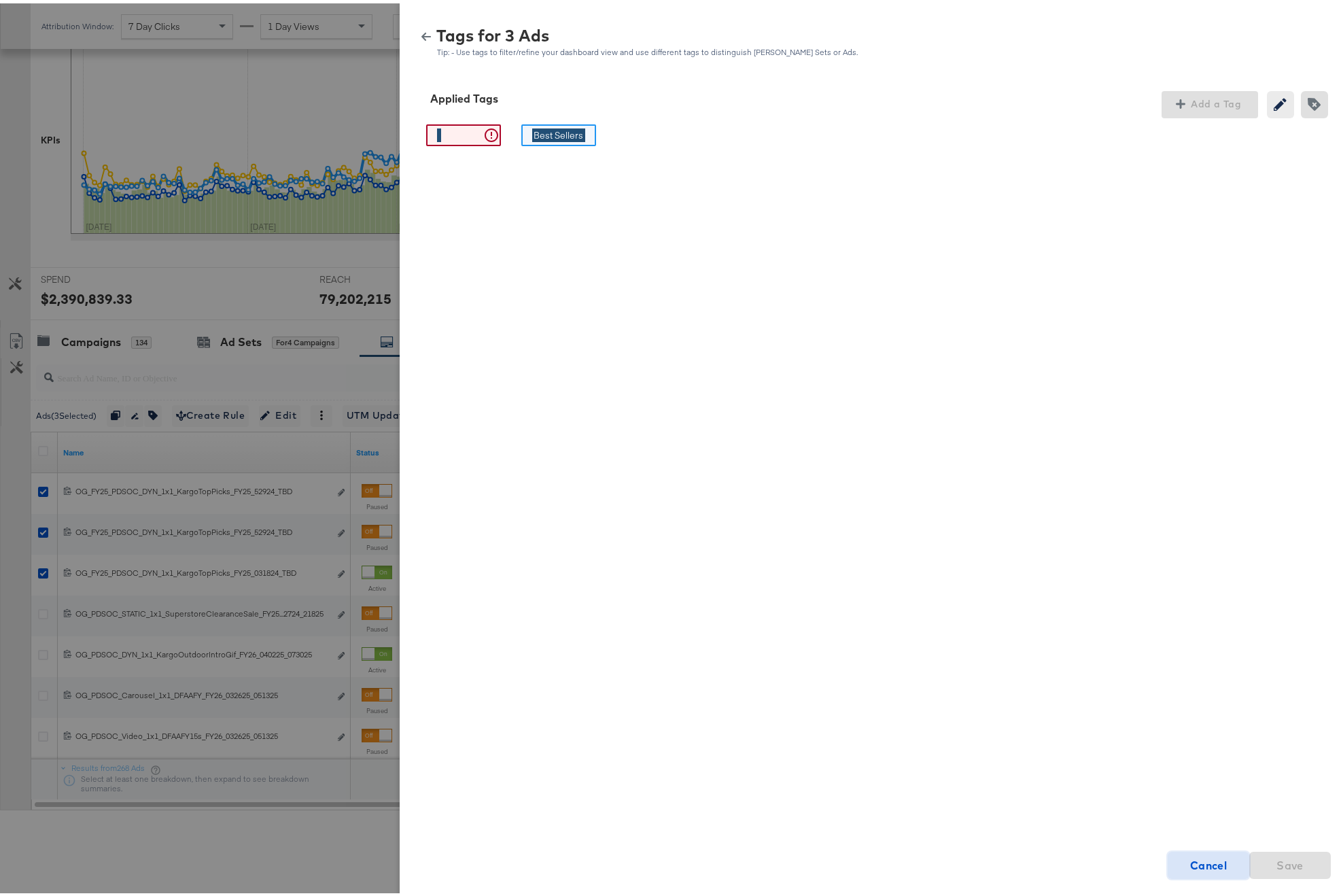
click at [1207, 860] on strong "Cancel" at bounding box center [1208, 862] width 37 height 19
click at [540, 137] on div "Price Strike + Free Shipping" at bounding box center [497, 133] width 115 height 13
click at [541, 133] on div "Price Strike + Free Shipping" at bounding box center [497, 133] width 115 height 13
click at [1229, 96] on icon "button" at bounding box center [1315, 101] width 13 height 13
click at [567, 134] on icon at bounding box center [574, 133] width 14 height 14
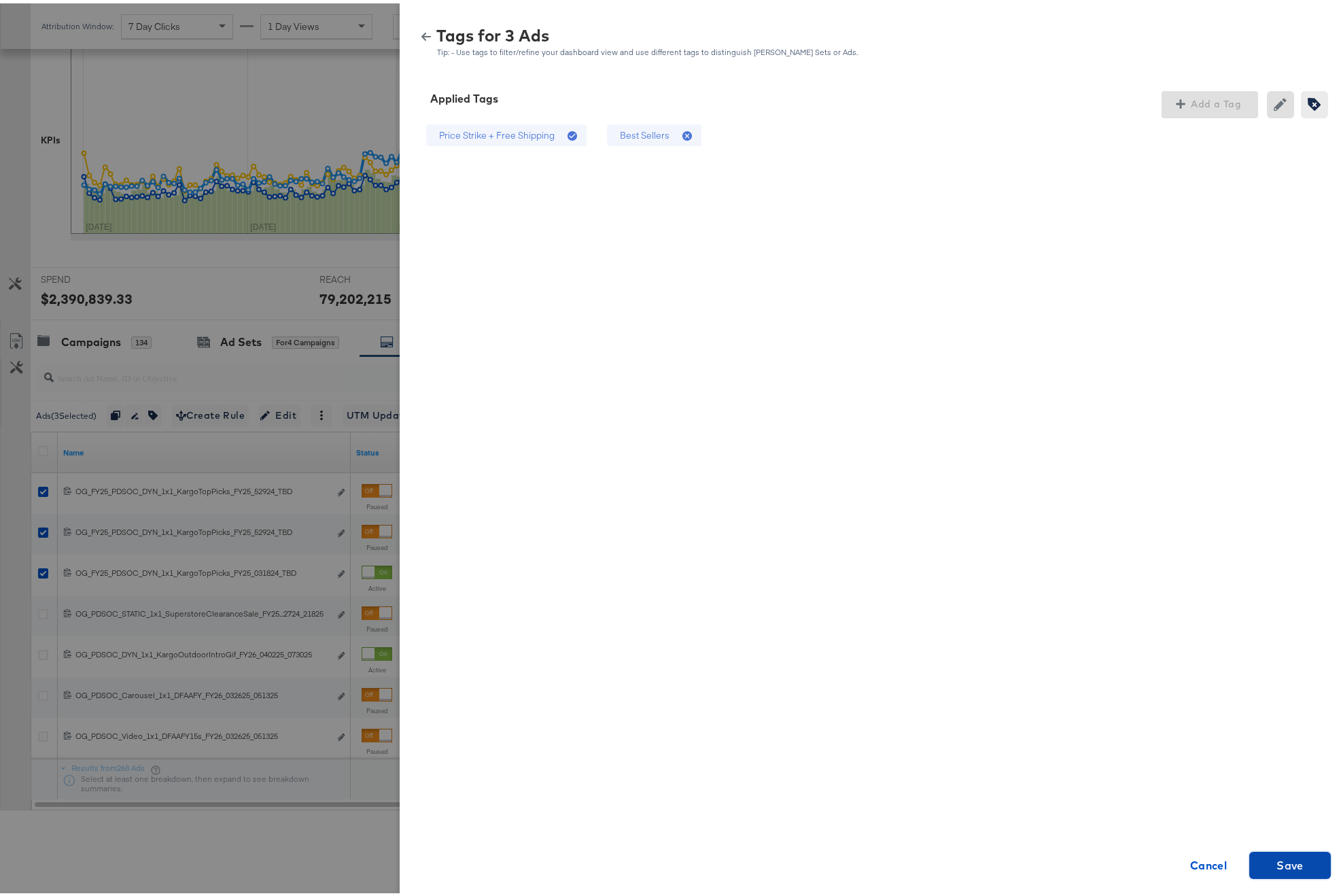
click at [1229, 851] on button "Save" at bounding box center [1290, 862] width 82 height 27
click at [421, 29] on button "button" at bounding box center [426, 33] width 20 height 9
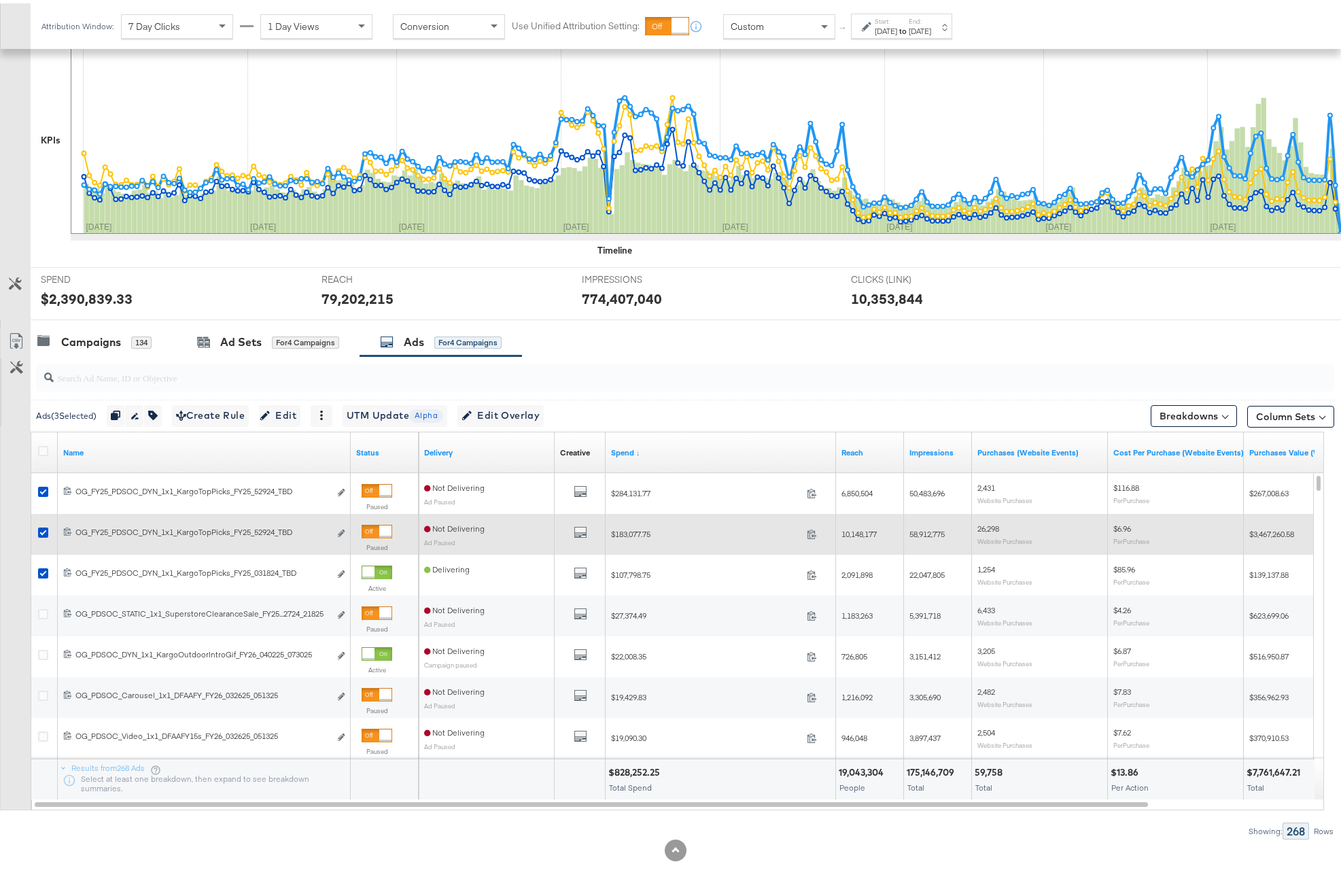
click at [43, 521] on div at bounding box center [45, 530] width 25 height 25
click at [44, 529] on icon at bounding box center [43, 528] width 10 height 10
click at [0, 0] on input "checkbox" at bounding box center [0, 0] width 0 height 0
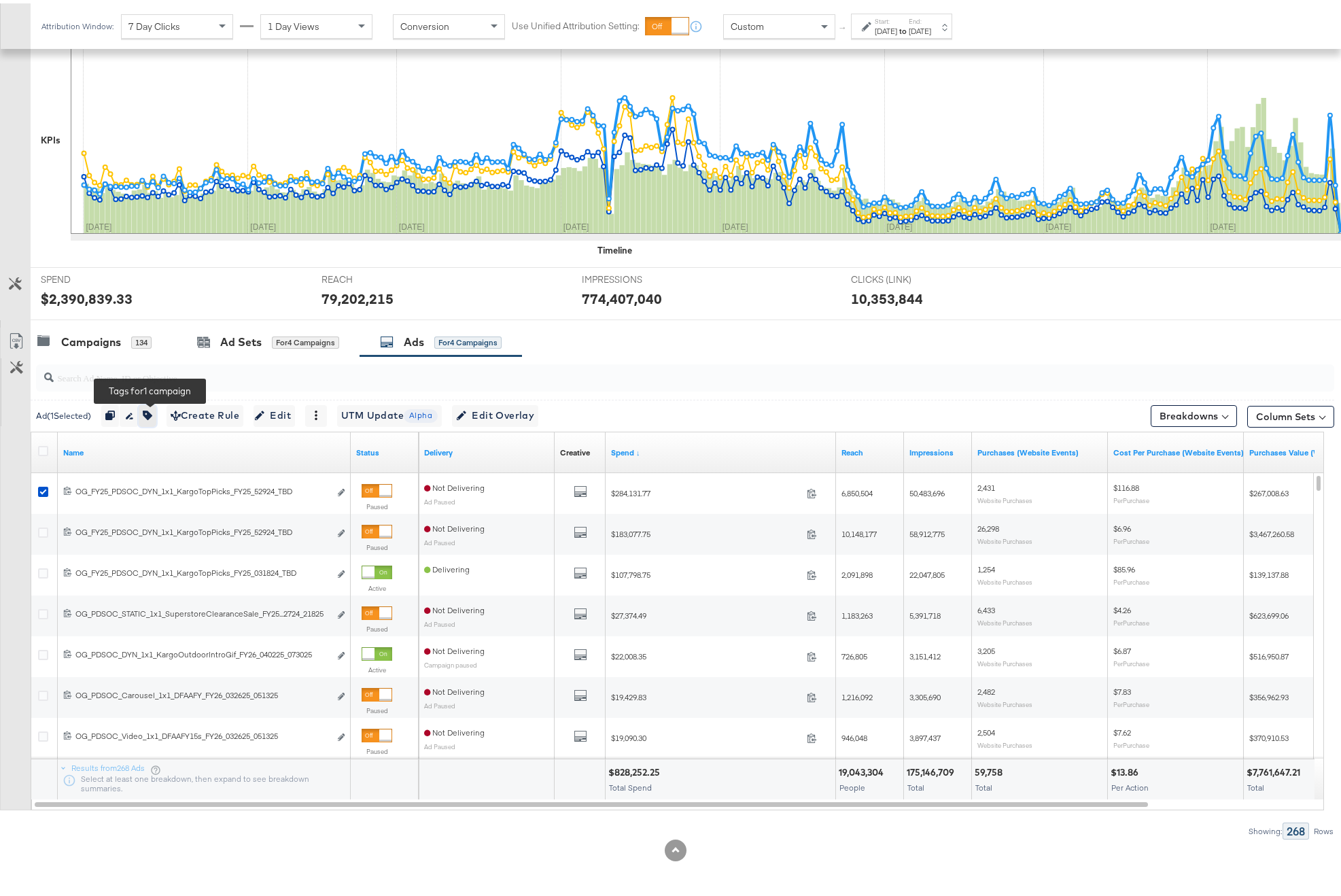
click at [156, 414] on button "button" at bounding box center [147, 413] width 17 height 22
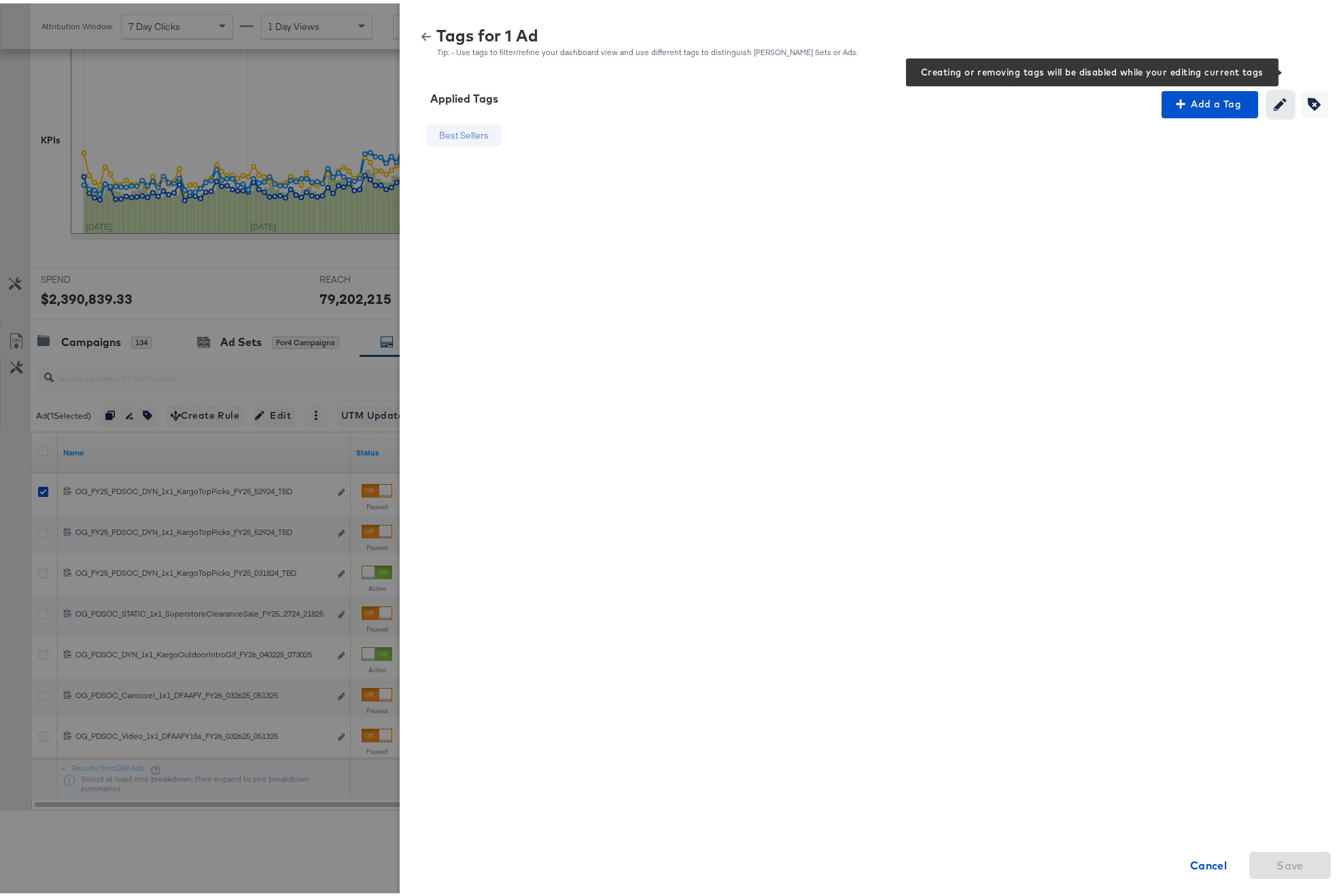
click at [1229, 103] on icon "button" at bounding box center [1280, 101] width 13 height 13
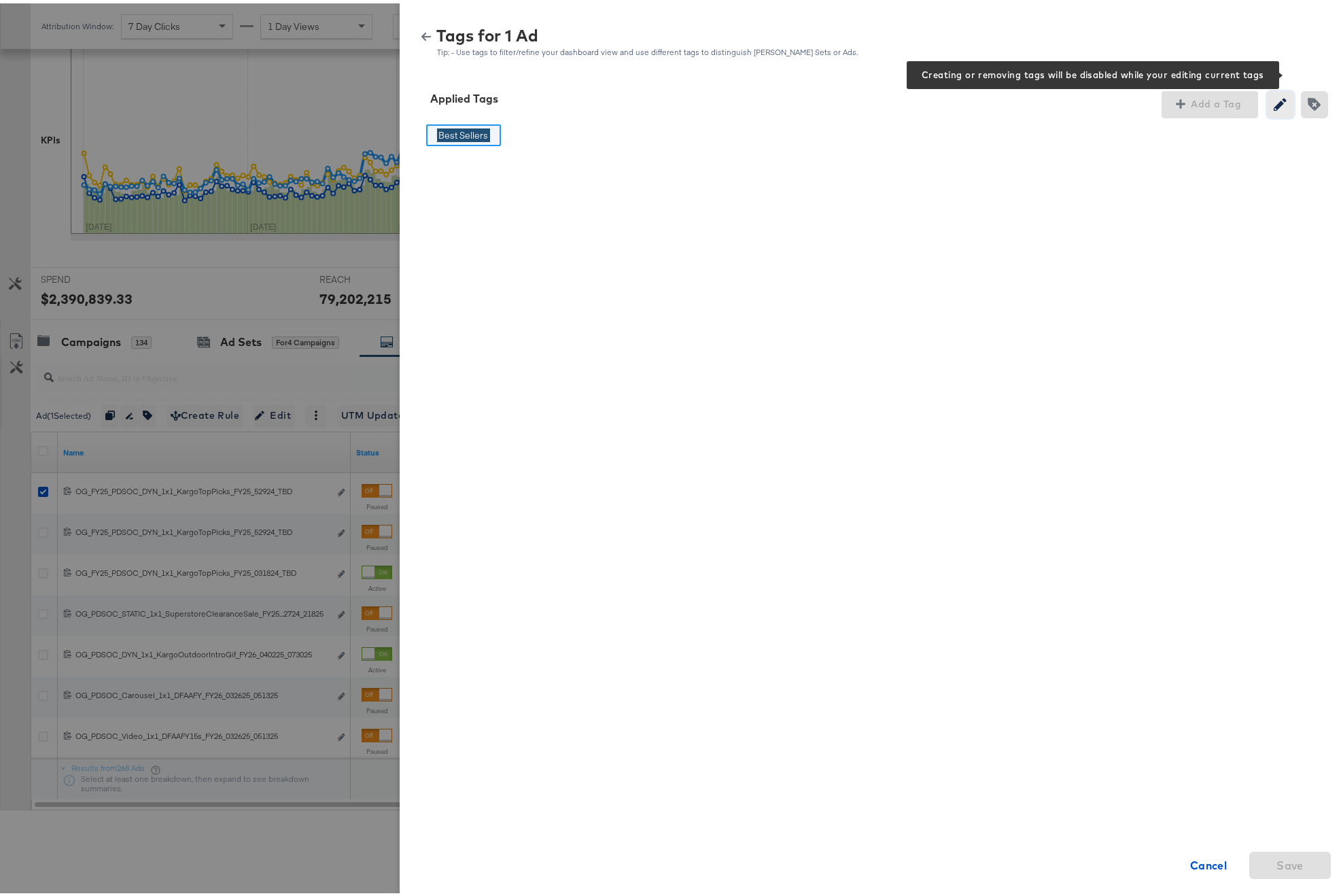
click at [1229, 104] on icon "button" at bounding box center [1280, 101] width 13 height 13
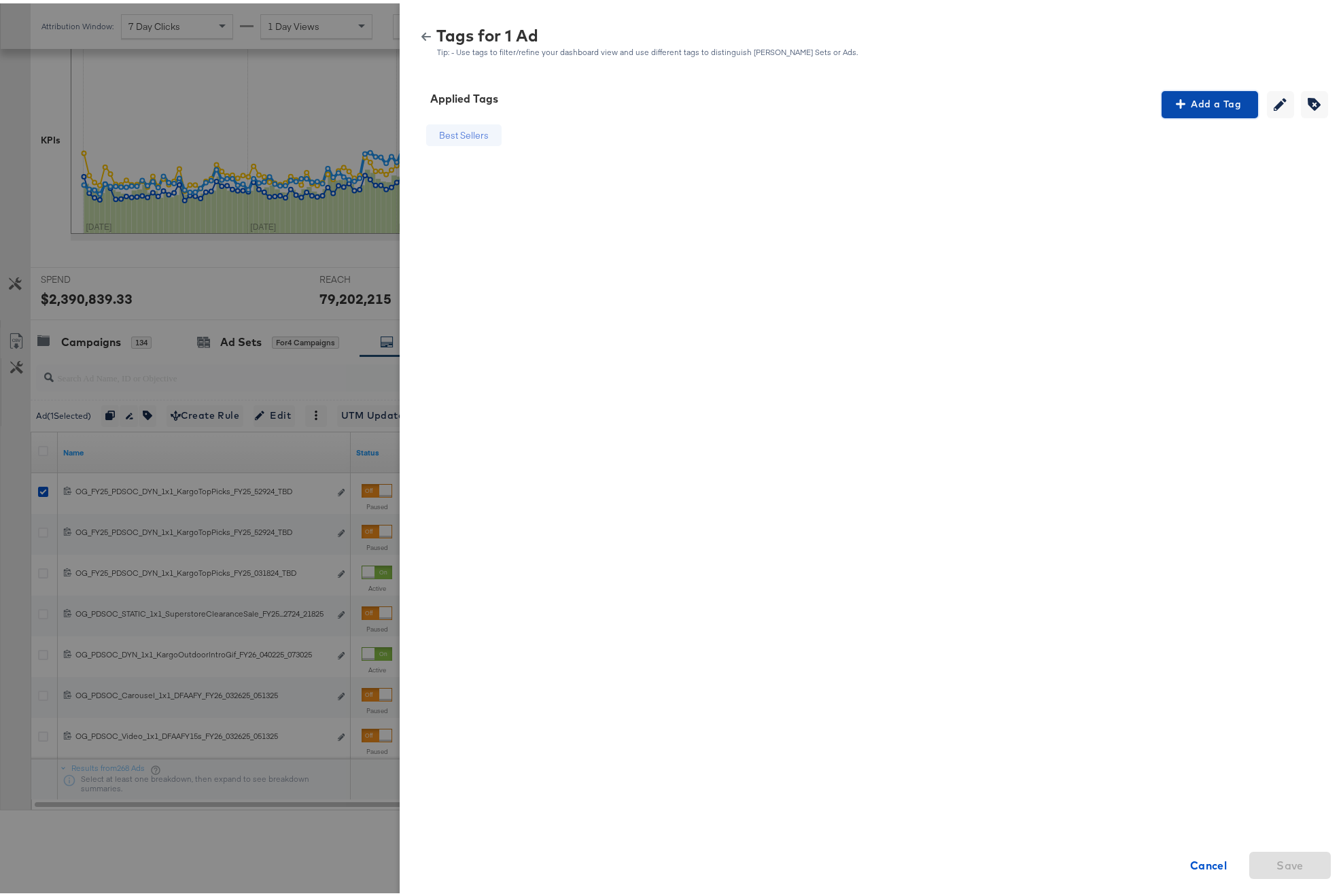
click at [1225, 103] on span "Add a Tag" at bounding box center [1210, 101] width 85 height 17
click at [1169, 140] on div "Please Wait" at bounding box center [1211, 137] width 141 height 23
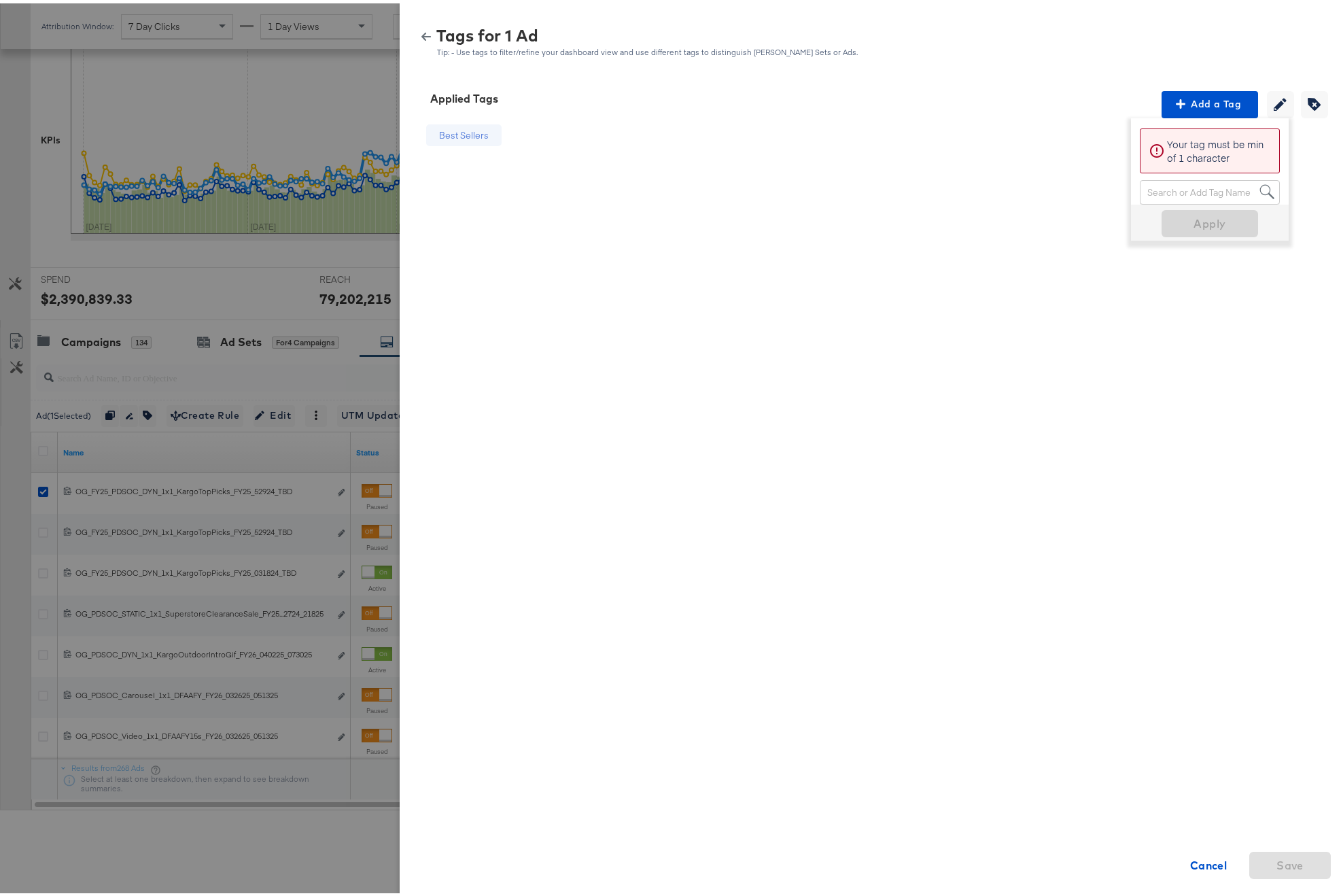
click at [1187, 180] on div "Search or Add Tag Name" at bounding box center [1210, 188] width 139 height 23
type input "Price Strike + Free Shipping"
click at [1208, 267] on span "Apply" at bounding box center [1210, 263] width 85 height 19
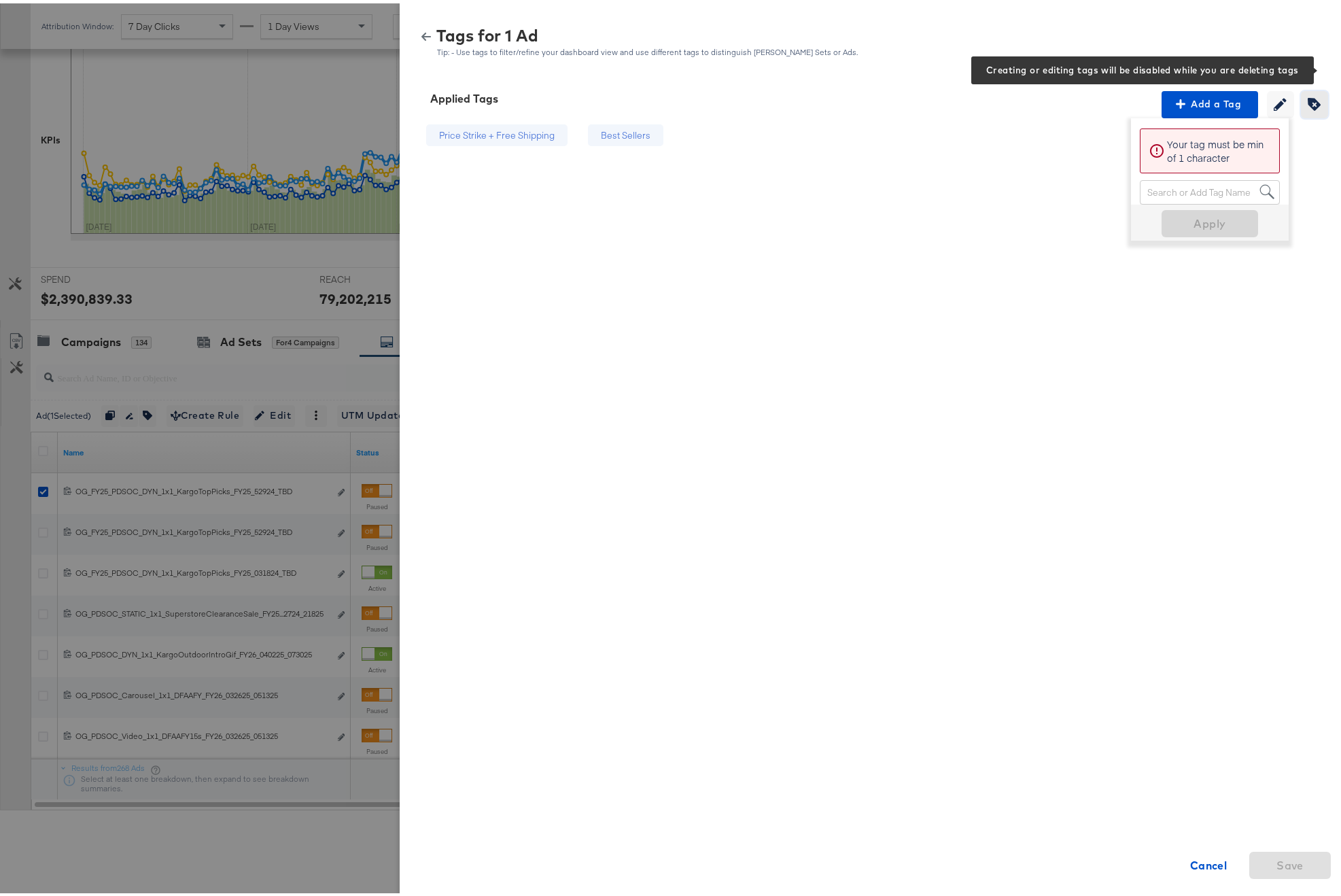
click at [1229, 99] on icon "button" at bounding box center [1315, 101] width 13 height 13
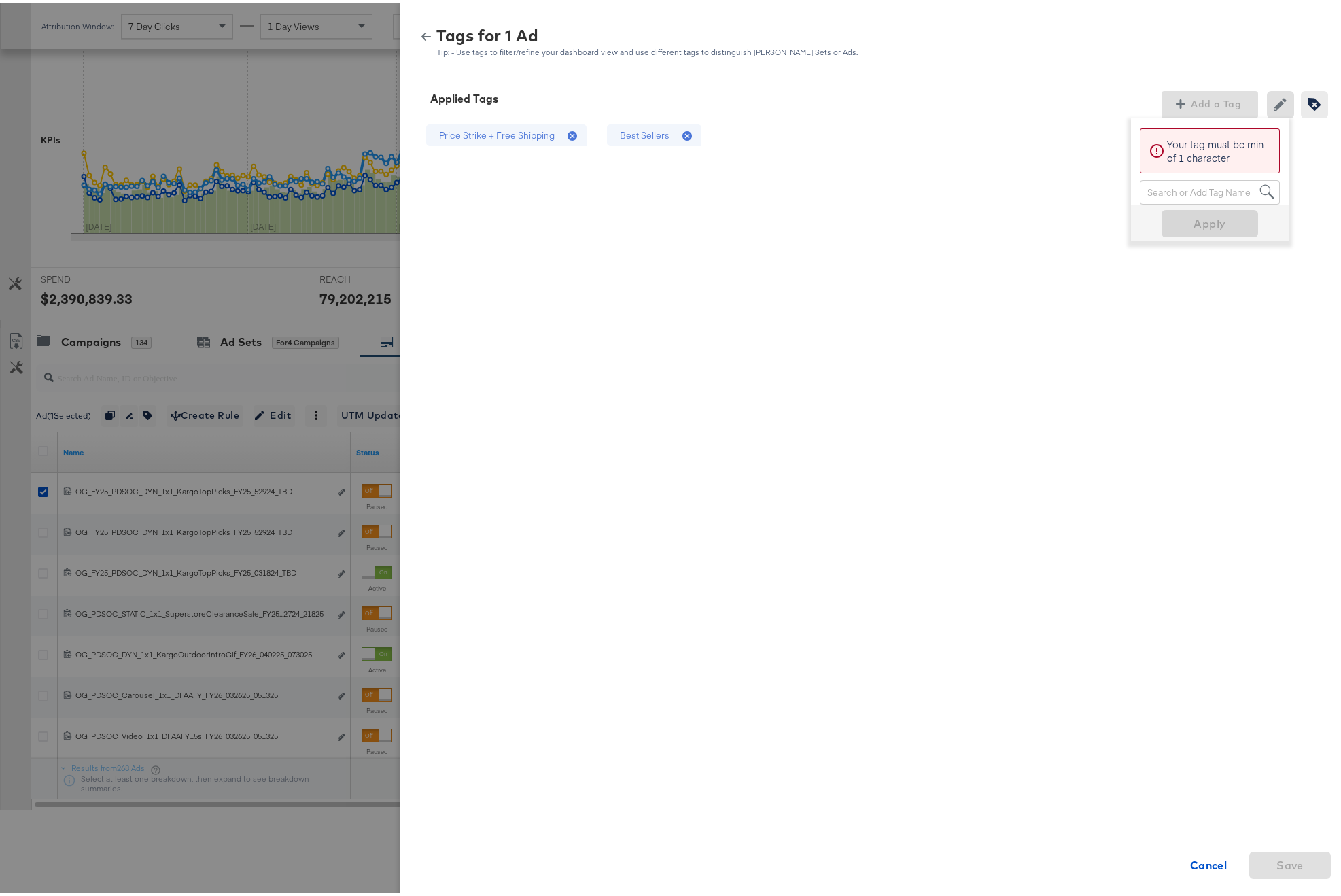
click at [567, 136] on icon at bounding box center [572, 133] width 9 height 9
click at [1229, 860] on span "Save" at bounding box center [1290, 862] width 27 height 19
click at [437, 32] on div "Tags for 1 Ad" at bounding box center [647, 32] width 422 height 15
click at [421, 30] on icon "button" at bounding box center [426, 33] width 9 height 9
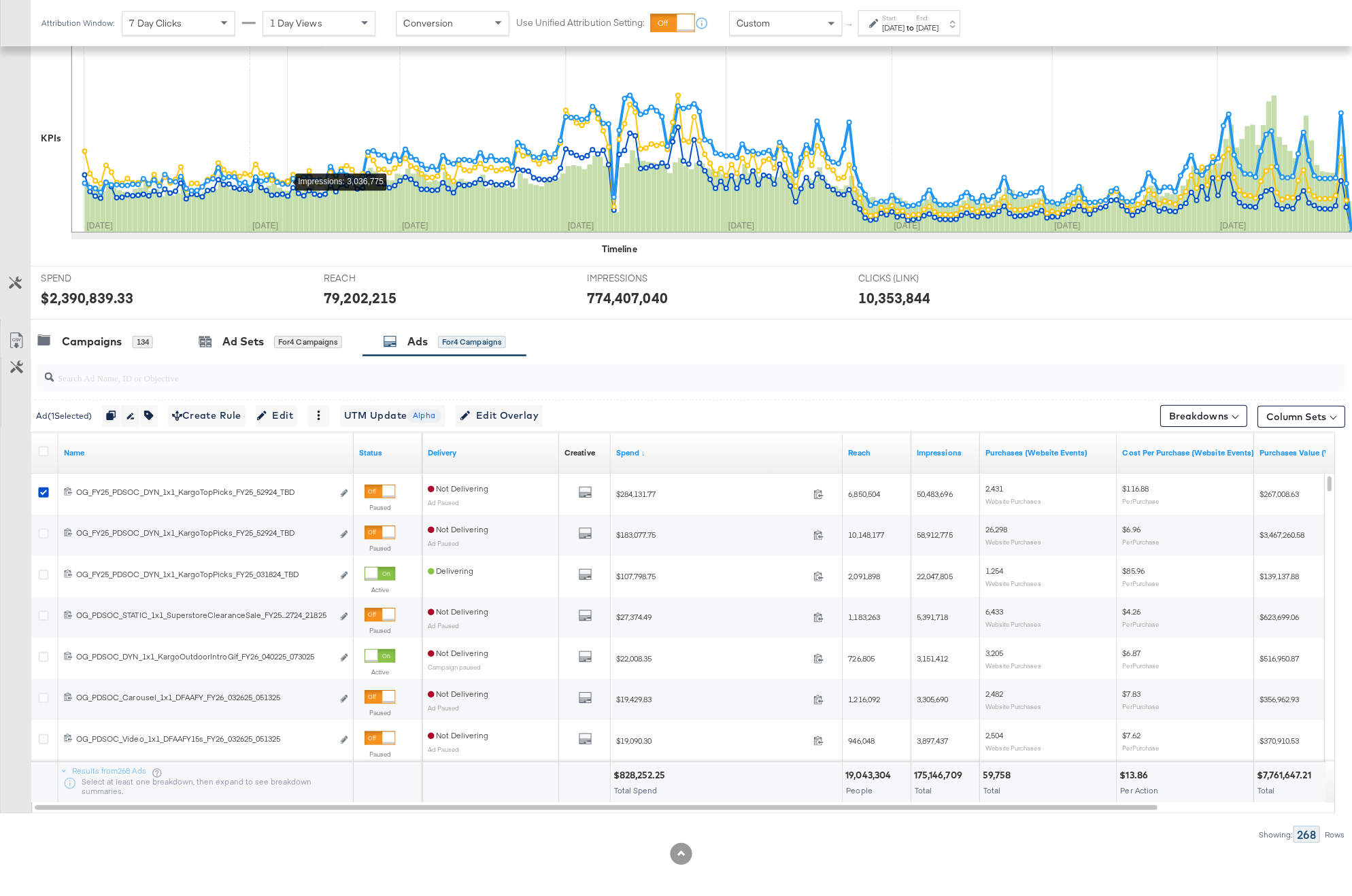
scroll to position [0, 0]
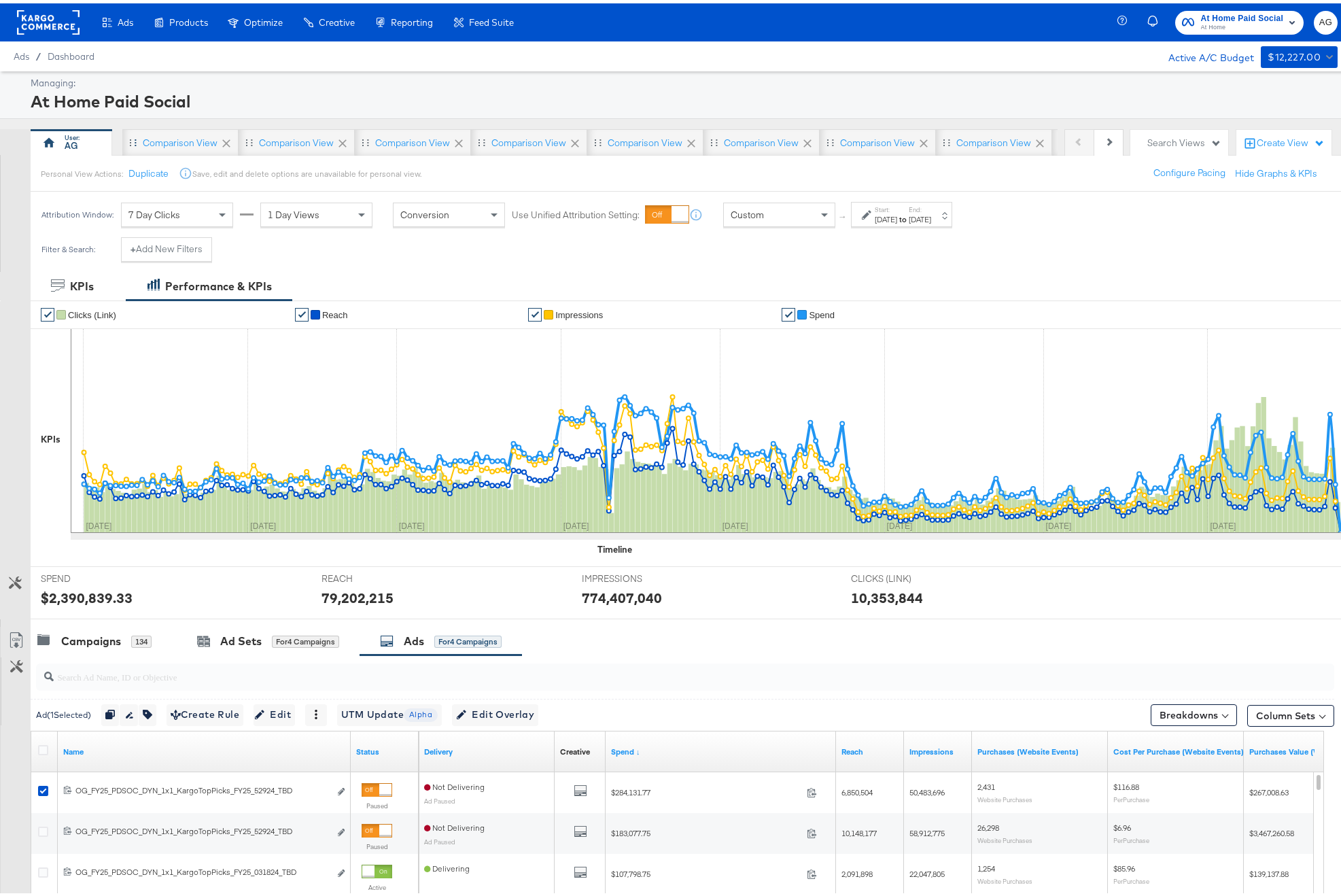
click at [222, 141] on icon at bounding box center [226, 140] width 14 height 14
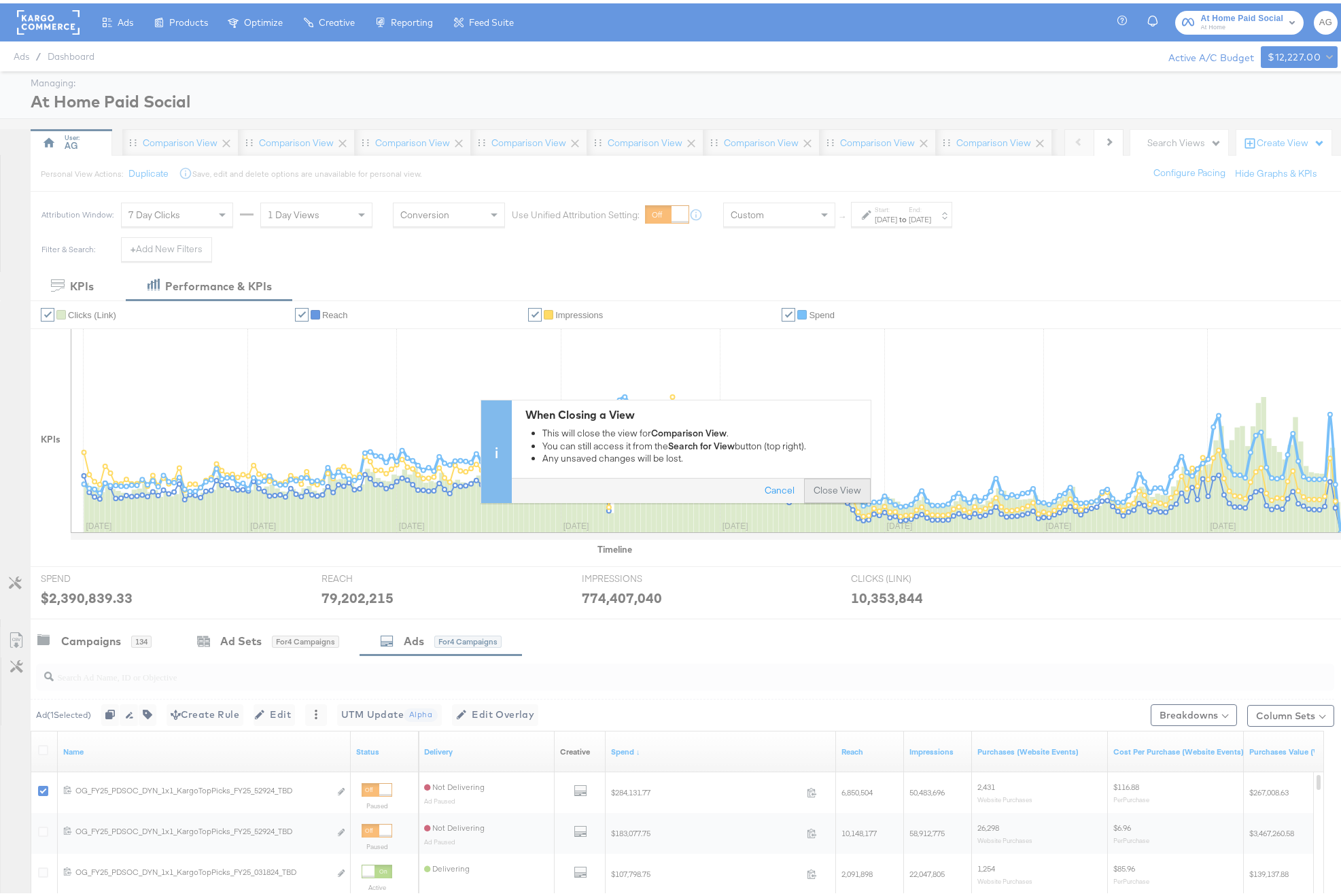
click at [860, 483] on button "Close View" at bounding box center [837, 487] width 66 height 25
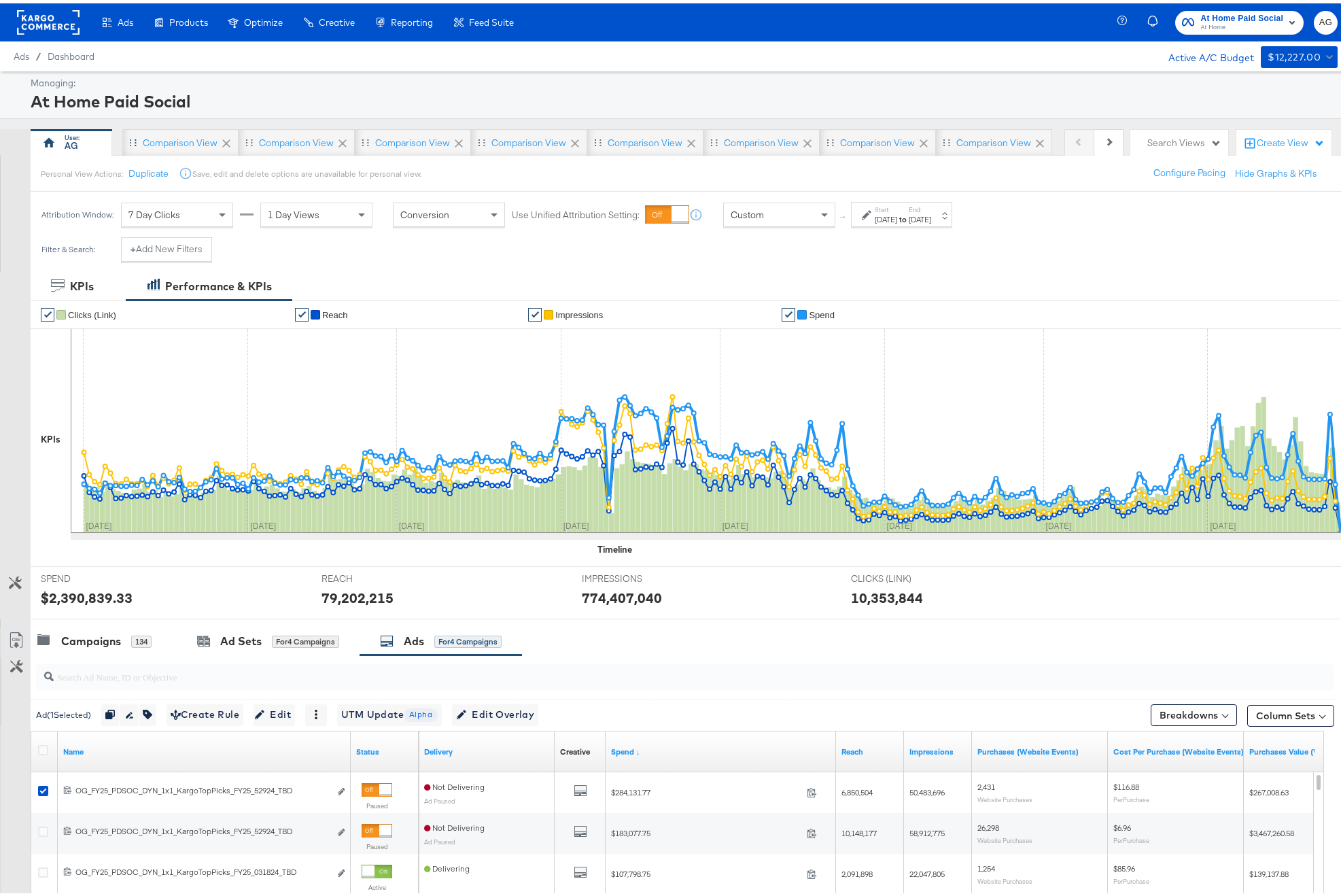
click at [223, 140] on icon at bounding box center [226, 140] width 14 height 14
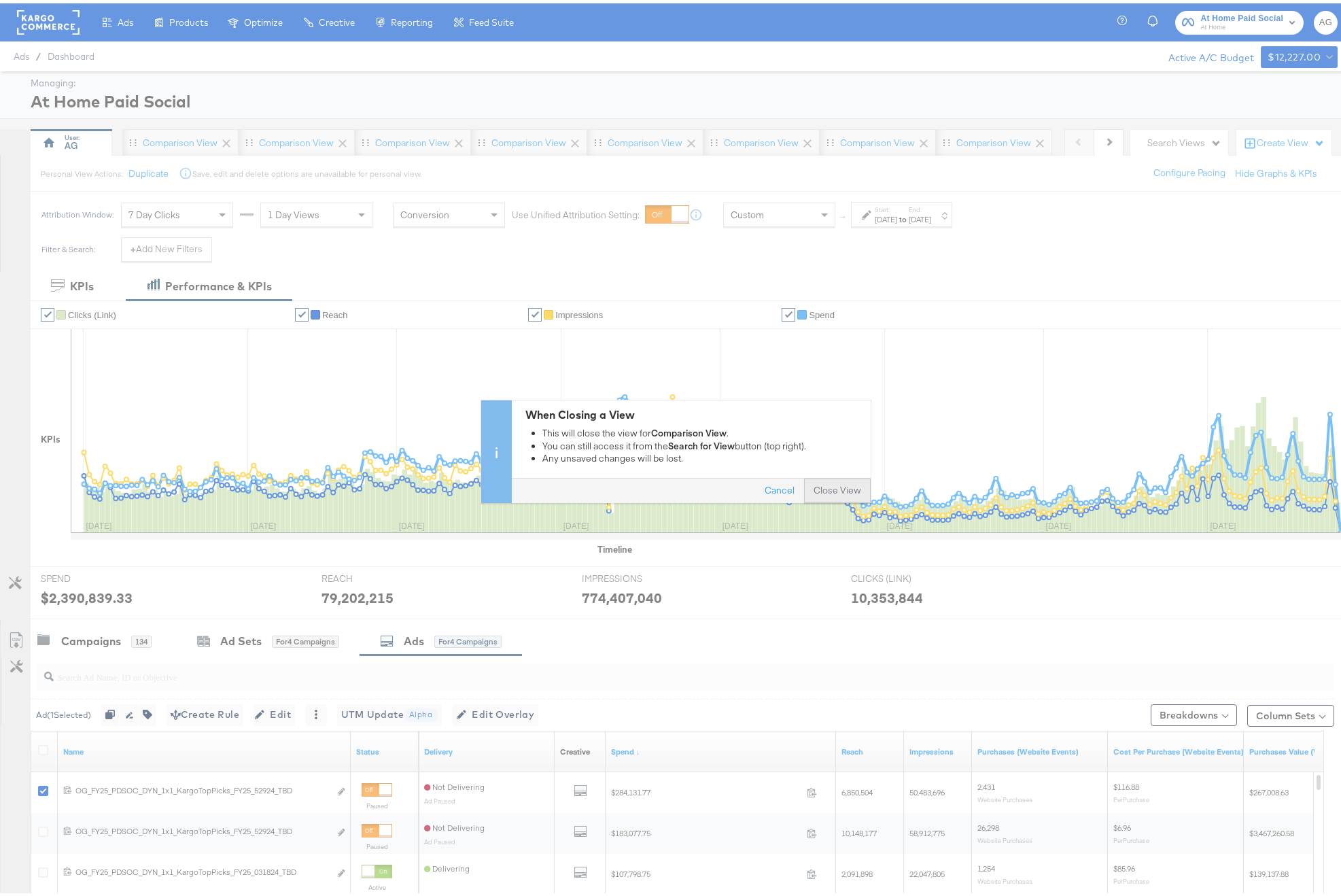
click at [846, 487] on button "Close View" at bounding box center [837, 487] width 66 height 25
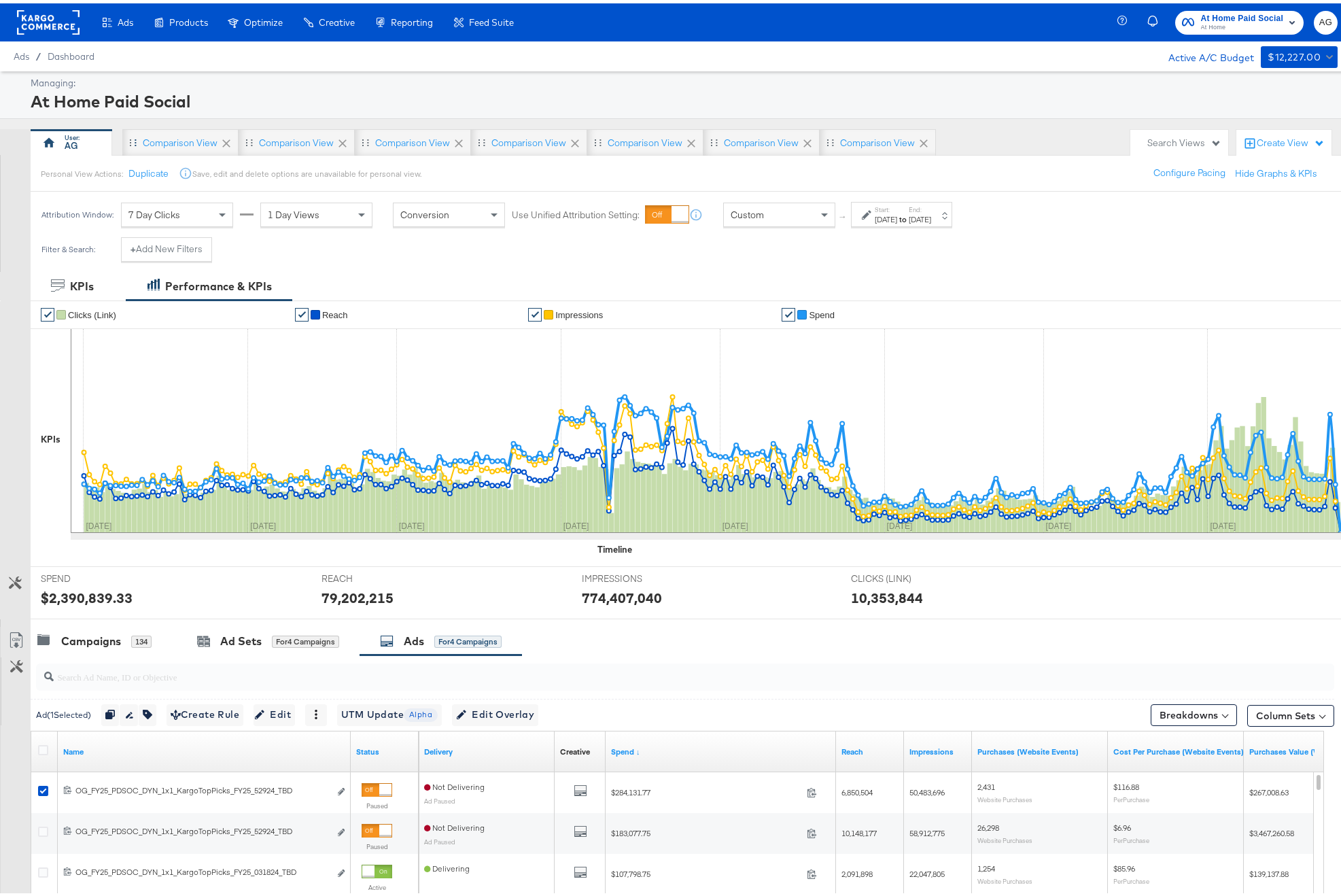
click at [230, 141] on icon at bounding box center [226, 140] width 14 height 14
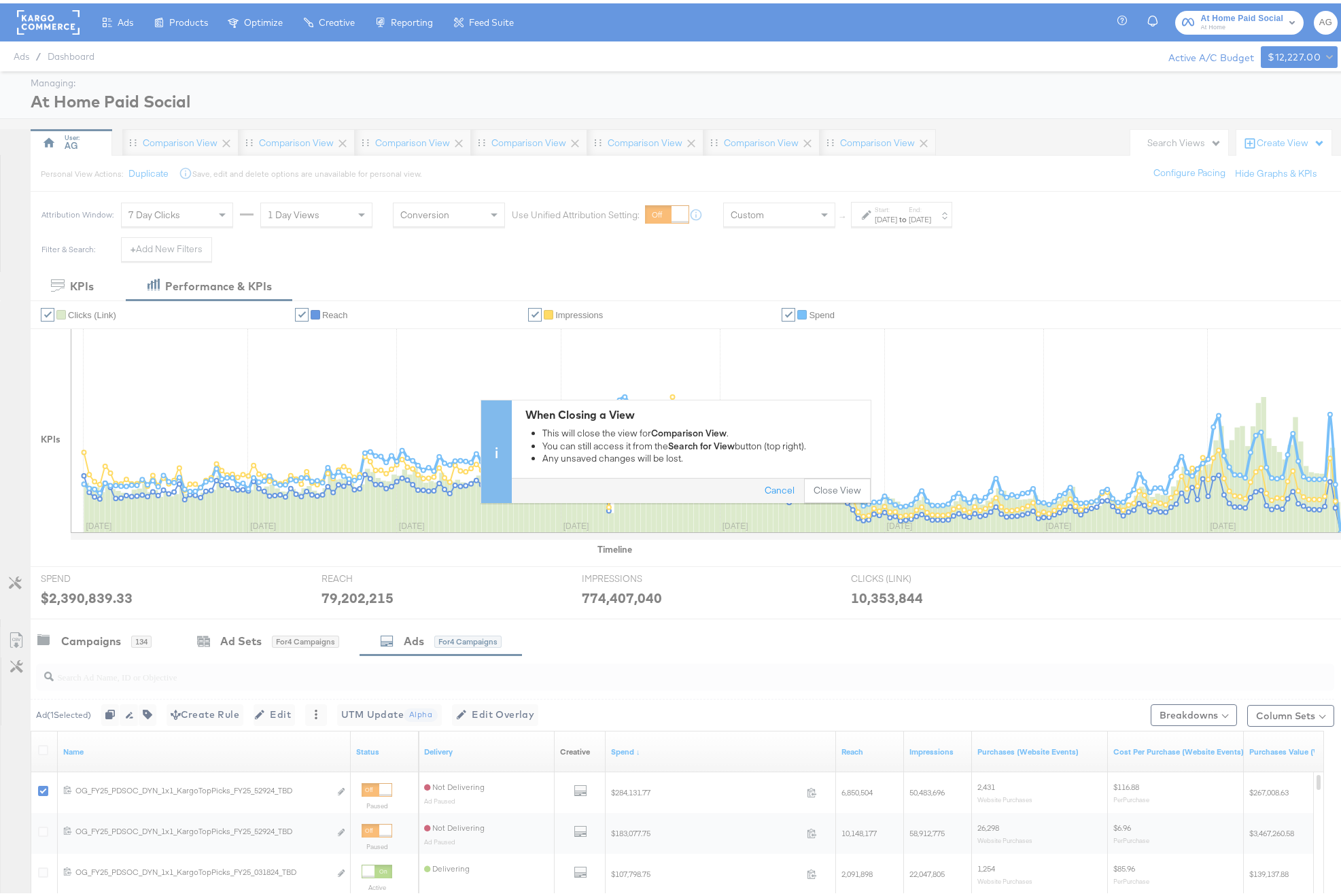
drag, startPoint x: 813, startPoint y: 485, endPoint x: 767, endPoint y: 464, distance: 50.6
click at [813, 485] on button "Close View" at bounding box center [837, 487] width 66 height 25
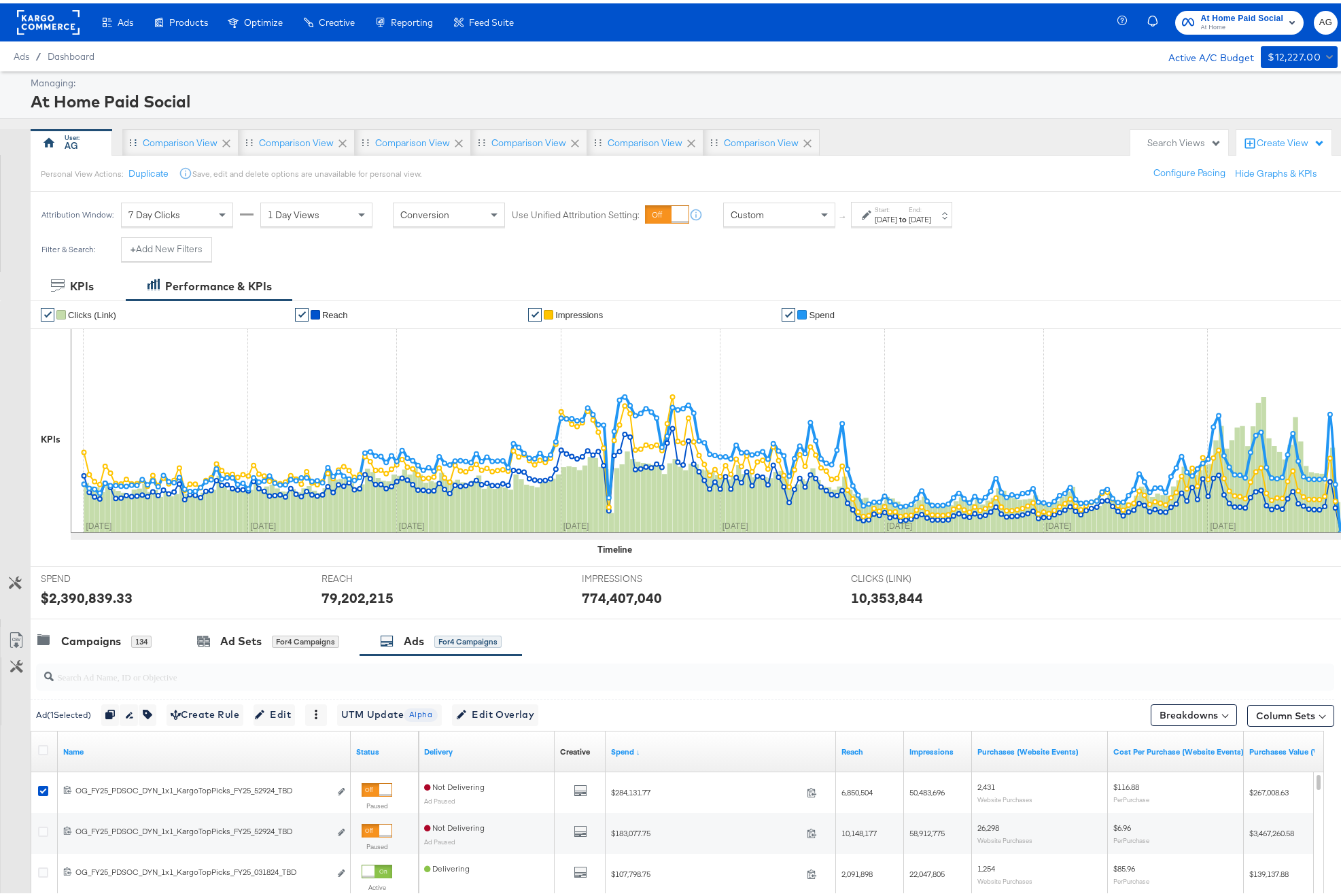
click at [222, 137] on icon at bounding box center [226, 140] width 8 height 8
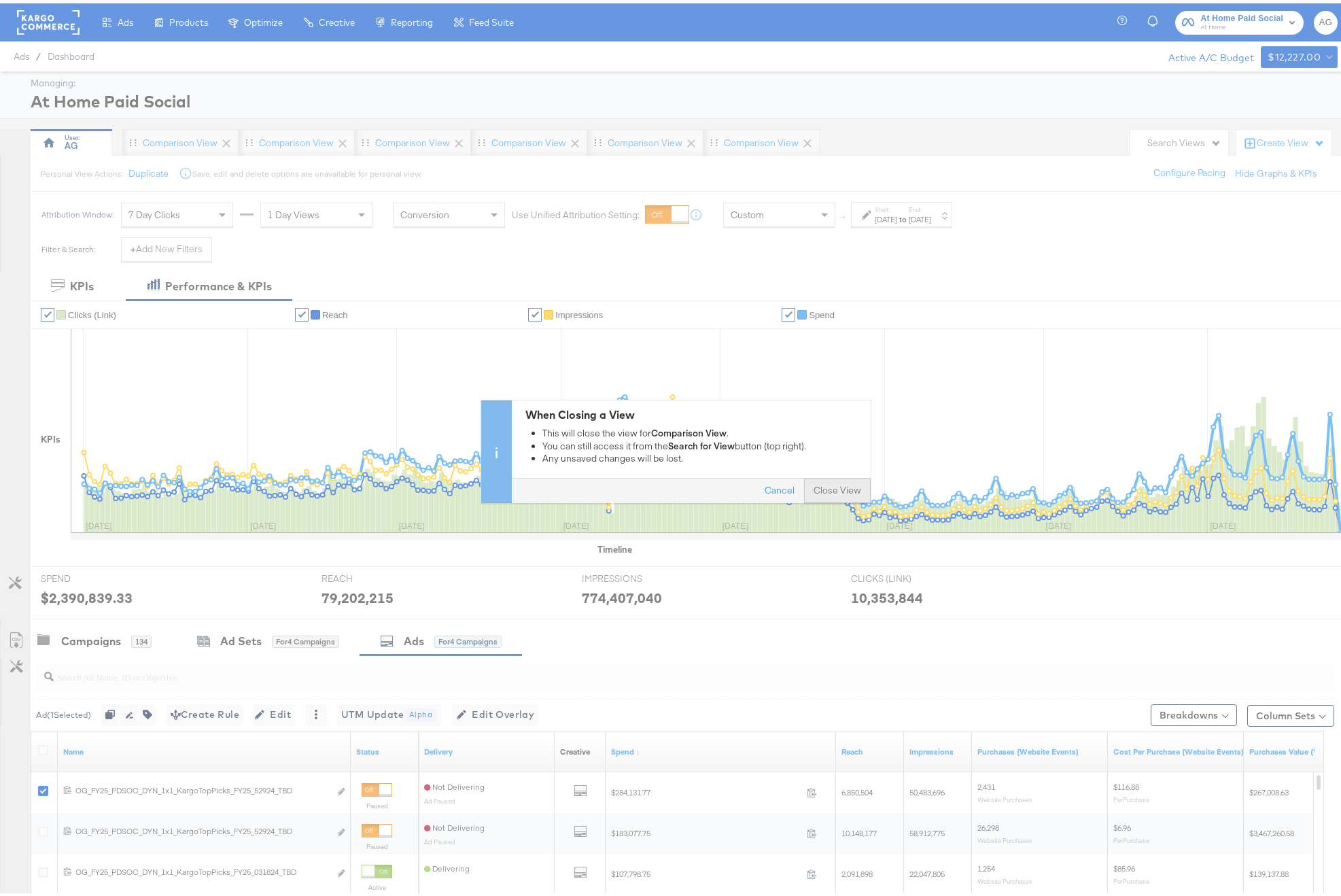
click at [827, 488] on button "Close View" at bounding box center [837, 487] width 66 height 25
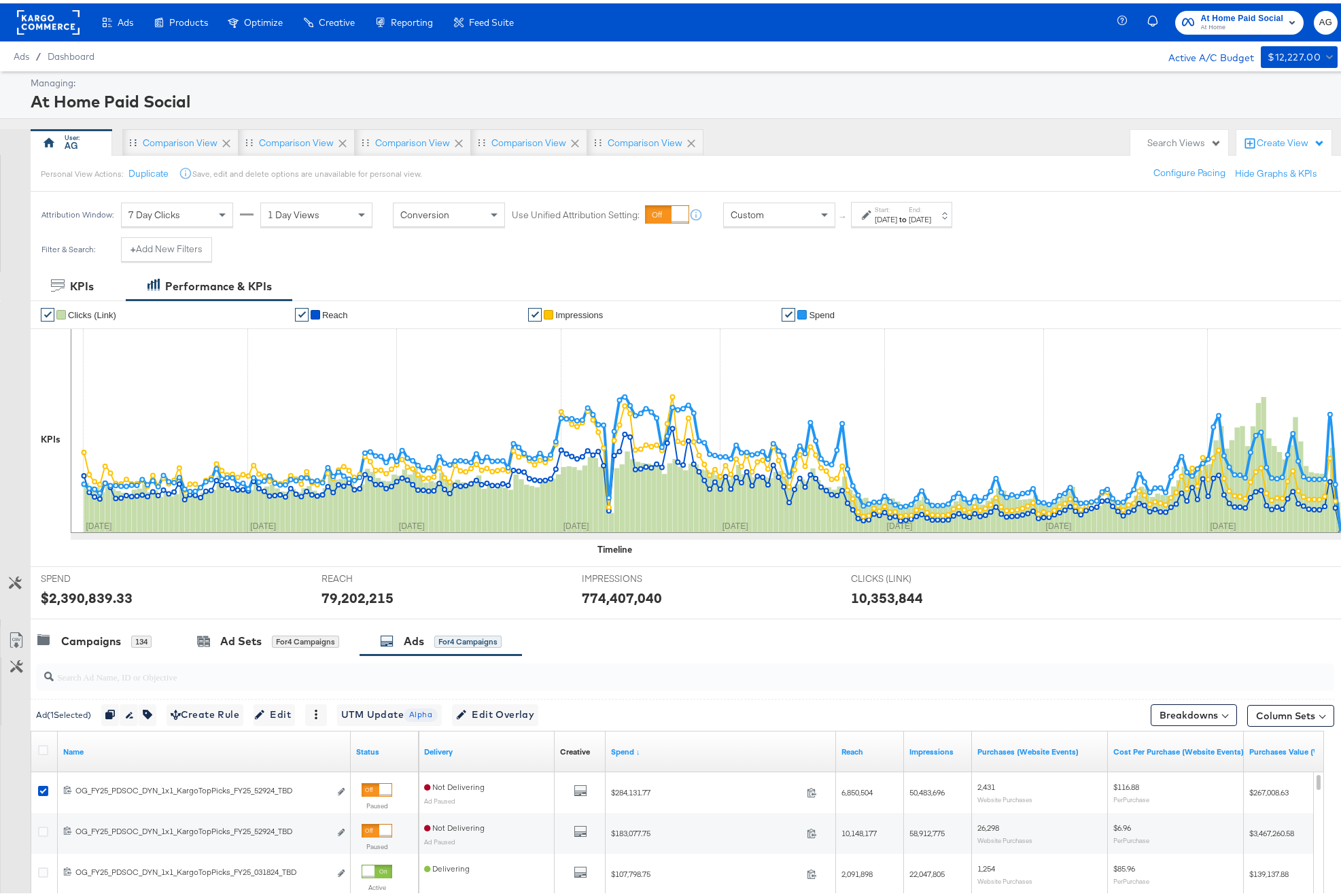
click at [226, 139] on icon at bounding box center [226, 140] width 8 height 8
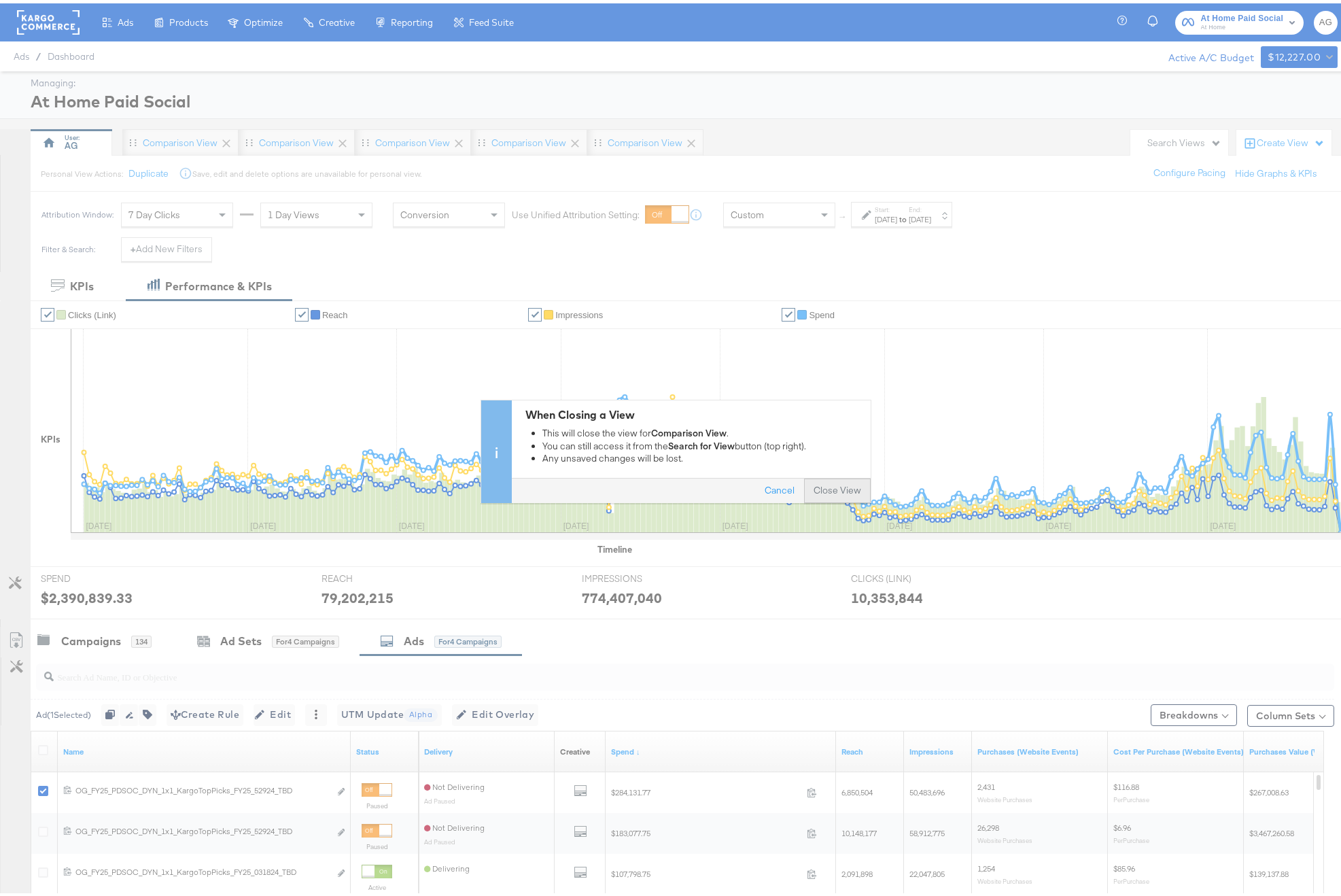
click at [814, 488] on button "Close View" at bounding box center [837, 487] width 66 height 25
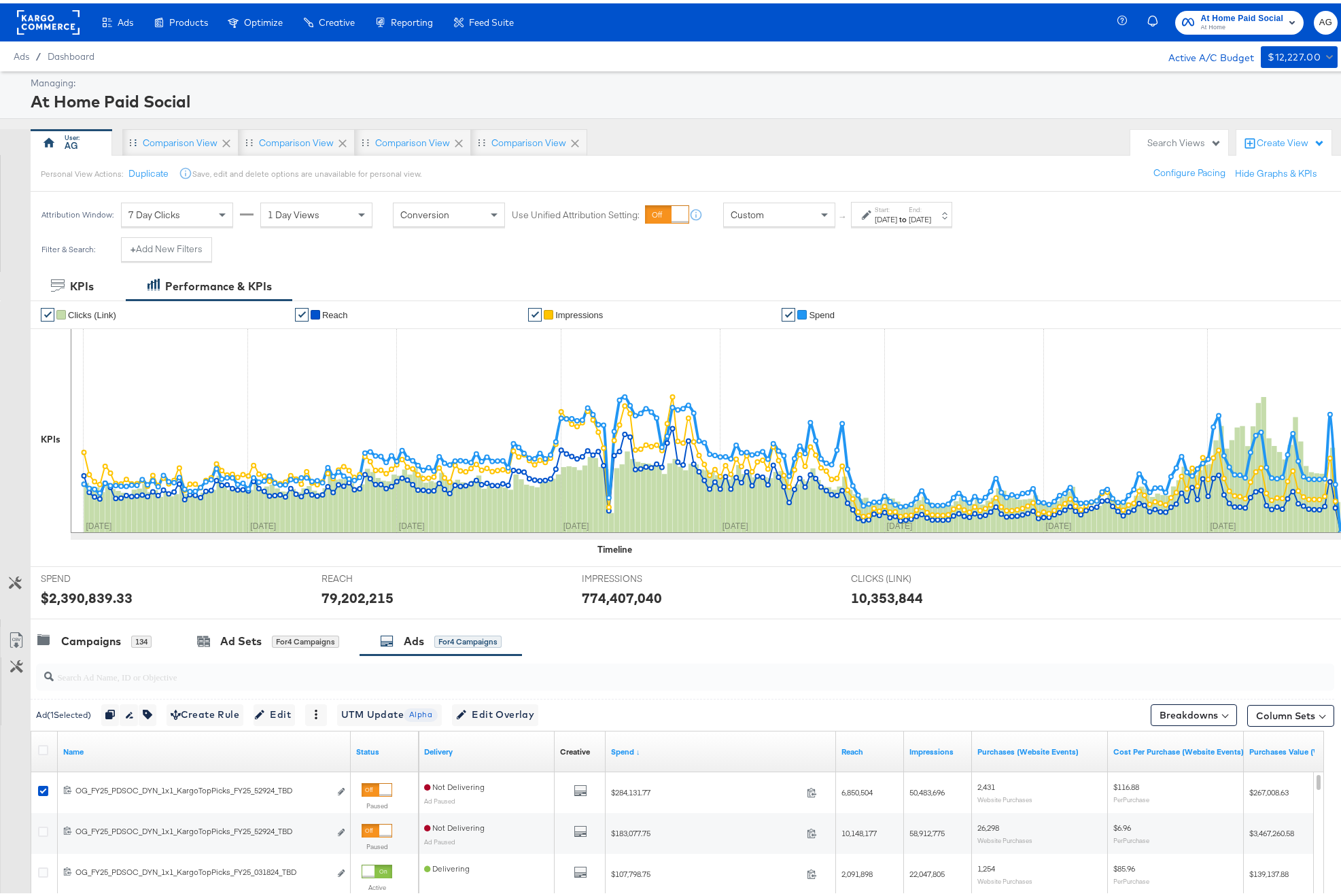
click at [229, 143] on icon at bounding box center [226, 140] width 14 height 14
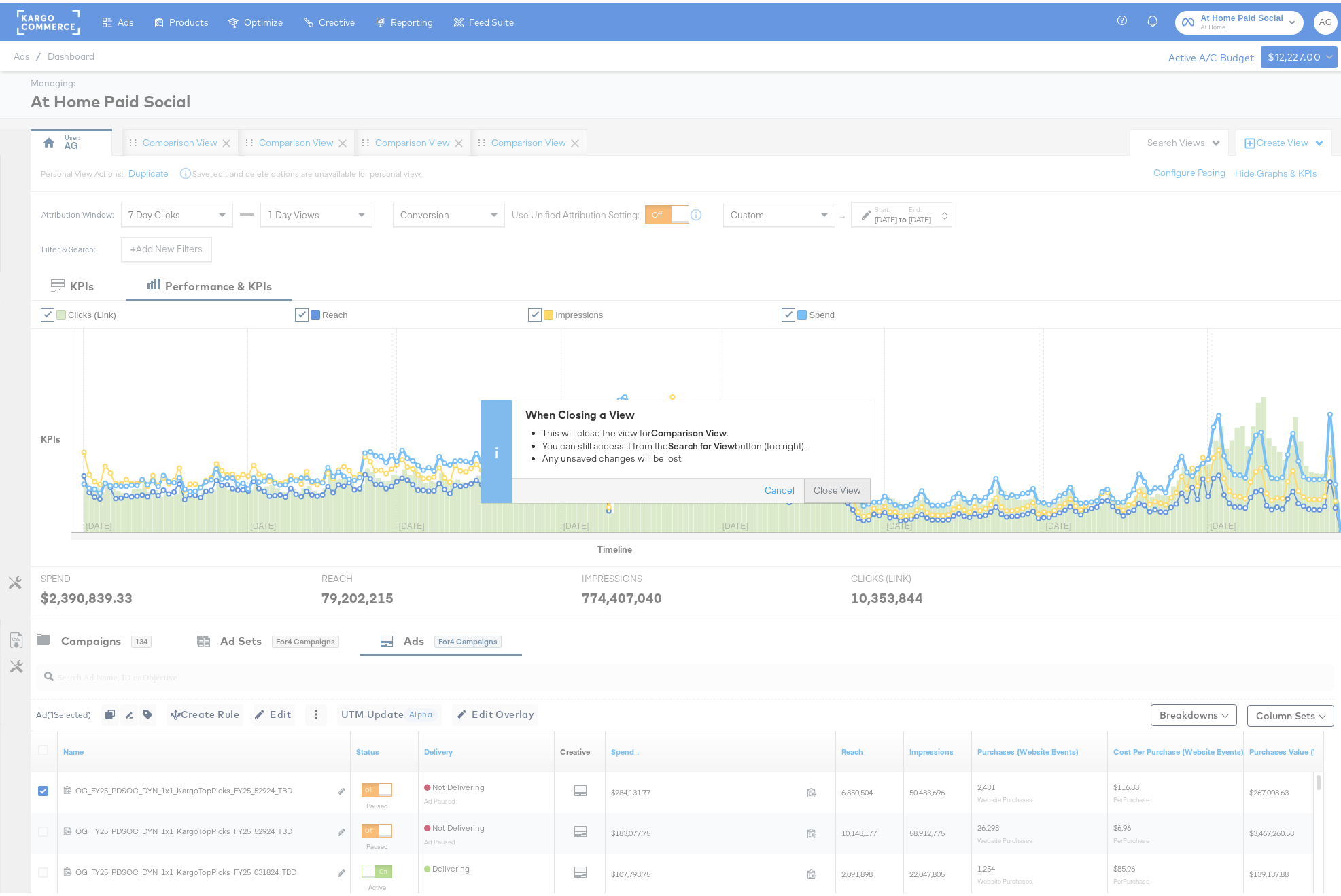
click at [847, 483] on button "Close View" at bounding box center [837, 487] width 66 height 25
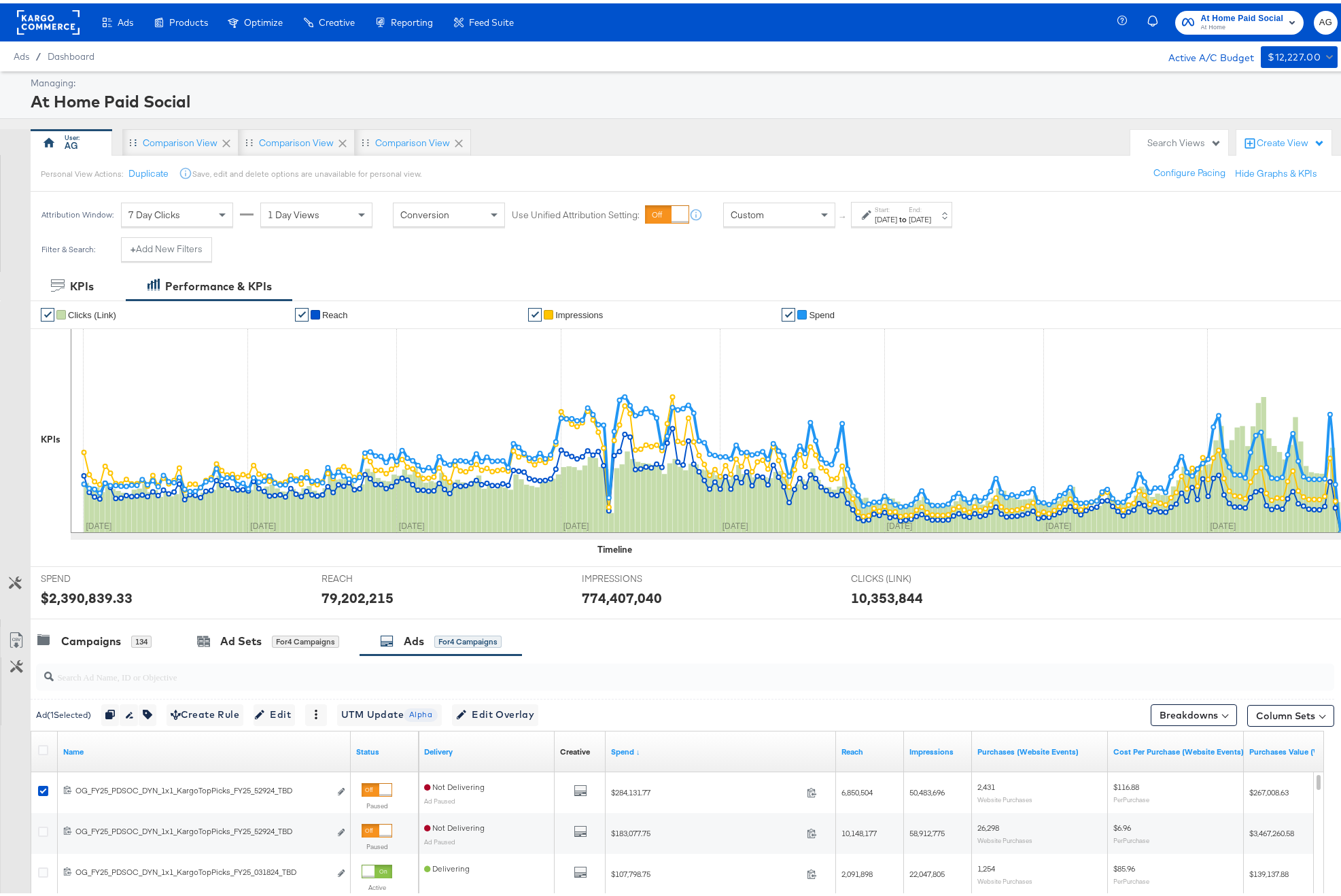
click at [229, 134] on icon at bounding box center [226, 140] width 14 height 14
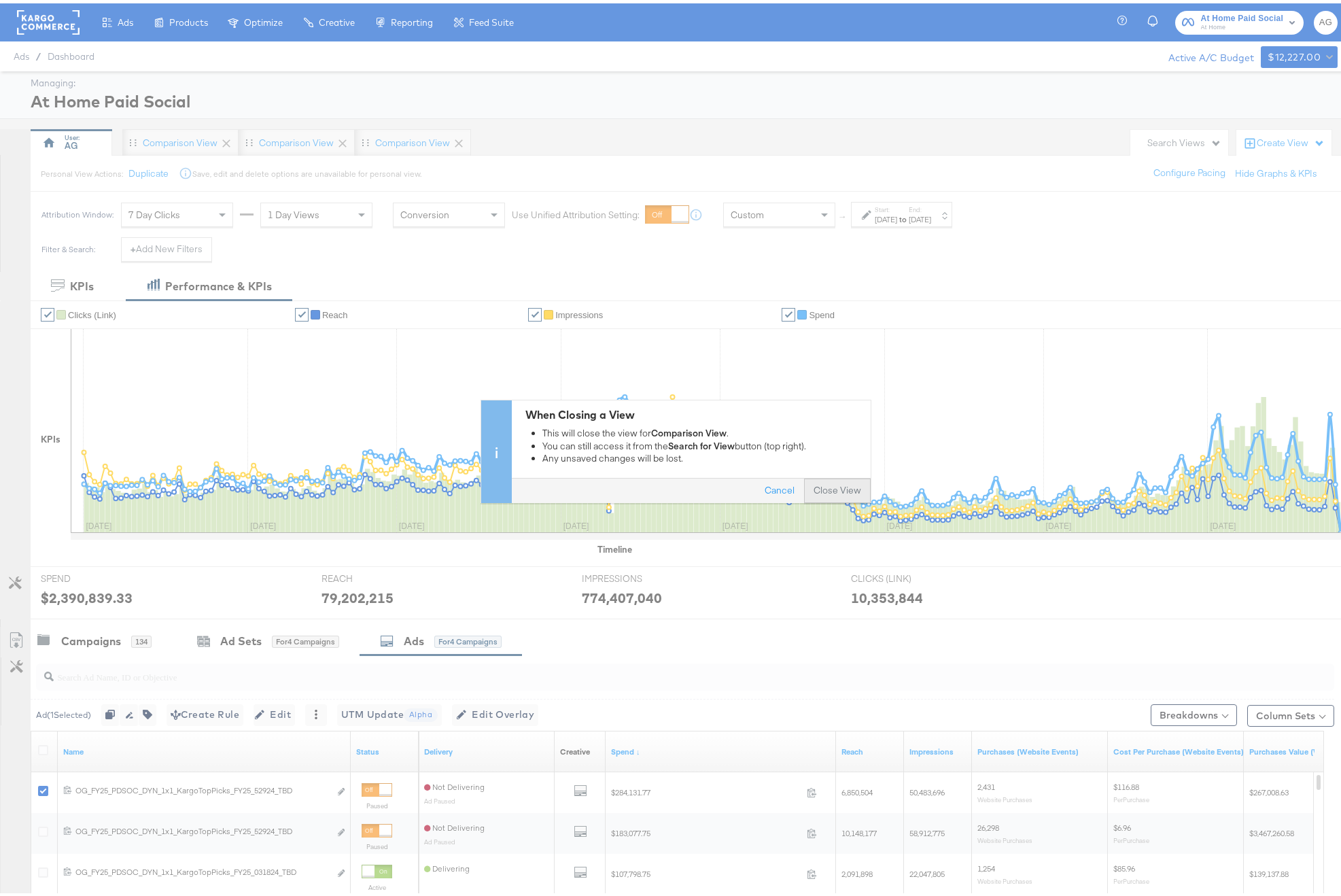
click at [843, 488] on button "Close View" at bounding box center [837, 487] width 66 height 25
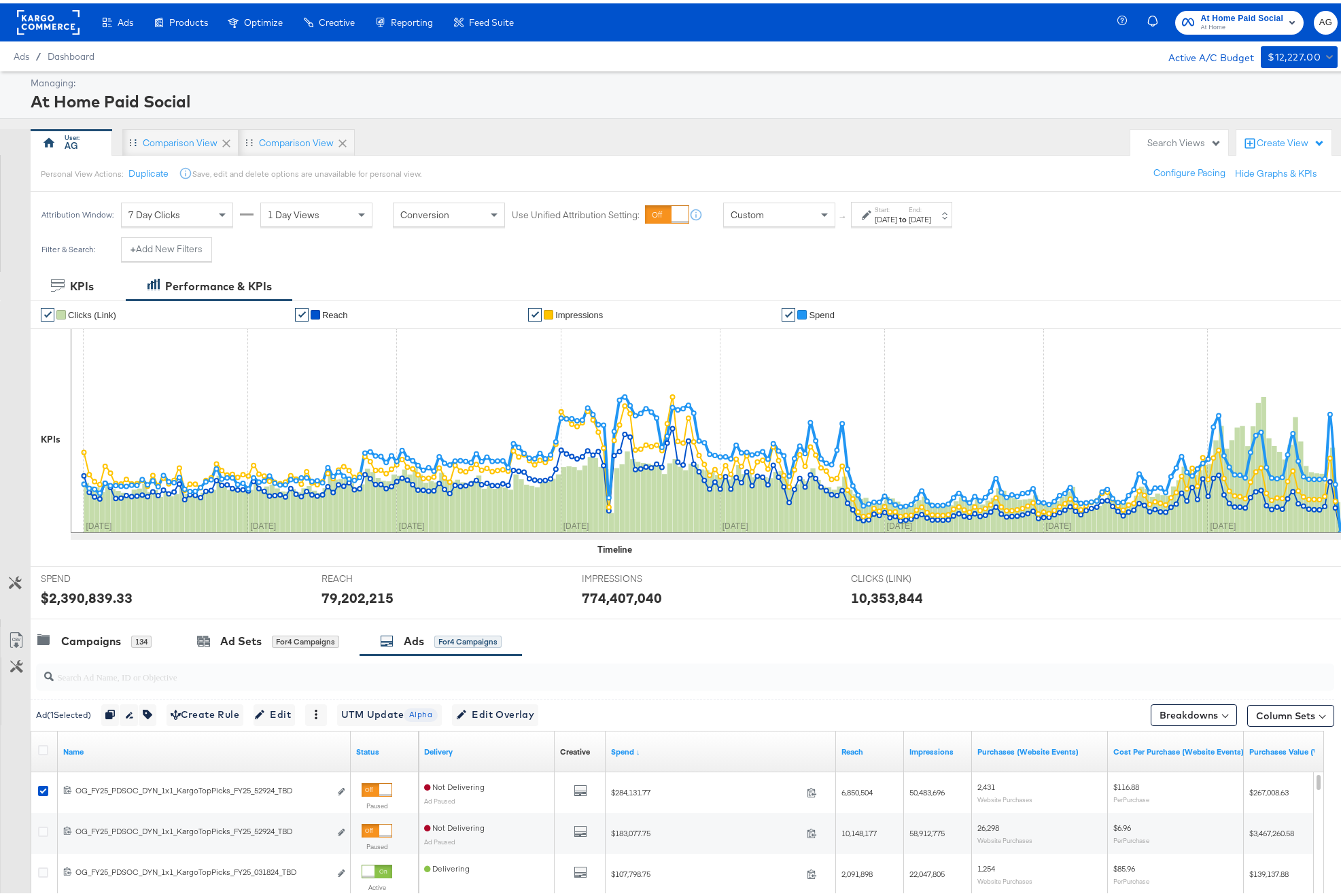
click at [228, 142] on icon at bounding box center [226, 140] width 8 height 8
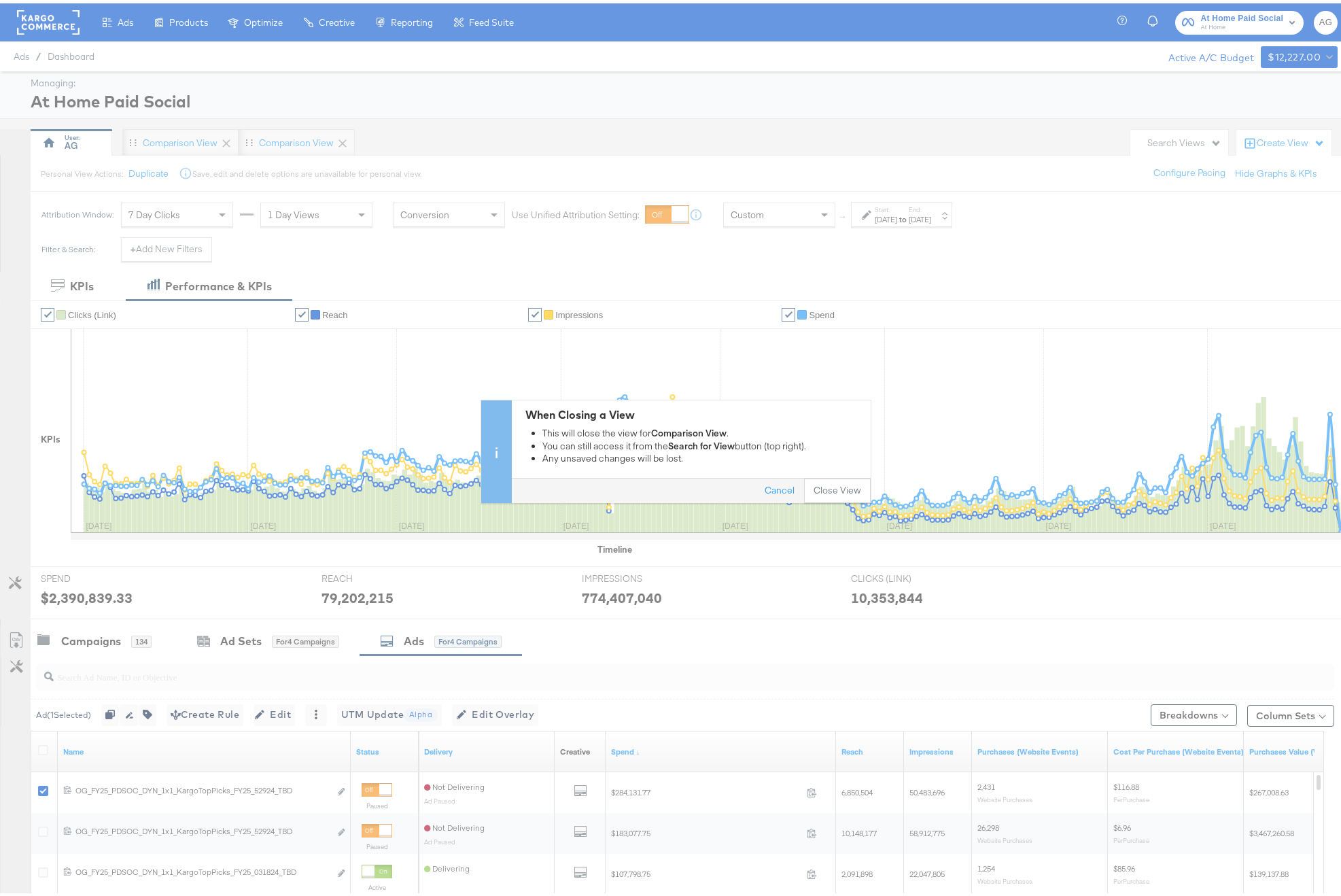
click at [815, 490] on button "Close View" at bounding box center [837, 487] width 66 height 25
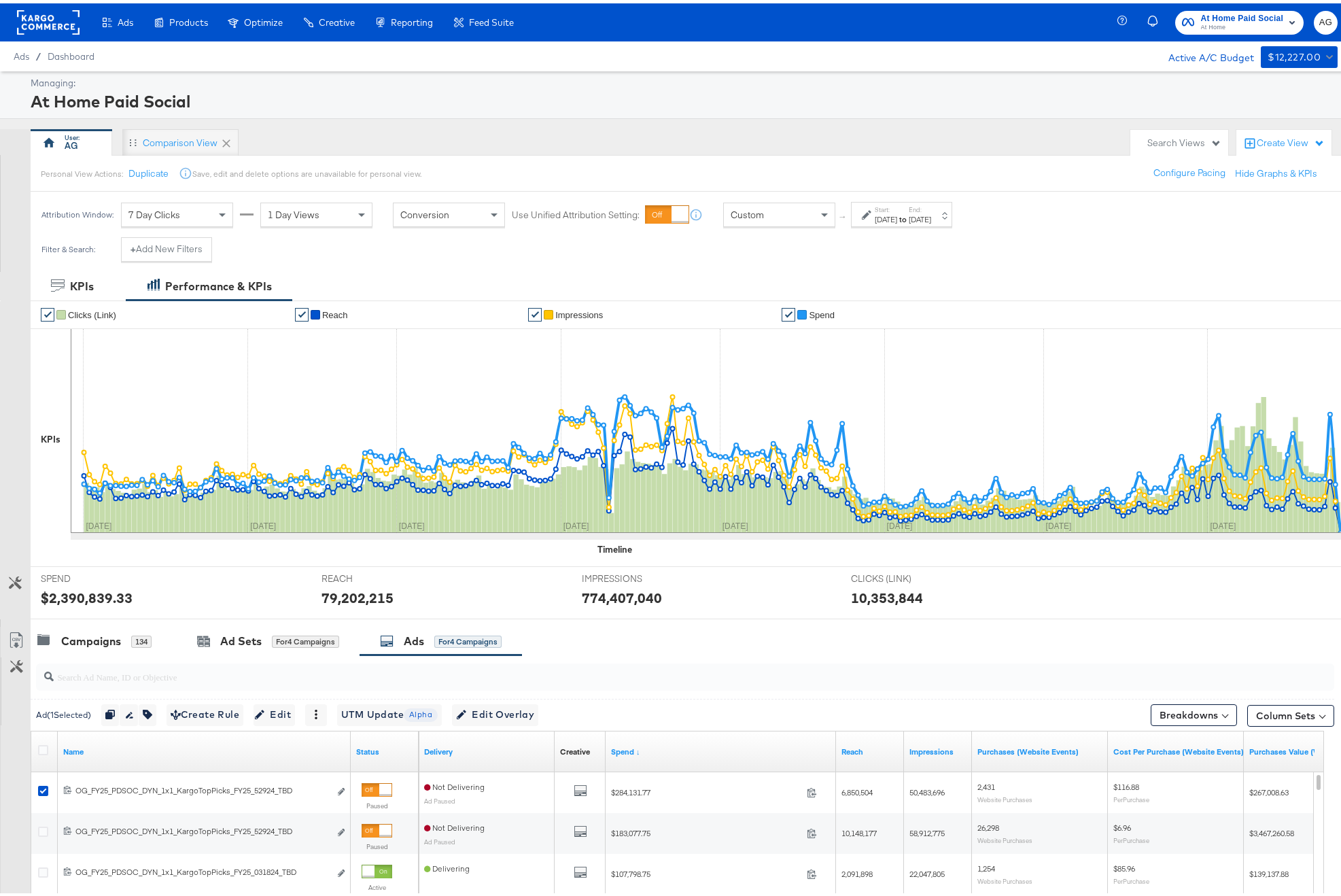
click at [1229, 134] on div "Create View" at bounding box center [1291, 140] width 68 height 14
click at [1229, 197] on span "Comparison View" at bounding box center [1227, 202] width 74 height 13
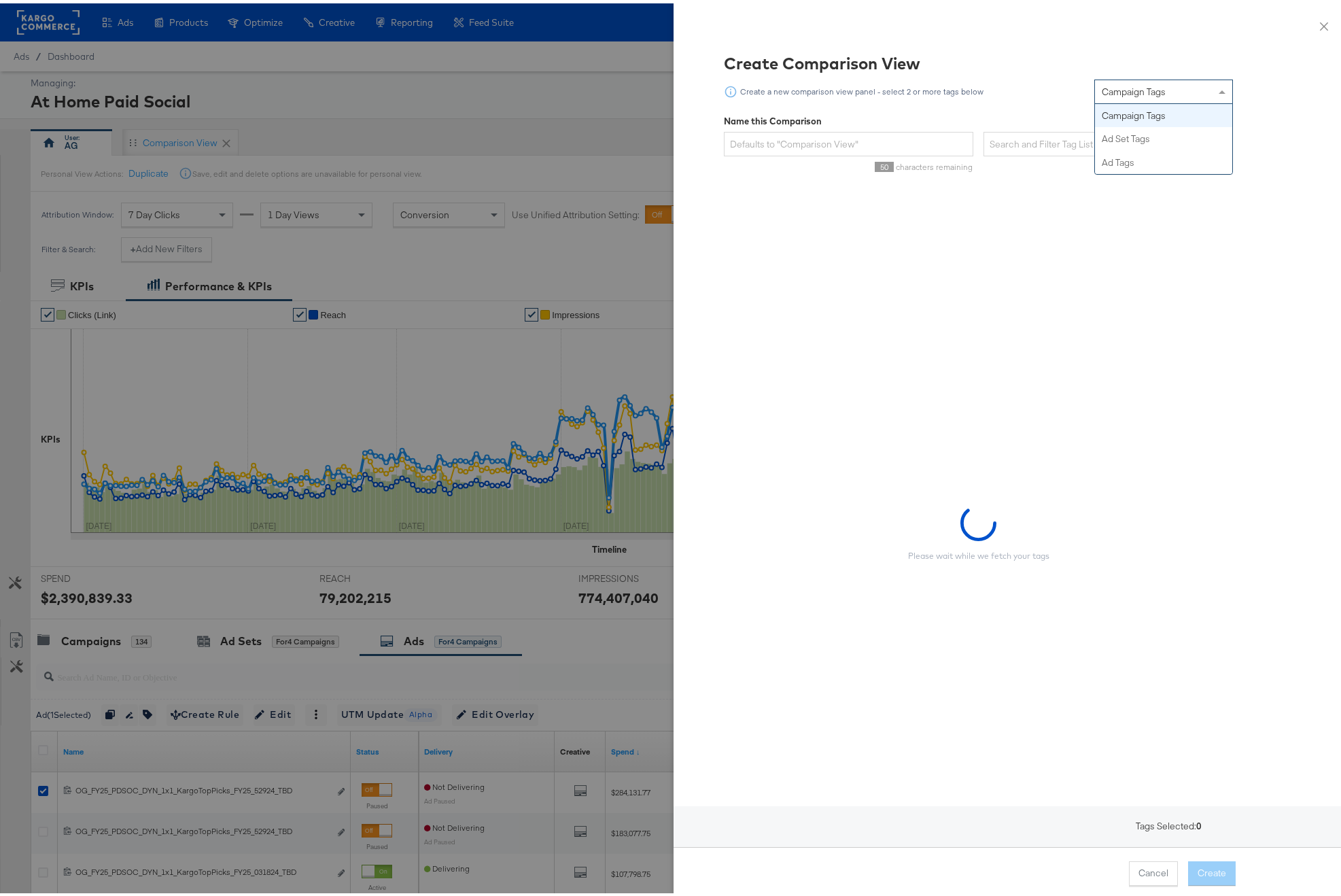
click at [1178, 94] on div "Campaign Tags" at bounding box center [1163, 88] width 137 height 23
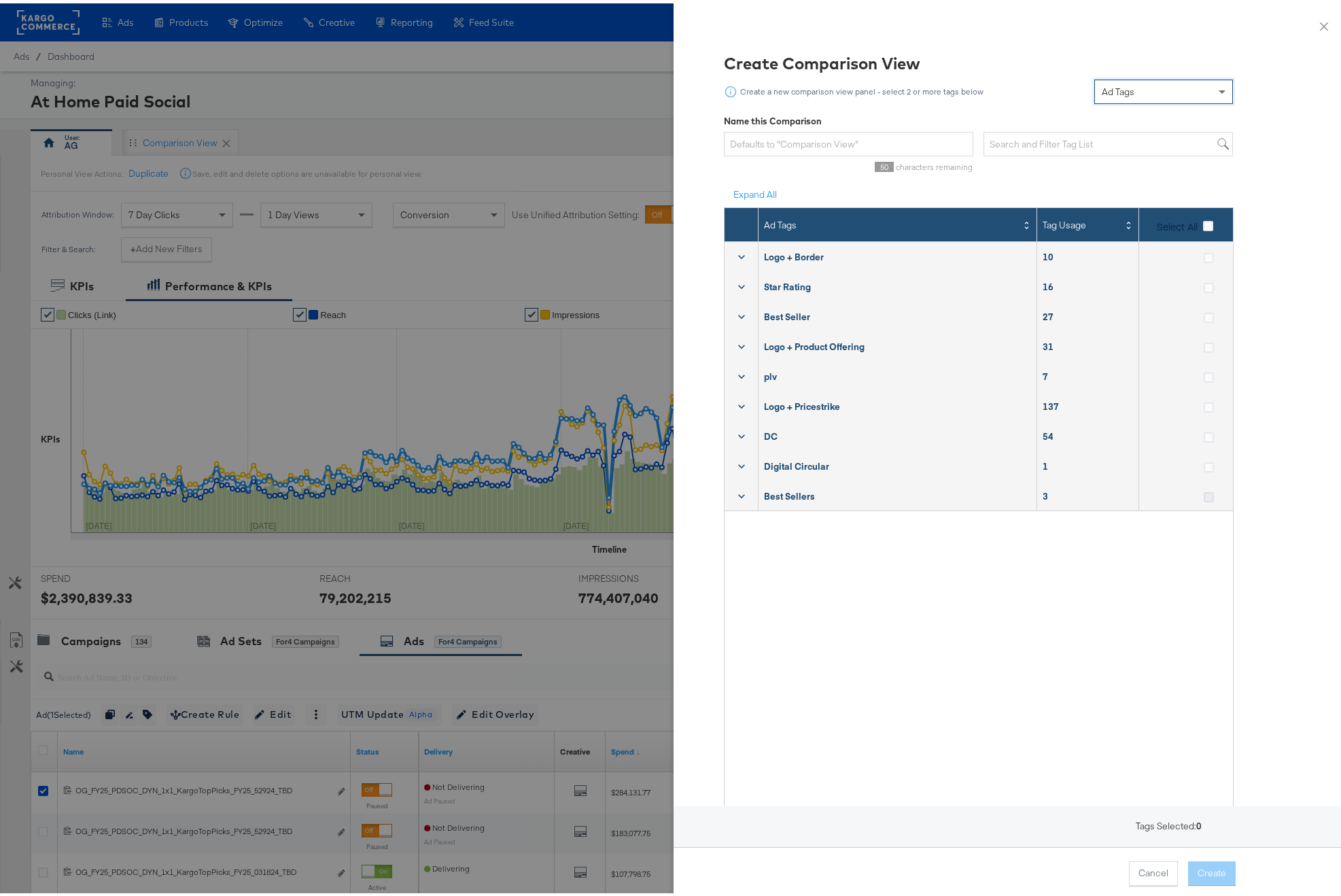
click at [1204, 497] on icon at bounding box center [1208, 493] width 10 height 10
click at [0, 0] on input "checkbox" at bounding box center [0, 0] width 0 height 0
click at [1203, 852] on div "Cancel Create" at bounding box center [1012, 870] width 678 height 53
click at [1211, 873] on div "Cancel Create" at bounding box center [979, 870] width 515 height 25
click at [1202, 231] on div "Select All" at bounding box center [1188, 224] width 62 height 17
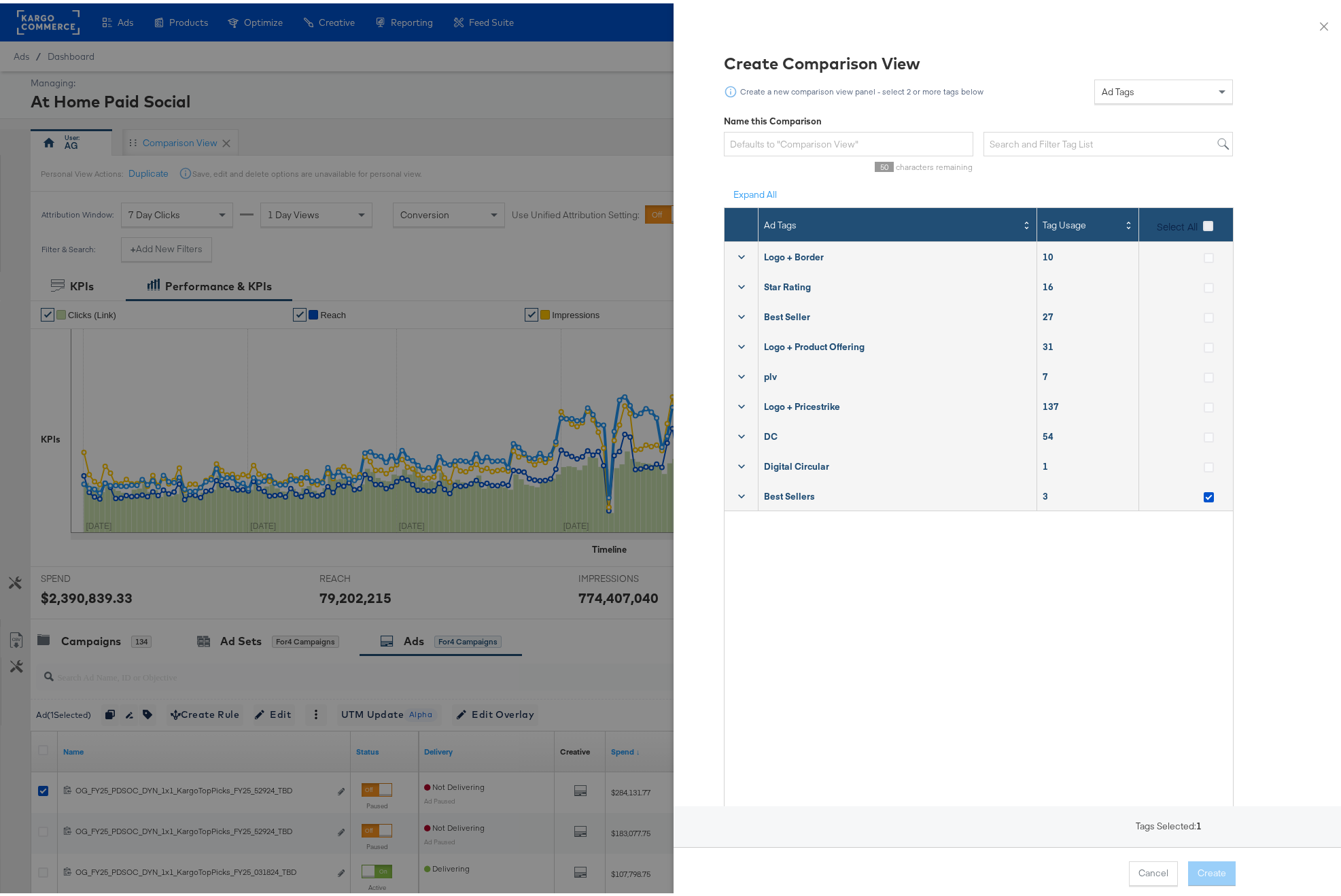
click at [1203, 222] on icon at bounding box center [1208, 222] width 10 height 10
click at [0, 0] on input "Select All" at bounding box center [0, 0] width 0 height 0
click at [1203, 223] on icon at bounding box center [1208, 222] width 10 height 10
click at [0, 0] on input "Select All" at bounding box center [0, 0] width 0 height 0
click at [1204, 493] on icon at bounding box center [1208, 493] width 10 height 10
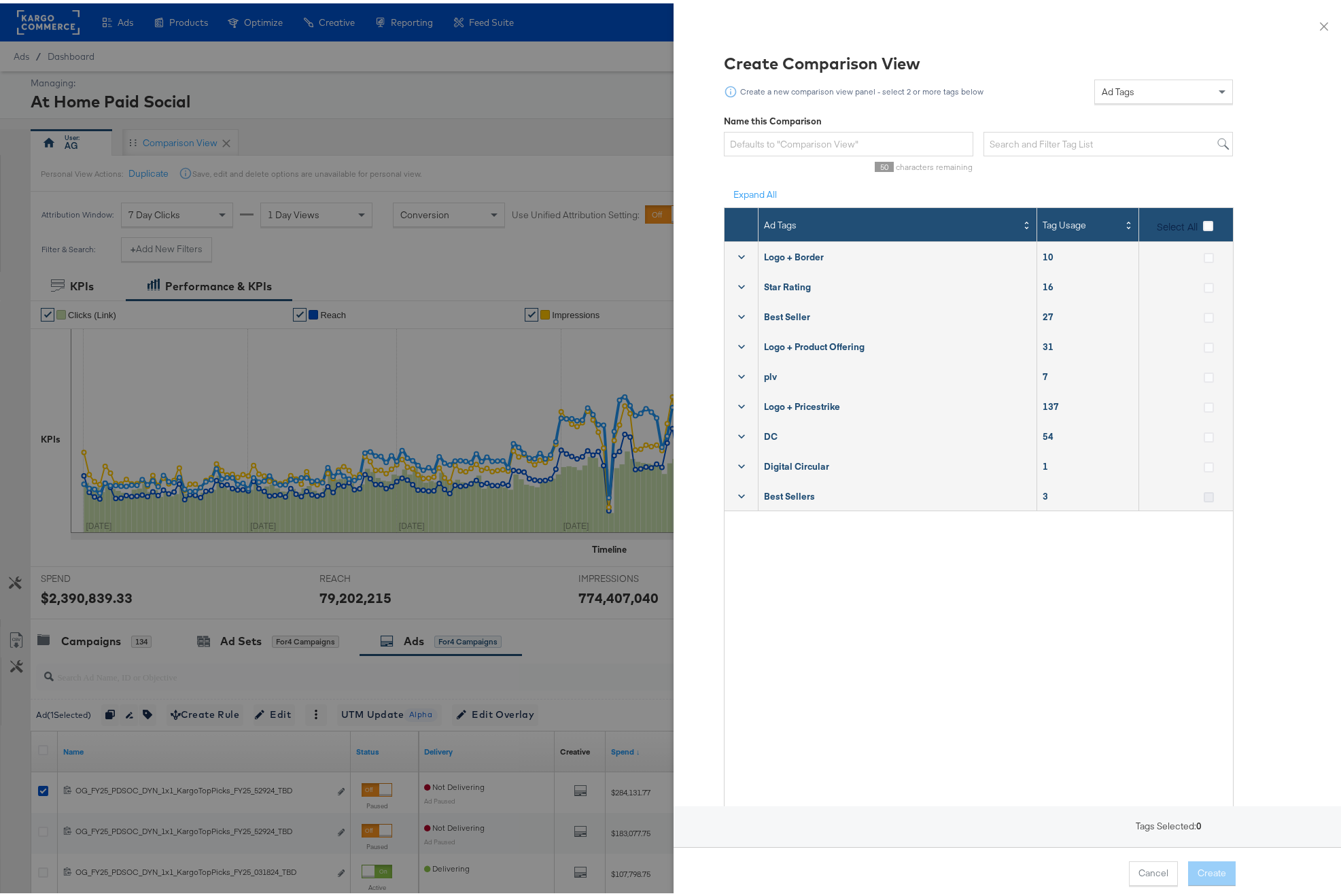
click at [0, 0] on input "checkbox" at bounding box center [0, 0] width 0 height 0
click at [1204, 493] on icon at bounding box center [1208, 493] width 10 height 10
click at [0, 0] on input "checkbox" at bounding box center [0, 0] width 0 height 0
click at [1203, 222] on icon at bounding box center [1208, 222] width 10 height 10
click at [0, 0] on input "Select All" at bounding box center [0, 0] width 0 height 0
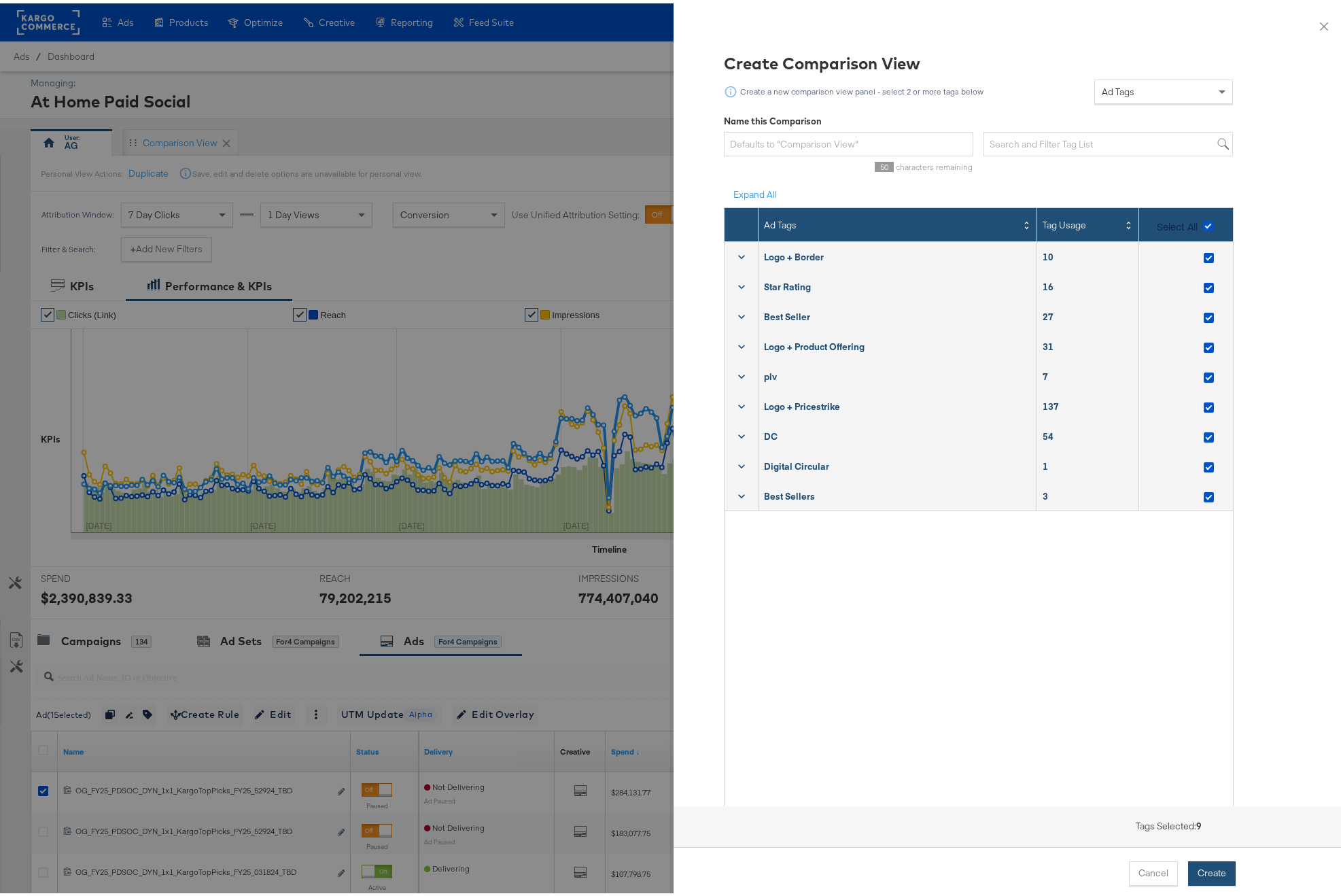
click at [1210, 871] on button "Create" at bounding box center [1212, 870] width 47 height 25
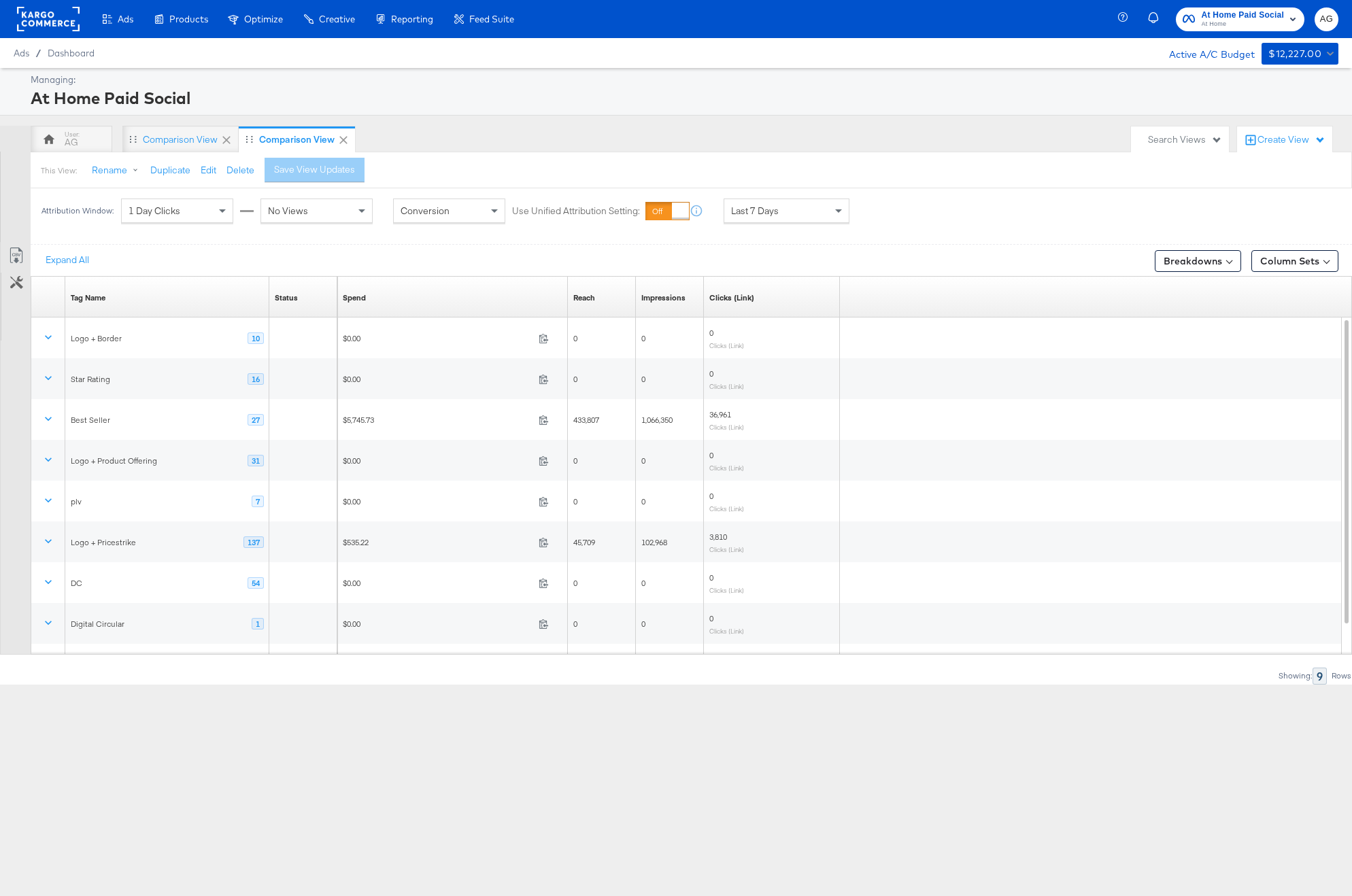
click at [771, 214] on span "Last 7 Days" at bounding box center [755, 210] width 47 height 12
click at [890, 212] on div "[DATE]" at bounding box center [886, 216] width 23 height 11
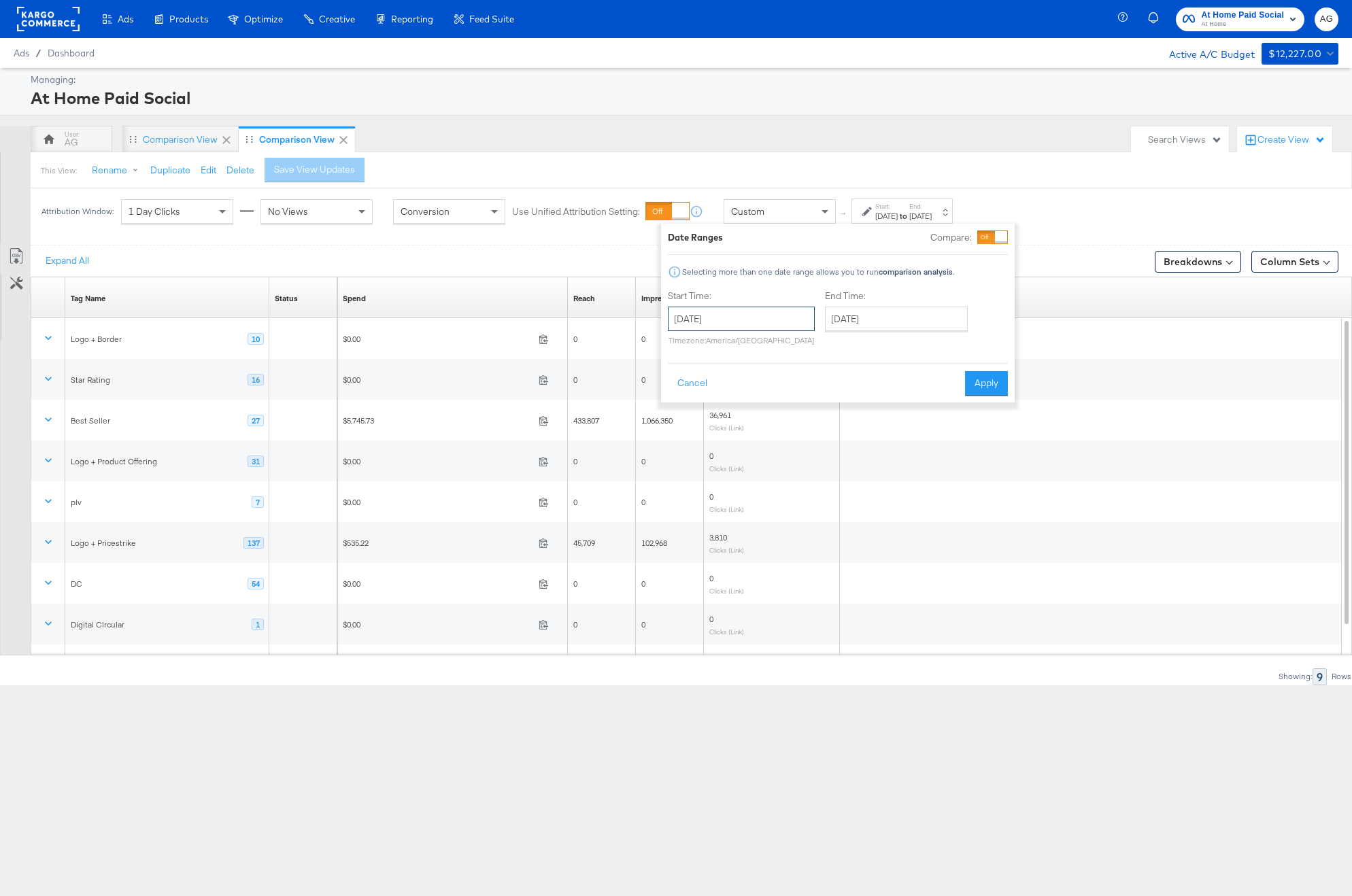
click at [746, 312] on input "[DATE]" at bounding box center [741, 319] width 147 height 25
click at [678, 348] on span "‹" at bounding box center [683, 347] width 21 height 20
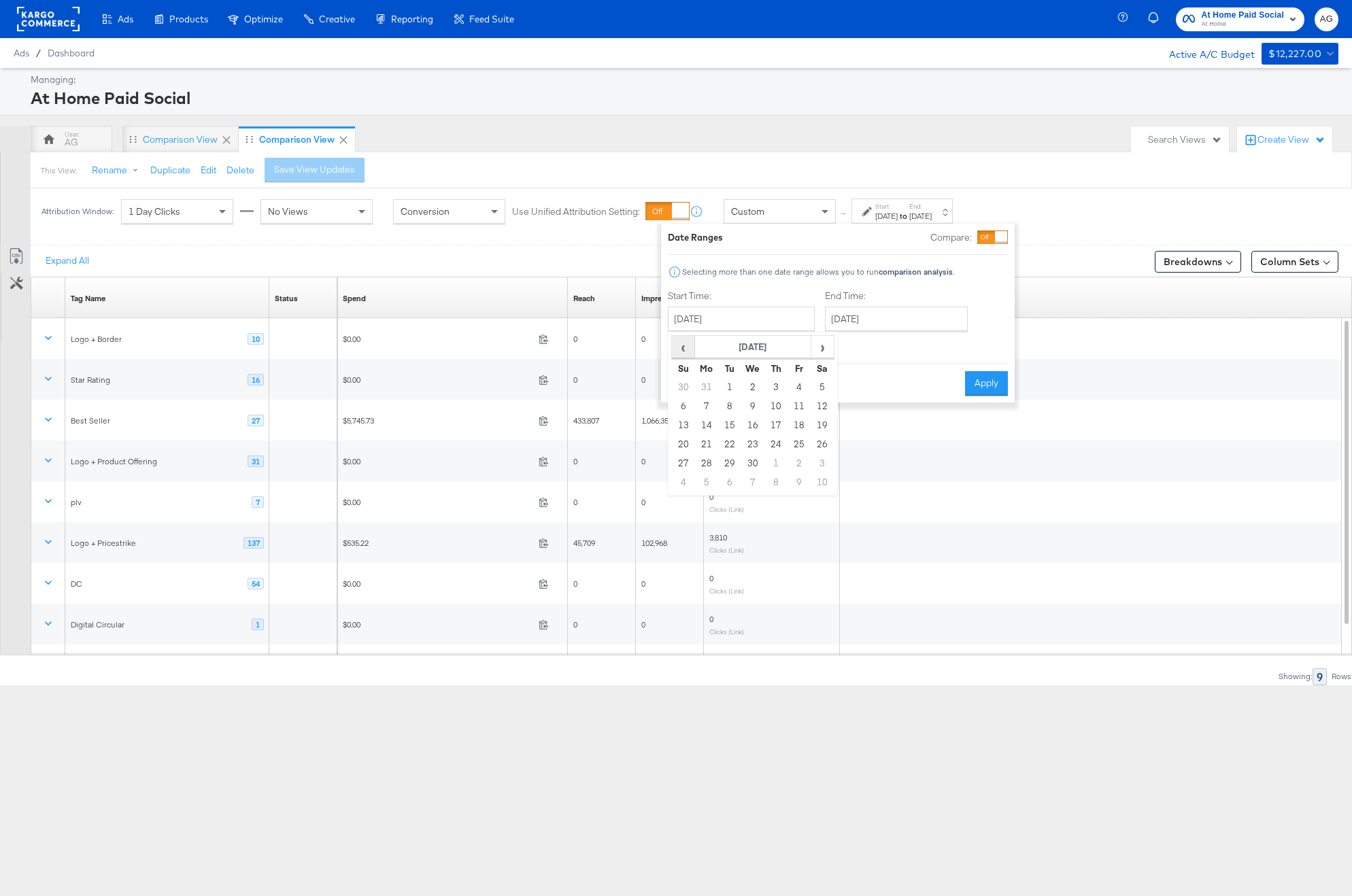
click at [678, 348] on span "‹" at bounding box center [683, 347] width 21 height 20
click at [828, 354] on span "›" at bounding box center [822, 347] width 21 height 20
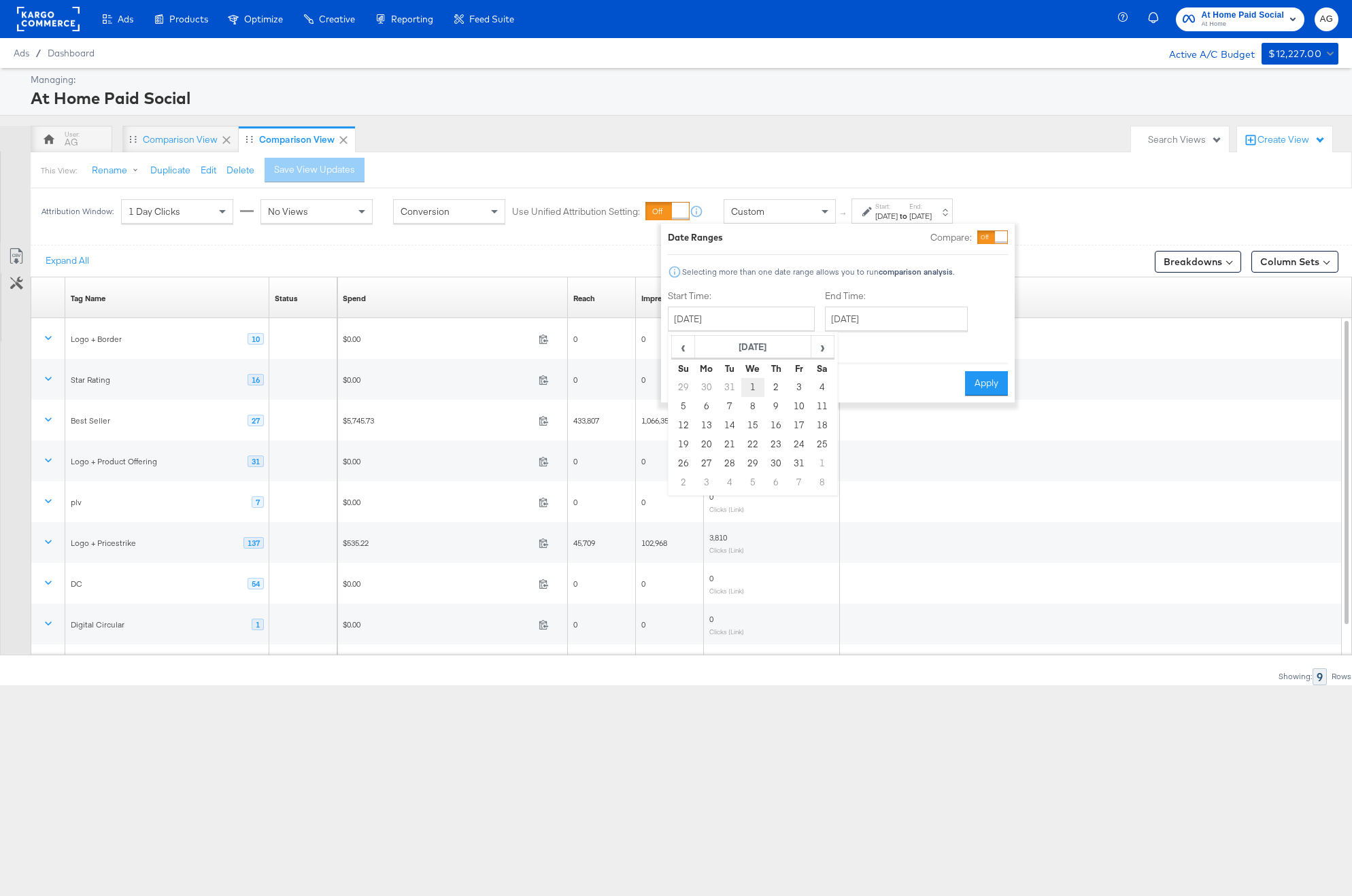
click at [751, 386] on td "1" at bounding box center [752, 387] width 23 height 19
type input "[DATE]"
click at [865, 319] on input "[DATE]" at bounding box center [890, 319] width 143 height 25
click at [979, 350] on span "›" at bounding box center [972, 347] width 21 height 20
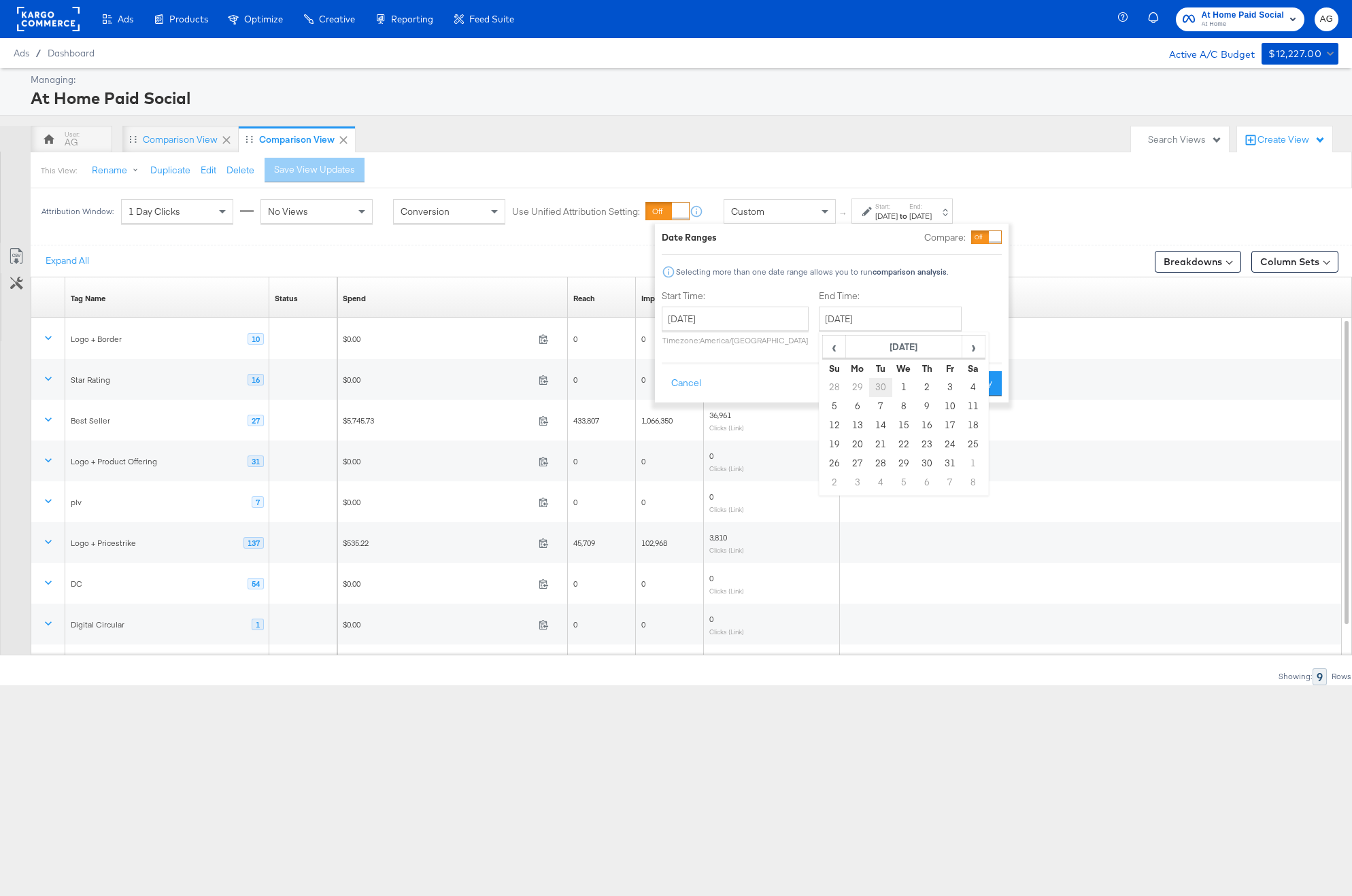
click at [874, 389] on td "30" at bounding box center [880, 387] width 23 height 19
type input "[DATE]"
click at [988, 381] on button "Apply" at bounding box center [980, 383] width 43 height 25
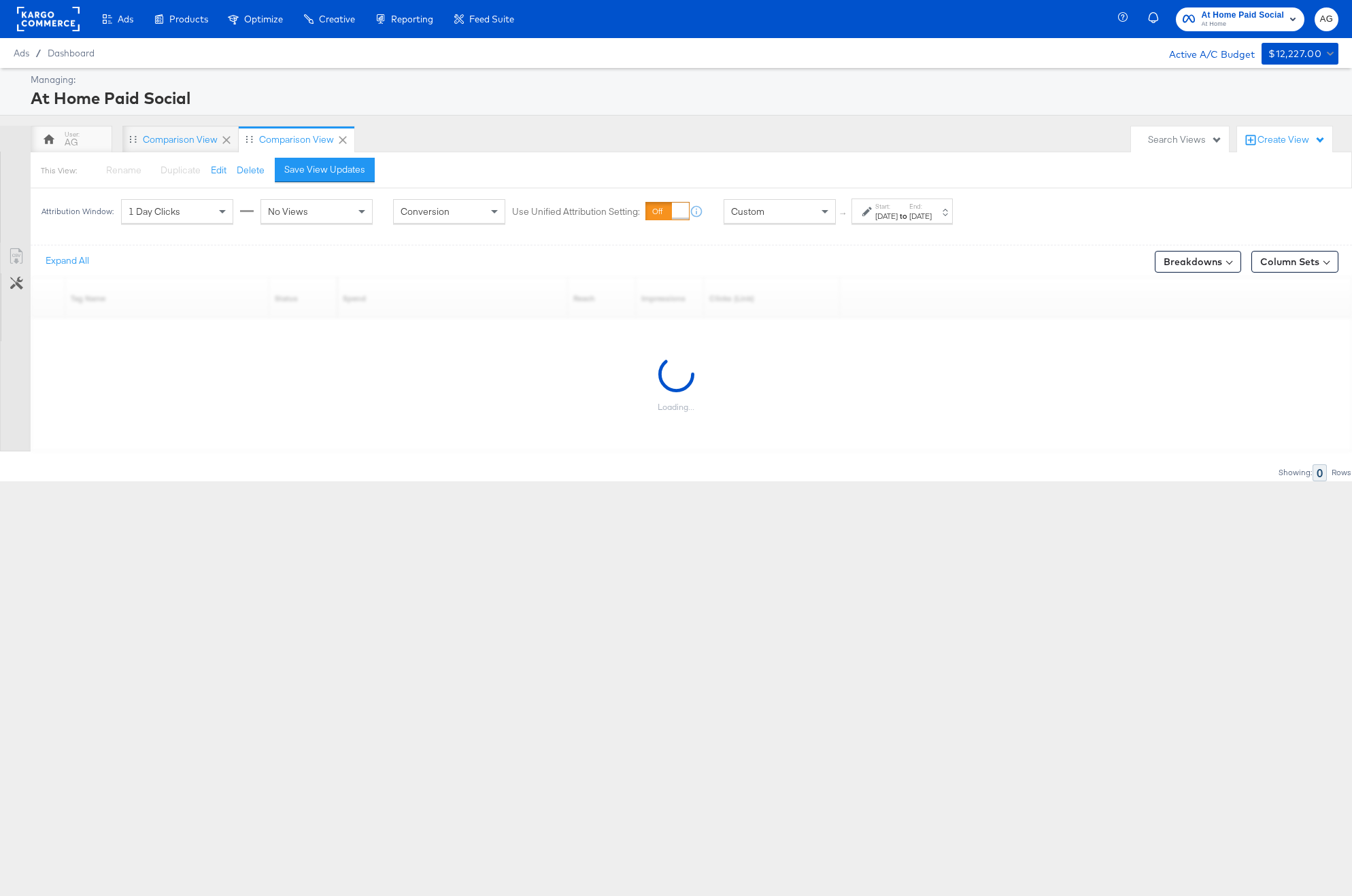
click at [212, 217] on div "1 Day Clicks" at bounding box center [177, 211] width 111 height 23
click at [329, 211] on div "No Views" at bounding box center [317, 211] width 111 height 23
click at [551, 121] on div "Managing: At Home Paid Social AG Comparison View Comparison View Search Views C…" at bounding box center [676, 274] width 1352 height 413
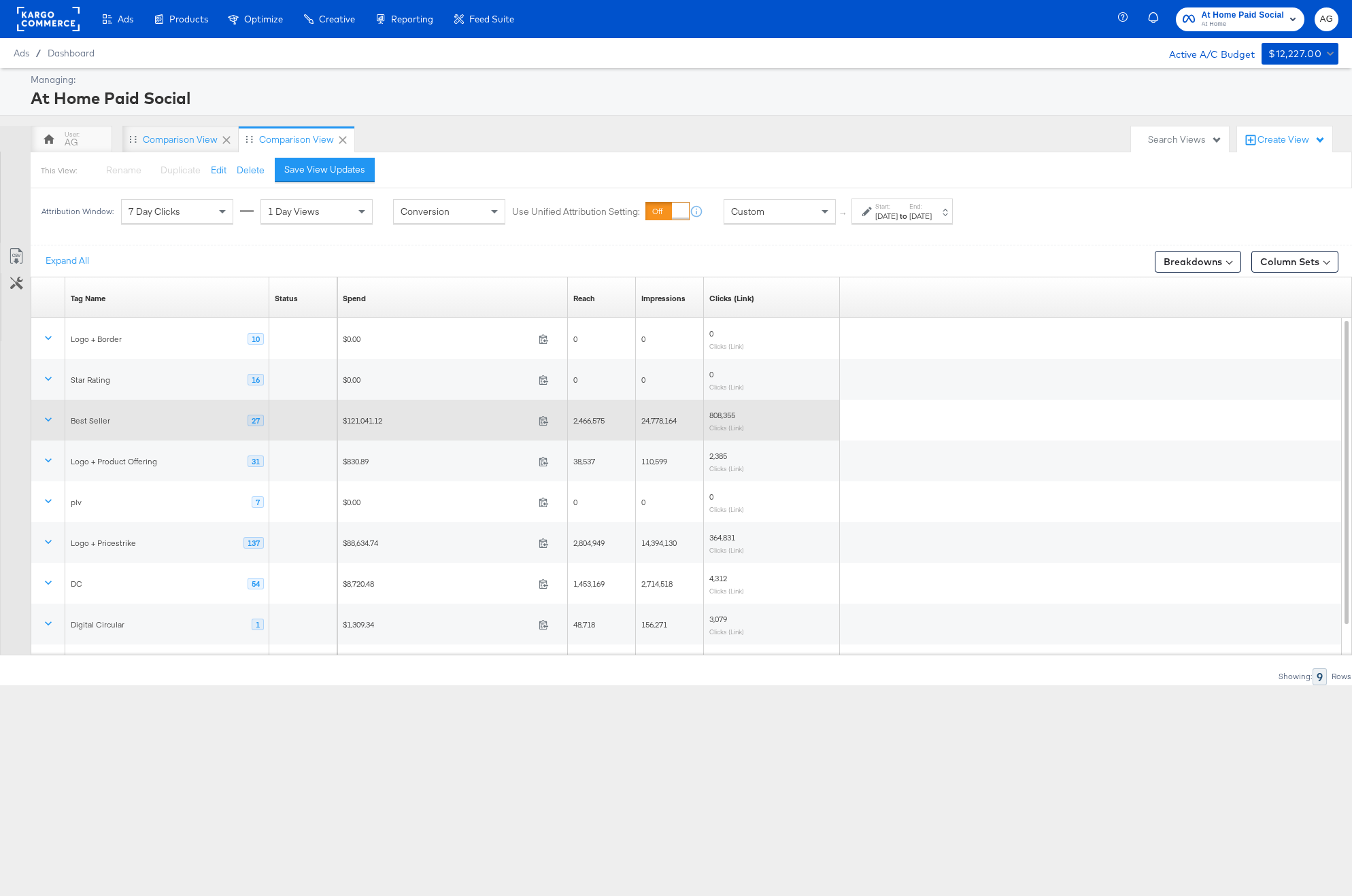
click at [128, 426] on div "Best Seller 27" at bounding box center [167, 420] width 193 height 12
click at [55, 417] on button at bounding box center [48, 419] width 33 height 25
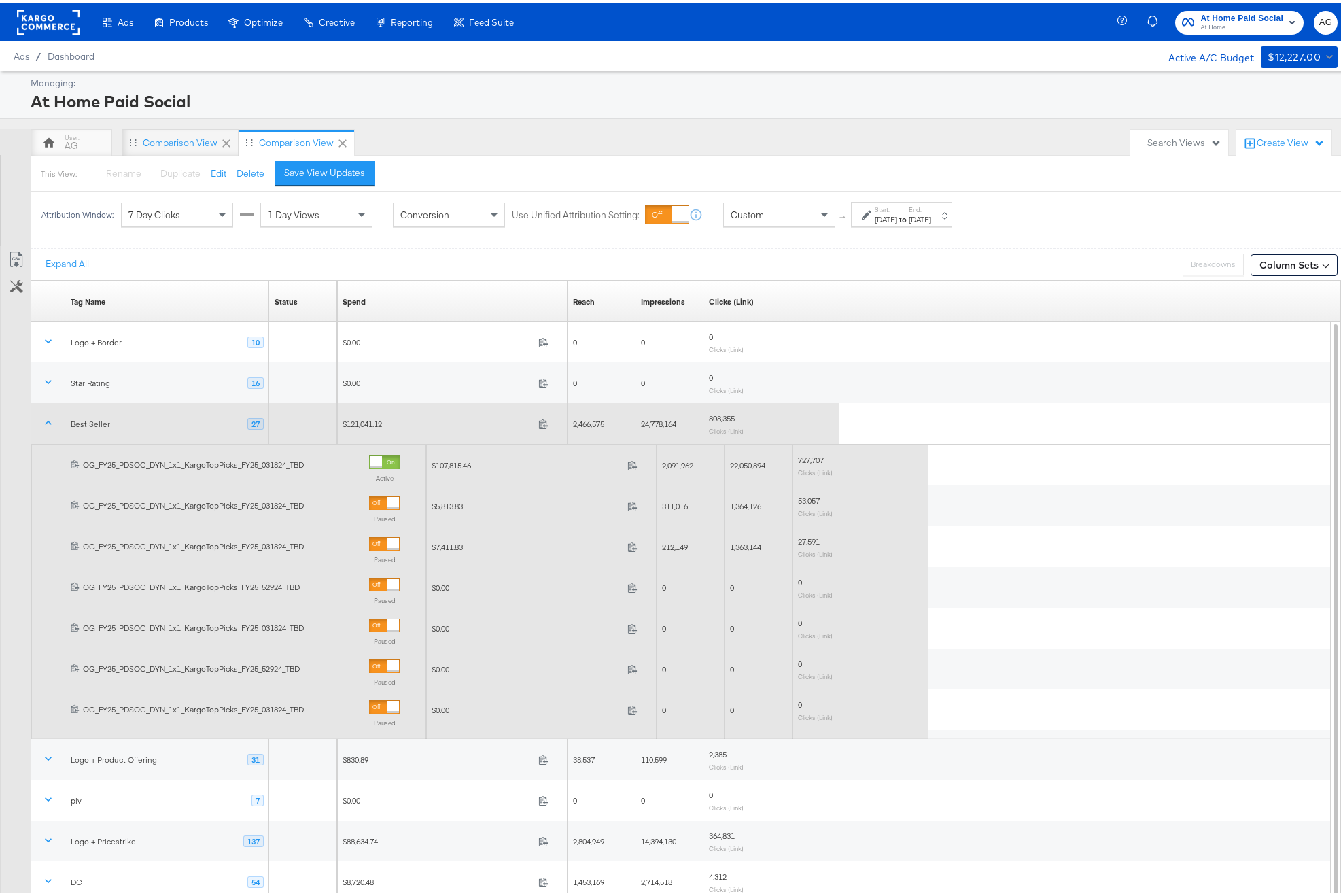
click at [94, 416] on div "Best Seller" at bounding box center [90, 421] width 39 height 11
click at [54, 418] on icon at bounding box center [48, 419] width 14 height 14
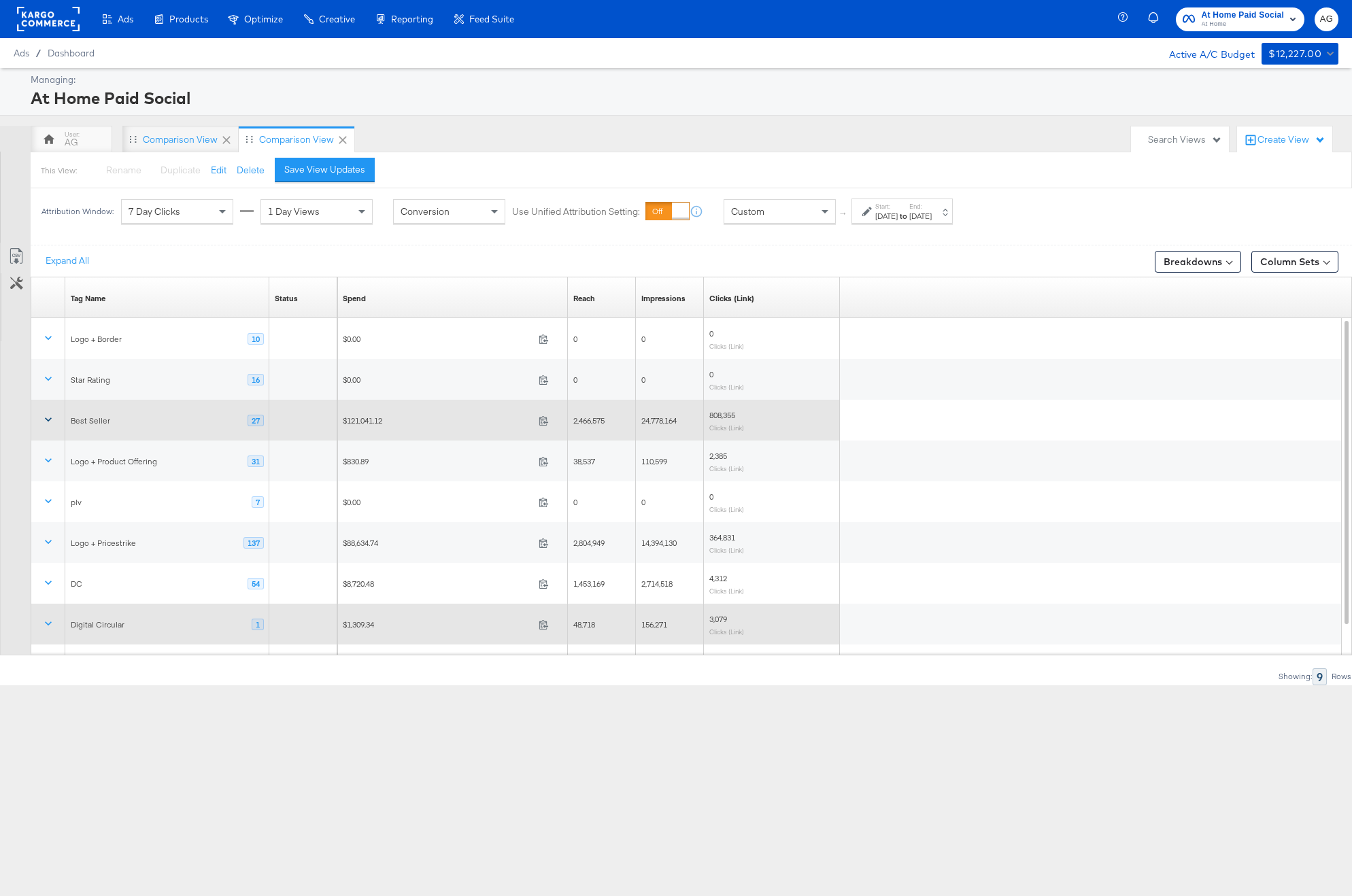
click at [392, 624] on span "$1,309.34" at bounding box center [438, 624] width 191 height 10
click at [140, 615] on div "Digital Circular 1" at bounding box center [167, 624] width 204 height 23
click at [50, 621] on icon at bounding box center [48, 623] width 14 height 14
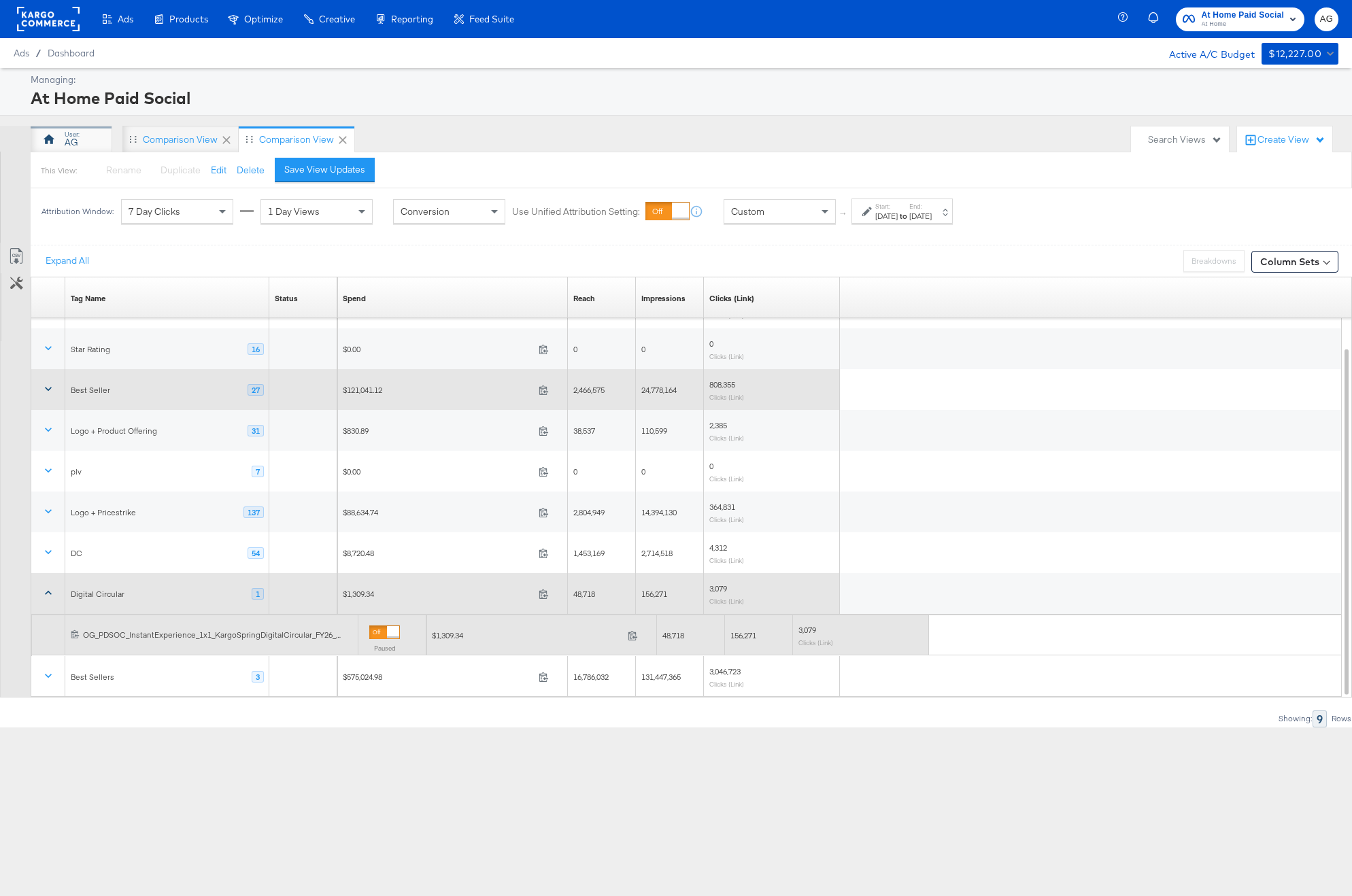
click at [70, 136] on div "AG" at bounding box center [71, 143] width 14 height 13
